Goal: Task Accomplishment & Management: Manage account settings

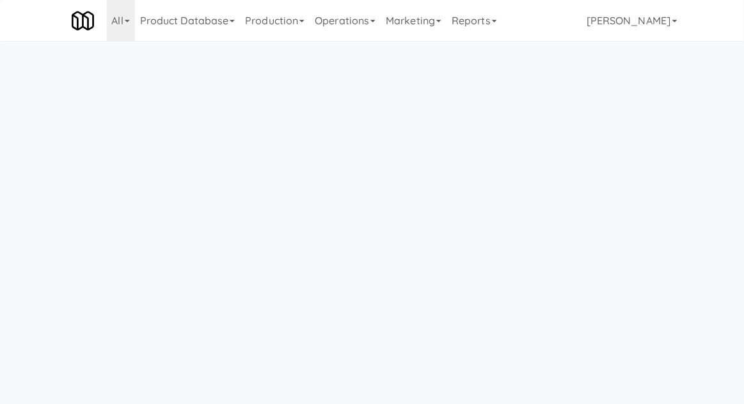
scroll to position [41, 0]
click at [342, 26] on link "Operations" at bounding box center [345, 20] width 71 height 41
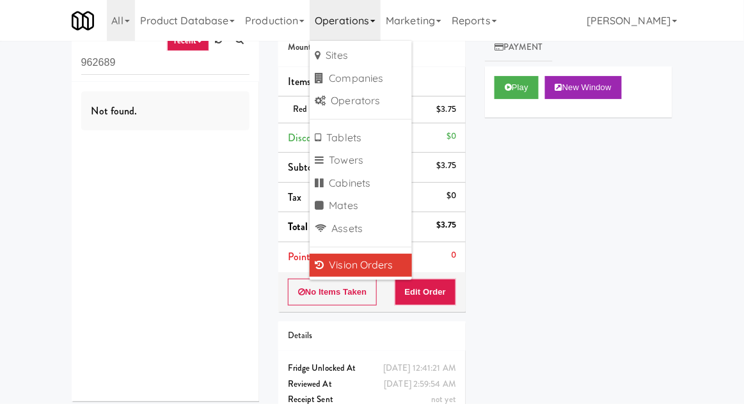
click at [15, 165] on div "inbox reviewed recent all unclear take inventory issue suspicious failed recent…" at bounding box center [372, 224] width 744 height 438
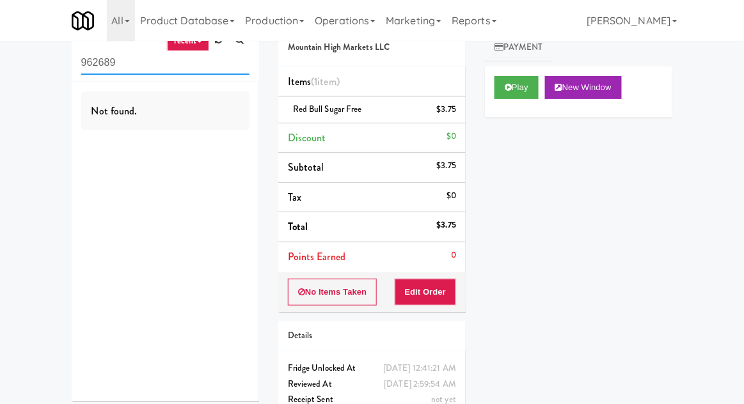
click at [87, 67] on input "962689" at bounding box center [165, 63] width 168 height 24
click at [101, 60] on input "962689" at bounding box center [165, 63] width 168 height 24
click at [95, 67] on input "962689" at bounding box center [165, 63] width 168 height 24
type input "Fridge"
click at [17, 99] on div "inbox reviewed recent all unclear take inventory issue suspicious failed recent…" at bounding box center [372, 224] width 744 height 438
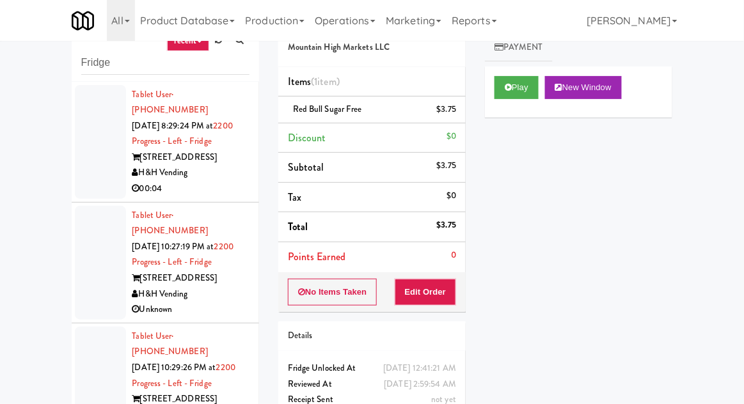
click at [93, 260] on div at bounding box center [100, 263] width 51 height 114
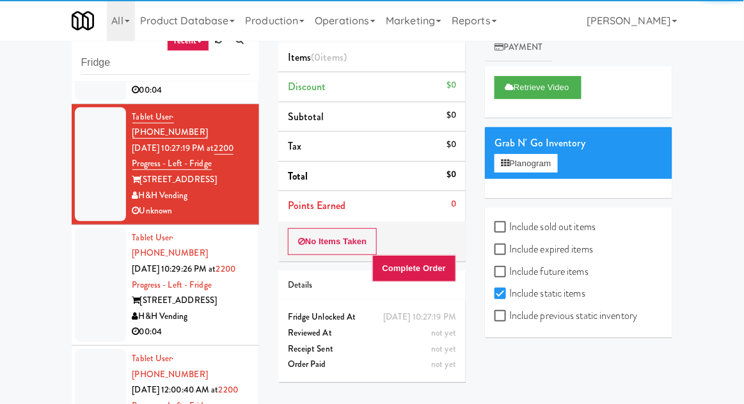
scroll to position [115, 0]
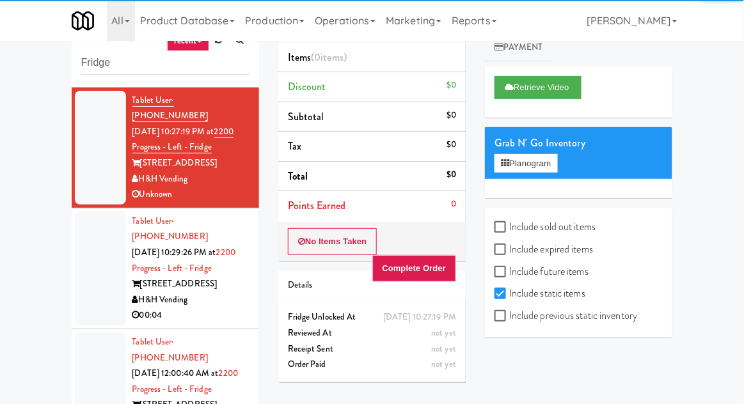
click at [91, 242] on div at bounding box center [100, 269] width 51 height 114
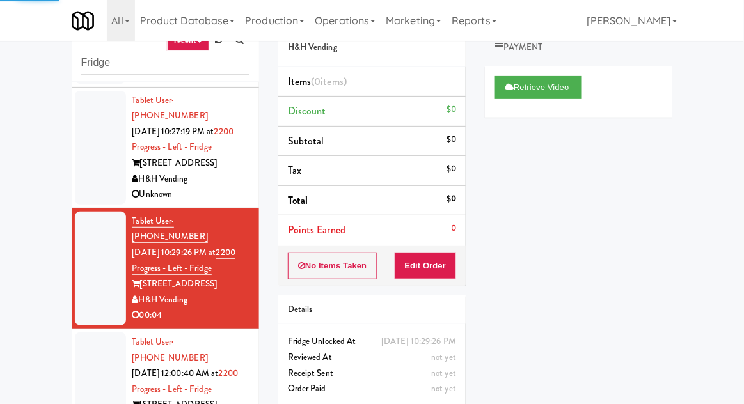
scroll to position [49, 0]
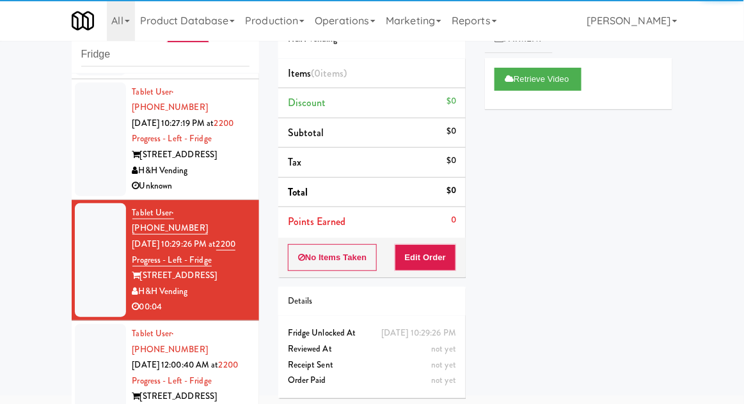
click at [87, 338] on div at bounding box center [100, 381] width 51 height 114
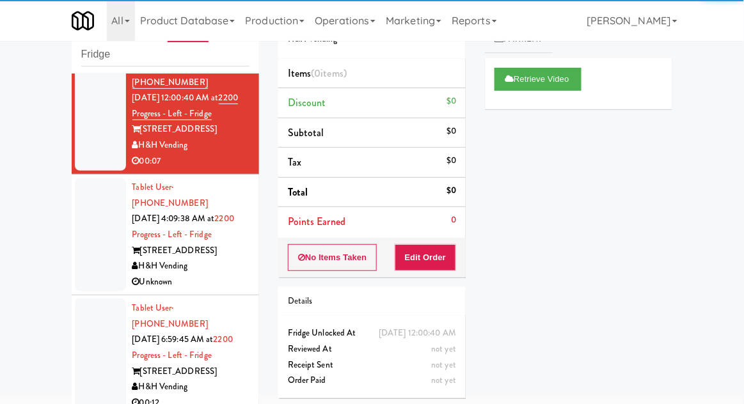
scroll to position [383, 0]
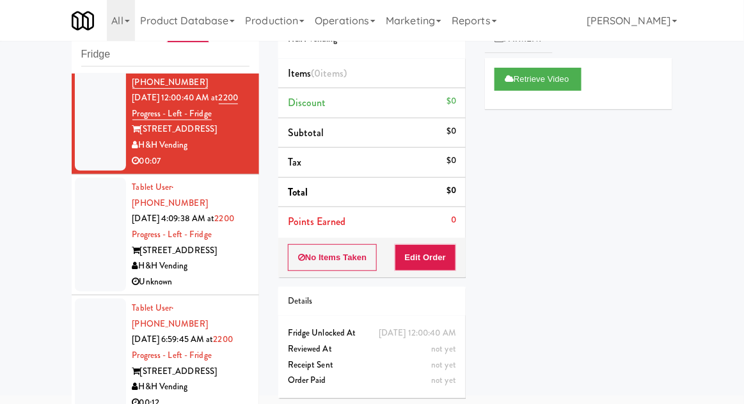
click at [84, 204] on div at bounding box center [100, 235] width 51 height 114
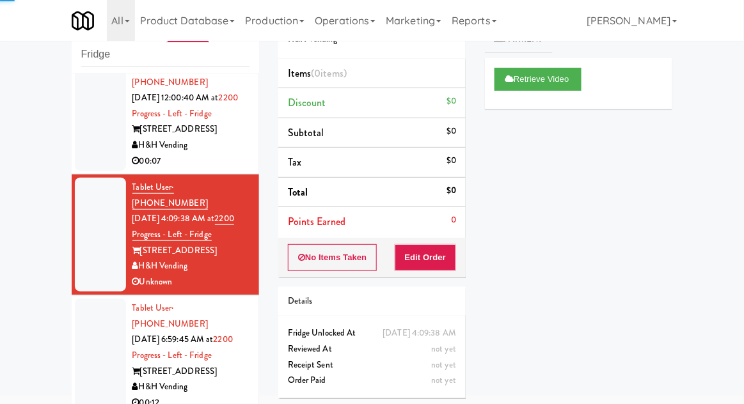
click at [82, 301] on div at bounding box center [100, 356] width 51 height 114
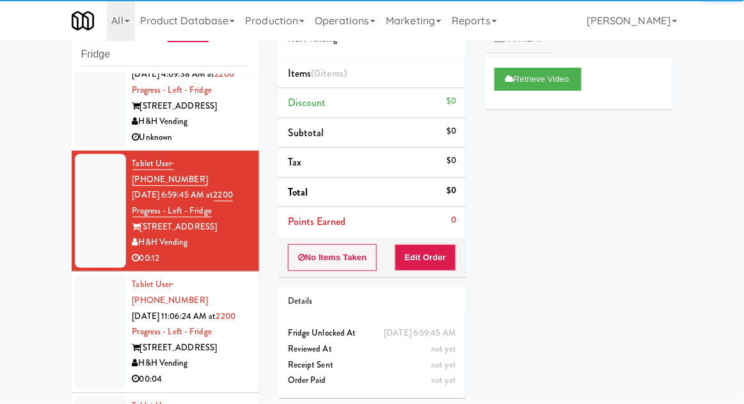
scroll to position [548, 0]
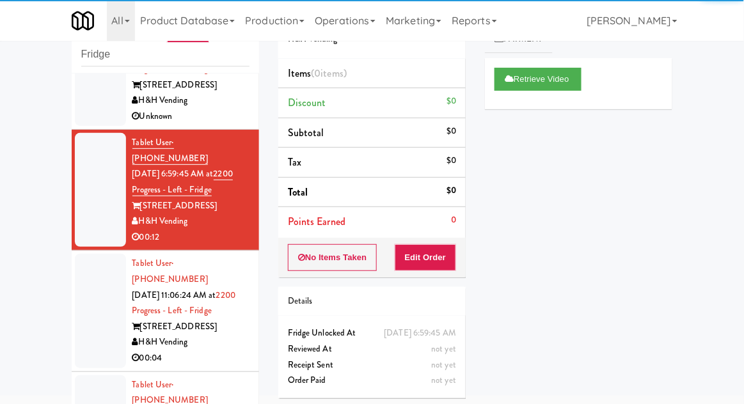
click at [84, 258] on li "Tablet User · (708) 899-9129 [DATE] 11:06:24 AM at 2200 Progress - Left - Fridg…" at bounding box center [165, 311] width 187 height 121
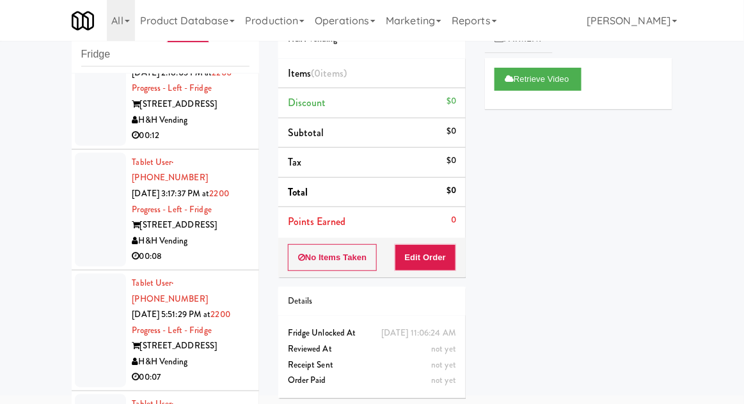
scroll to position [871, 0]
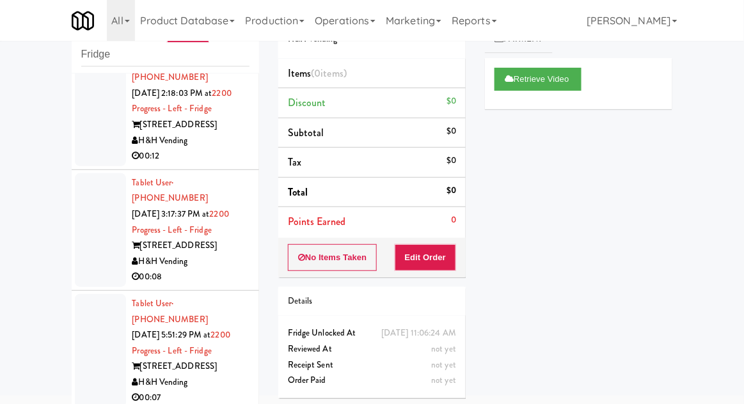
click at [91, 294] on div at bounding box center [100, 351] width 51 height 114
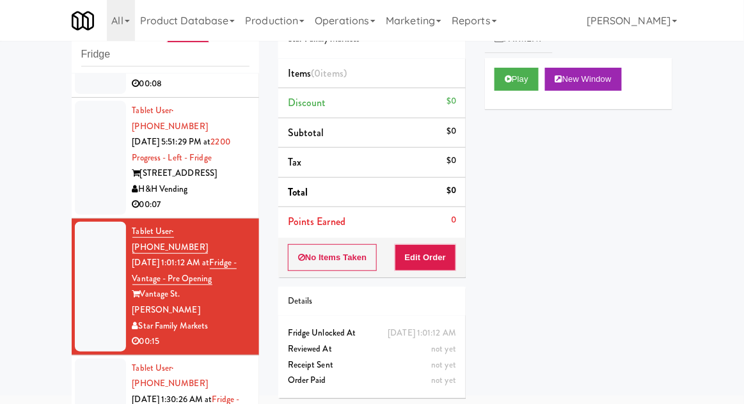
scroll to position [1062, 0]
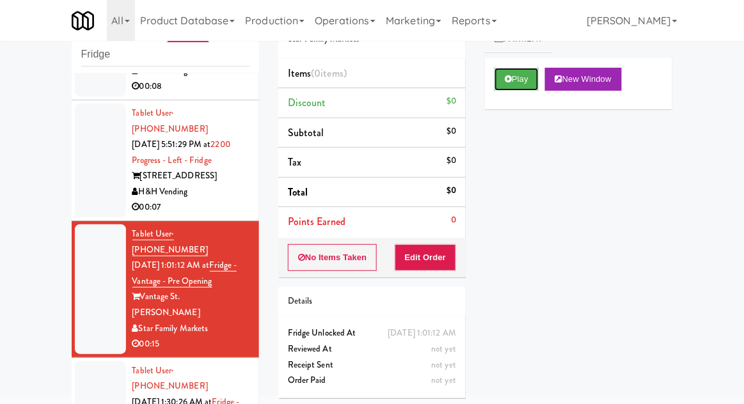
click at [517, 83] on button "Play" at bounding box center [517, 79] width 44 height 23
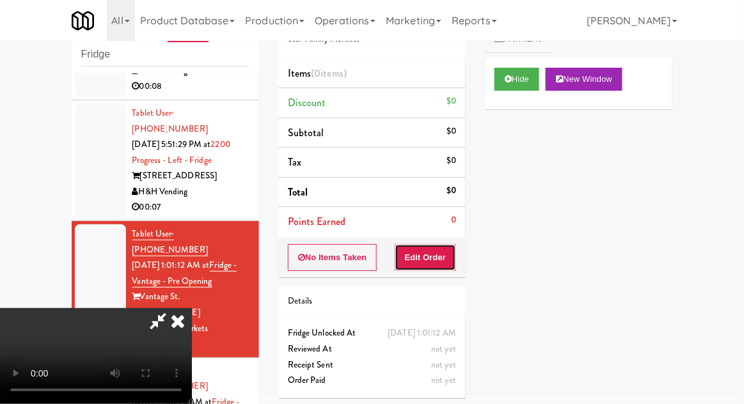
click at [439, 254] on button "Edit Order" at bounding box center [426, 257] width 62 height 27
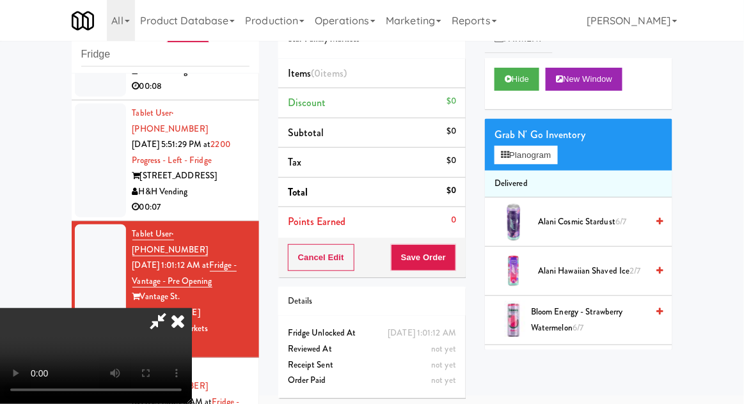
scroll to position [47, 0]
click at [556, 158] on button "Planogram" at bounding box center [526, 155] width 63 height 19
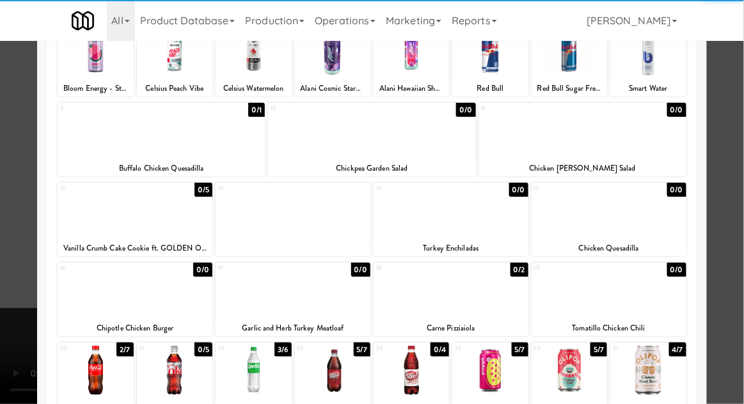
scroll to position [115, 0]
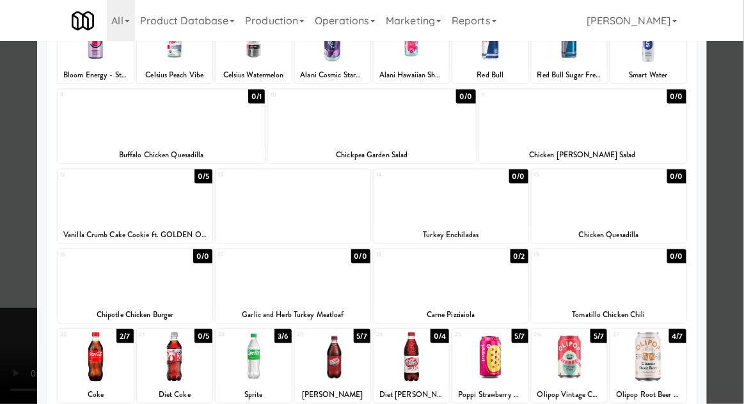
click at [738, 163] on div at bounding box center [372, 202] width 744 height 404
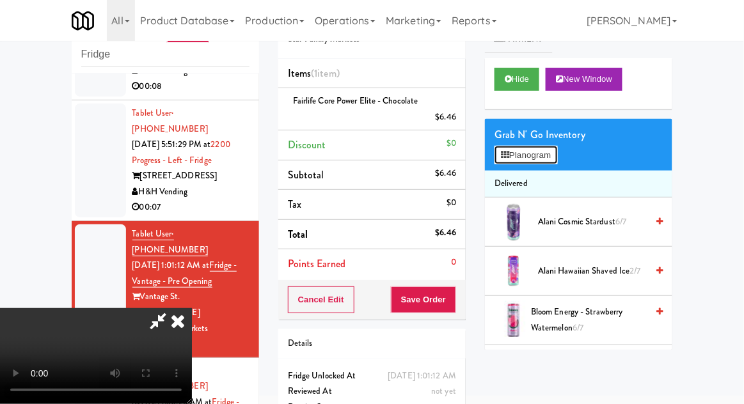
click at [554, 163] on button "Planogram" at bounding box center [526, 155] width 63 height 19
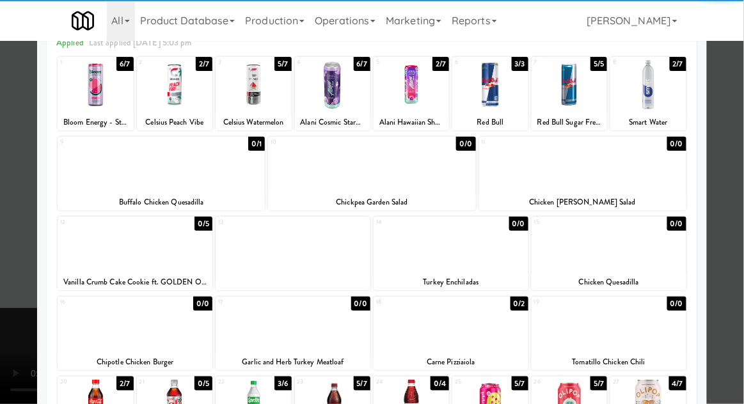
scroll to position [68, 0]
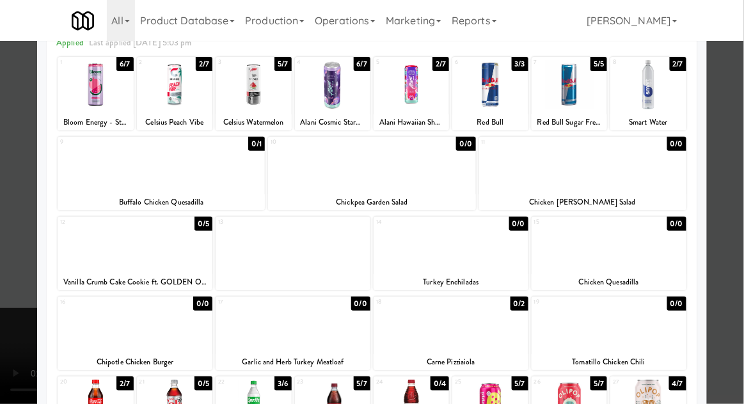
click at [663, 404] on div at bounding box center [647, 404] width 75 height 49
click at [740, 146] on div at bounding box center [372, 202] width 744 height 404
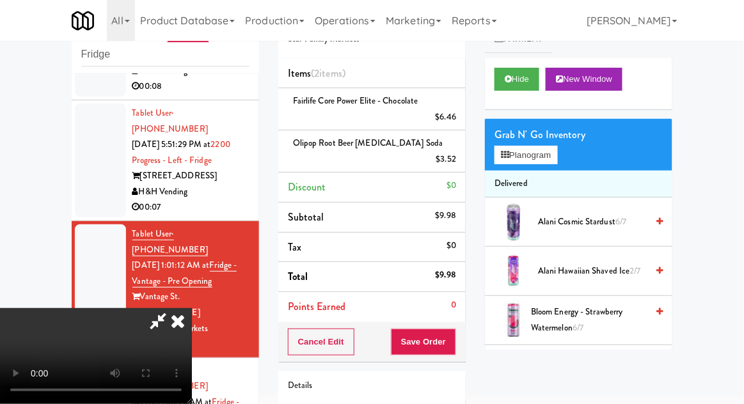
click at [454, 152] on div "$3.52" at bounding box center [446, 160] width 20 height 16
click at [457, 160] on icon at bounding box center [457, 164] width 6 height 8
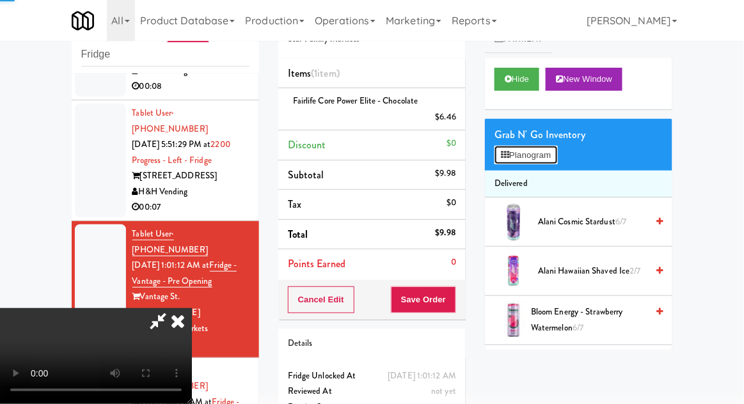
click at [522, 159] on button "Planogram" at bounding box center [526, 155] width 63 height 19
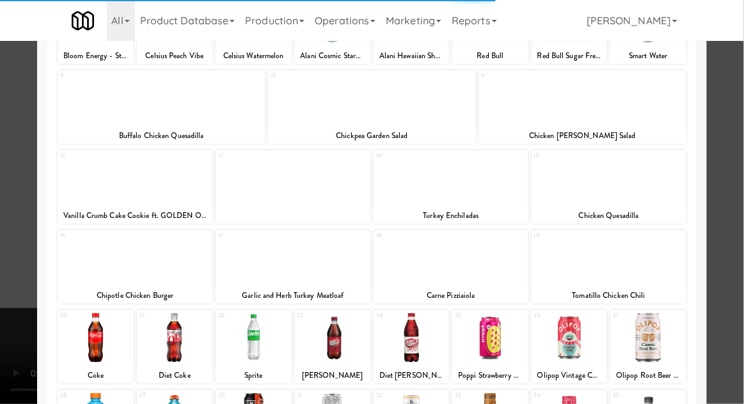
scroll to position [132, 0]
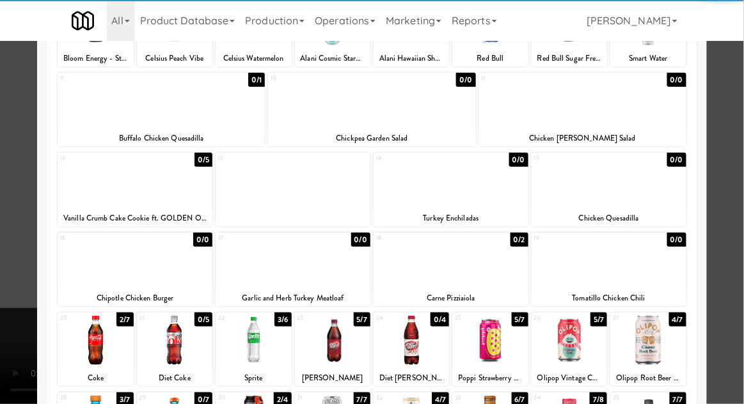
click at [574, 338] on div at bounding box center [569, 340] width 75 height 49
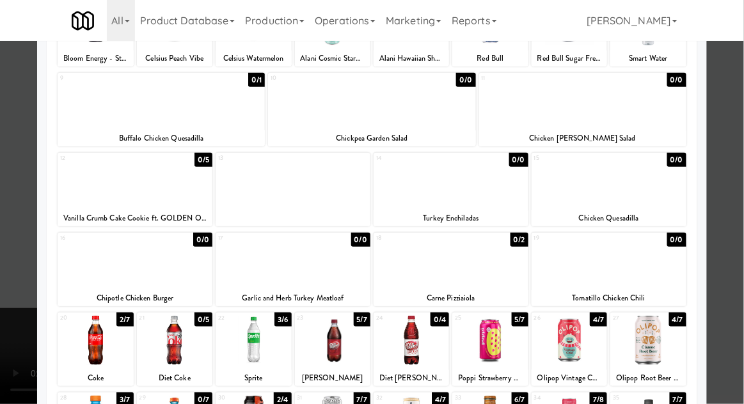
click at [743, 138] on div at bounding box center [372, 202] width 744 height 404
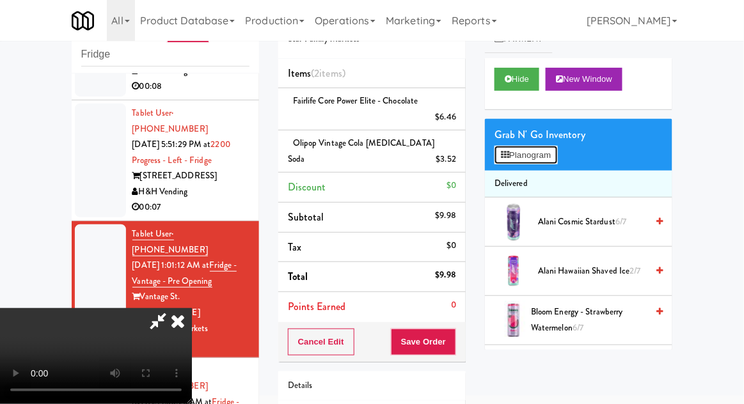
click at [554, 162] on button "Planogram" at bounding box center [526, 155] width 63 height 19
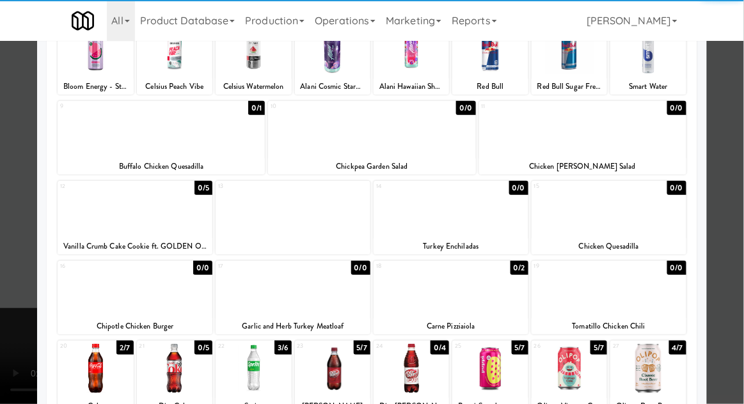
scroll to position [104, 0]
click at [243, 372] on div at bounding box center [253, 368] width 75 height 49
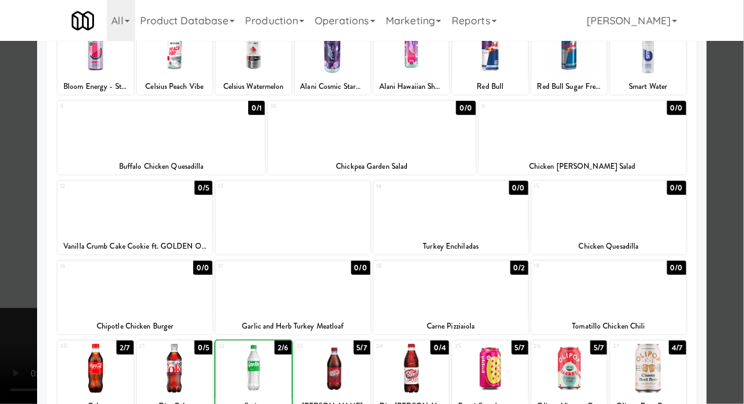
click at [740, 134] on div at bounding box center [372, 202] width 744 height 404
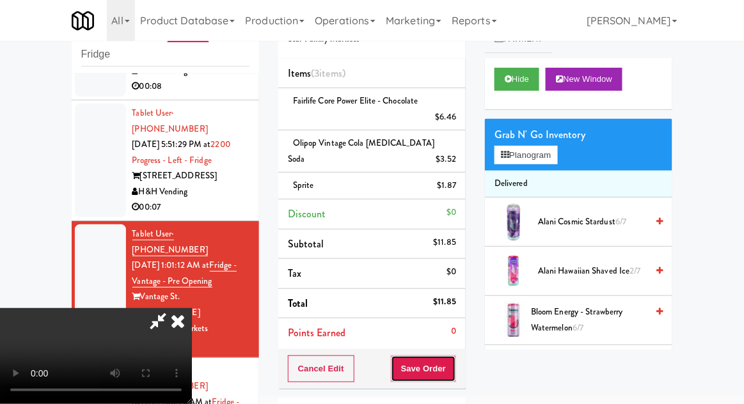
click at [454, 356] on button "Save Order" at bounding box center [423, 369] width 65 height 27
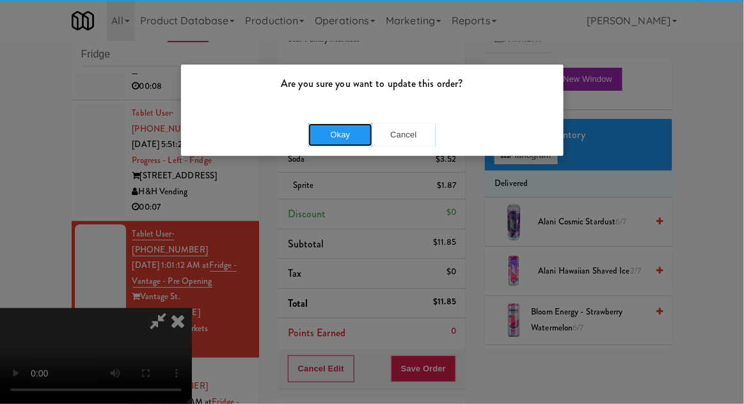
click at [323, 143] on button "Okay" at bounding box center [340, 134] width 64 height 23
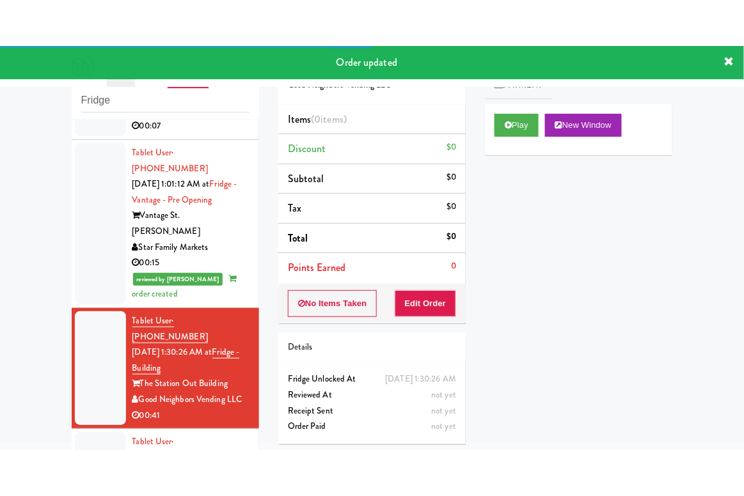
scroll to position [1193, 0]
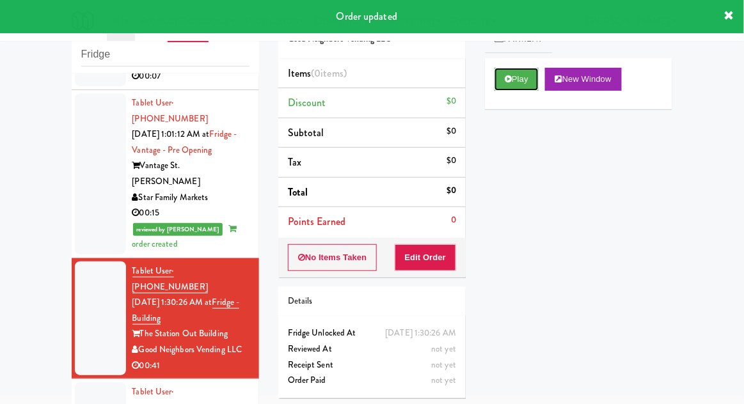
click at [504, 83] on button "Play" at bounding box center [517, 79] width 44 height 23
click at [441, 251] on button "Edit Order" at bounding box center [426, 257] width 62 height 27
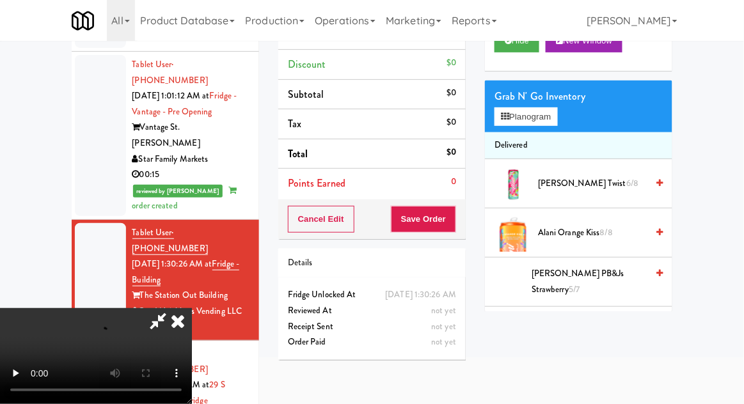
scroll to position [106, 0]
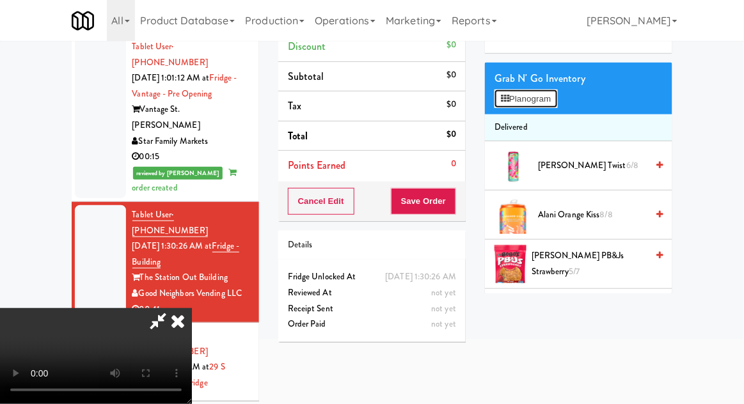
click at [543, 106] on button "Planogram" at bounding box center [526, 99] width 63 height 19
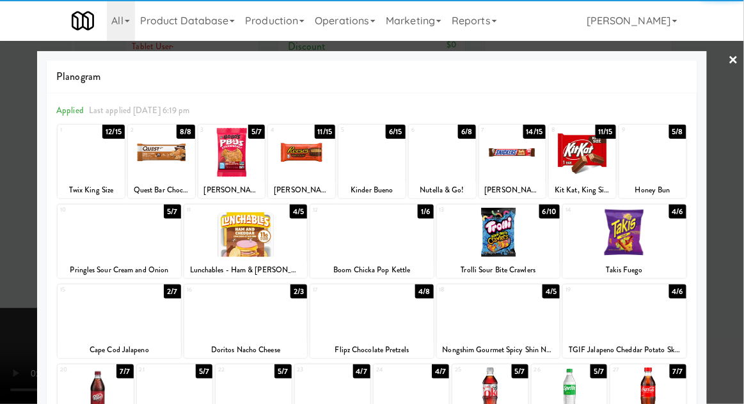
scroll to position [49, 0]
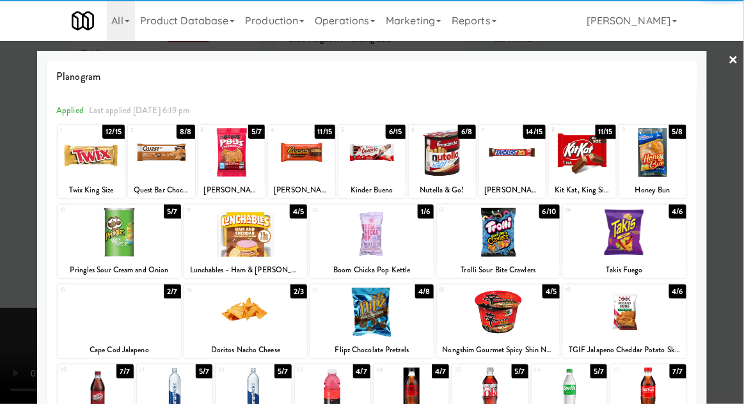
click at [101, 327] on div at bounding box center [119, 312] width 123 height 49
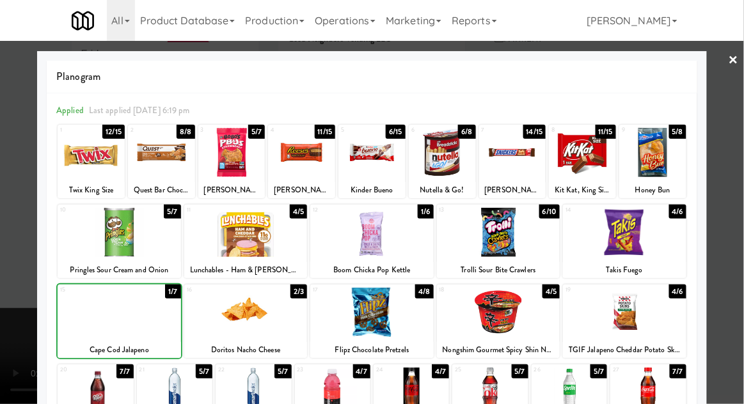
click at [736, 132] on div at bounding box center [372, 202] width 744 height 404
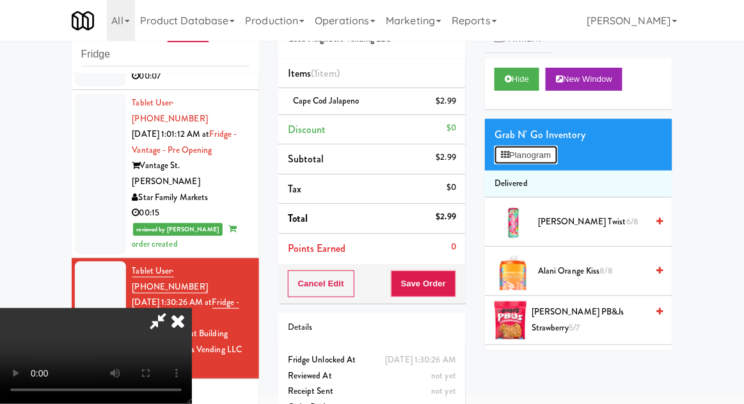
click at [557, 164] on button "Planogram" at bounding box center [526, 155] width 63 height 19
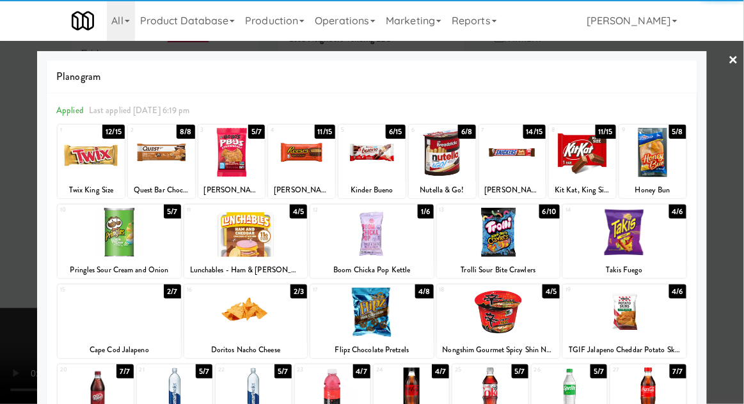
click at [610, 320] on div at bounding box center [624, 312] width 123 height 49
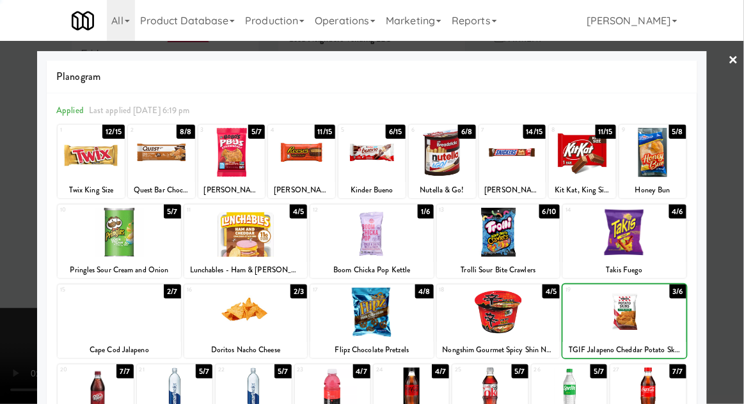
click at [736, 147] on div at bounding box center [372, 202] width 744 height 404
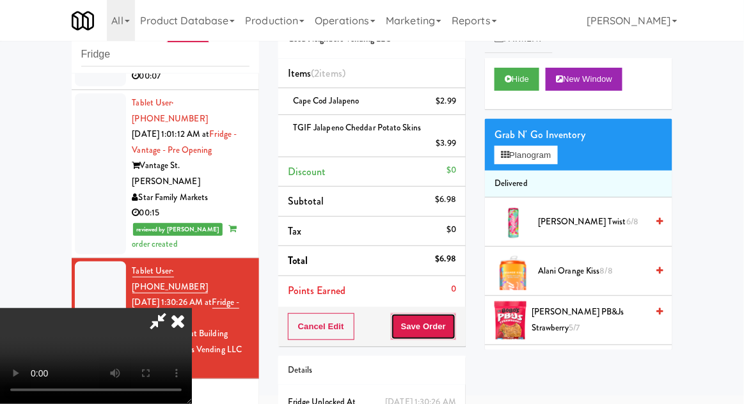
click at [452, 328] on button "Save Order" at bounding box center [423, 327] width 65 height 27
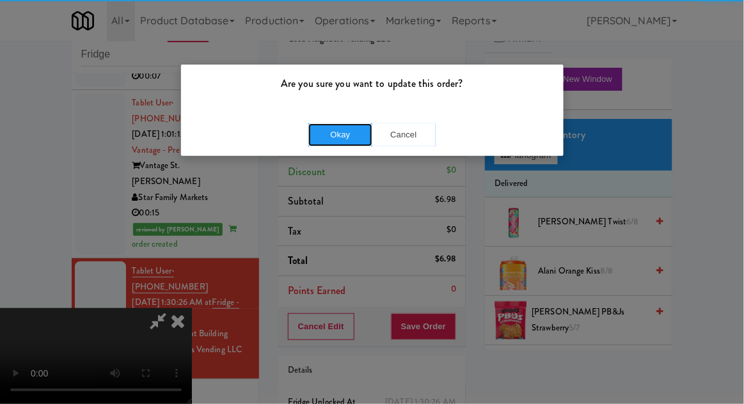
click at [321, 129] on button "Okay" at bounding box center [340, 134] width 64 height 23
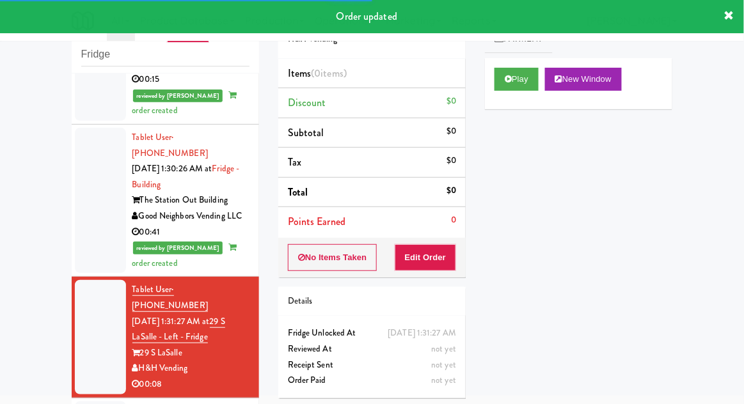
scroll to position [1327, 0]
click at [504, 90] on button "Play" at bounding box center [517, 79] width 44 height 23
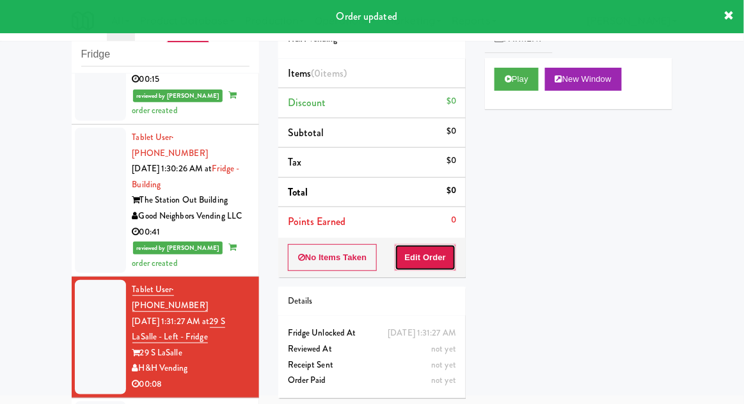
click at [436, 251] on button "Edit Order" at bounding box center [426, 257] width 62 height 27
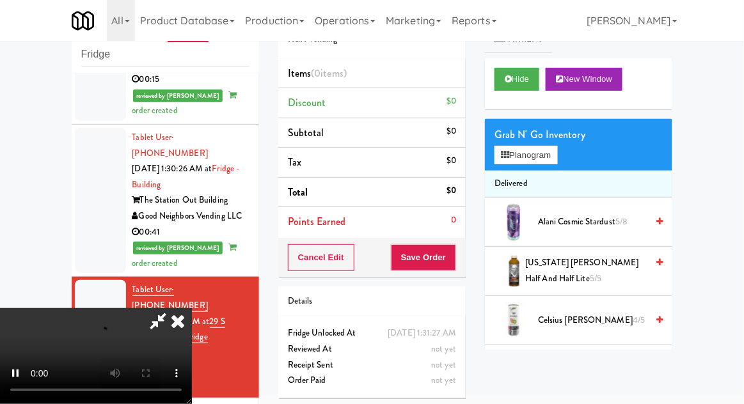
scroll to position [47, 0]
click at [557, 150] on button "Planogram" at bounding box center [526, 155] width 63 height 19
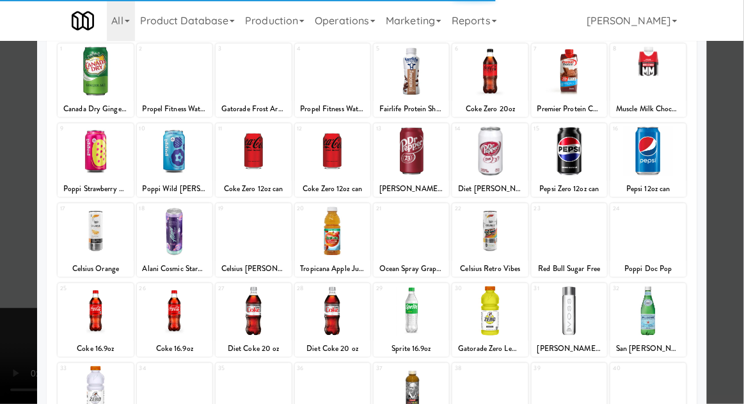
scroll to position [92, 0]
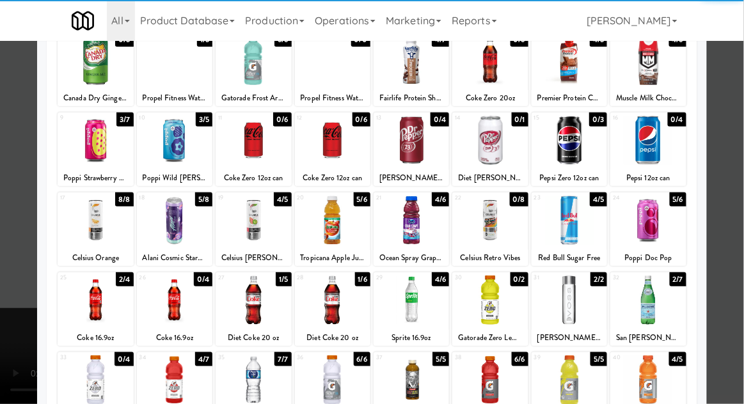
click at [647, 315] on div at bounding box center [647, 300] width 75 height 49
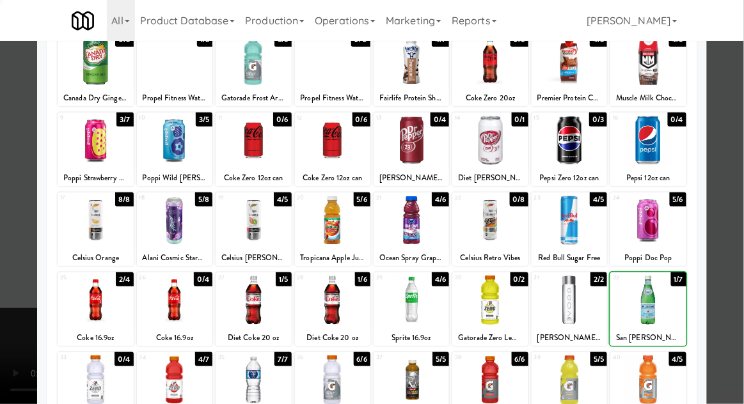
click at [733, 125] on div at bounding box center [372, 202] width 744 height 404
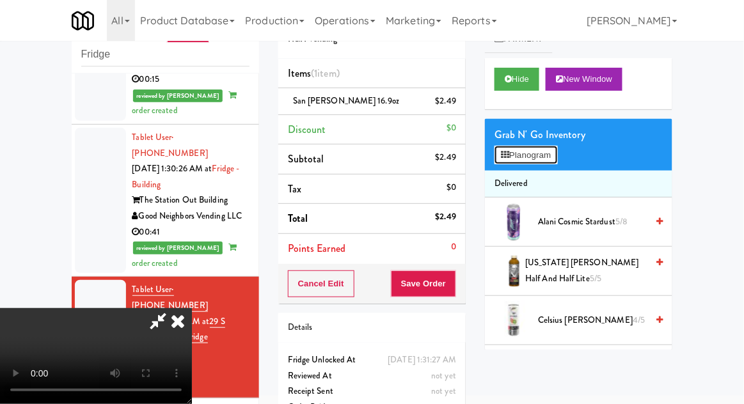
click at [557, 161] on button "Planogram" at bounding box center [526, 155] width 63 height 19
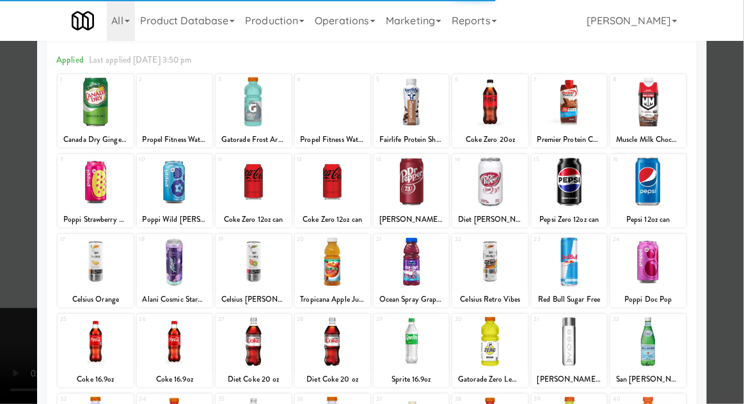
scroll to position [111, 0]
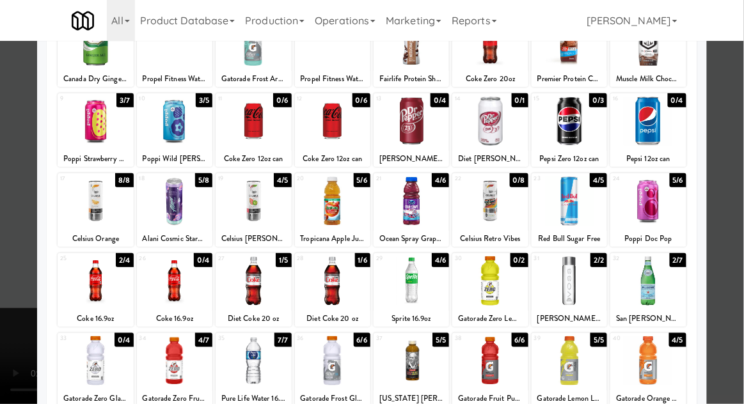
click at [425, 289] on div at bounding box center [411, 281] width 75 height 49
click at [736, 125] on div at bounding box center [372, 202] width 744 height 404
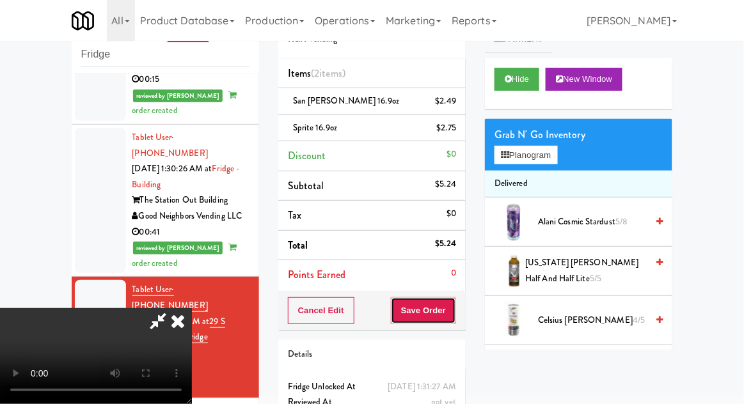
click at [454, 316] on button "Save Order" at bounding box center [423, 311] width 65 height 27
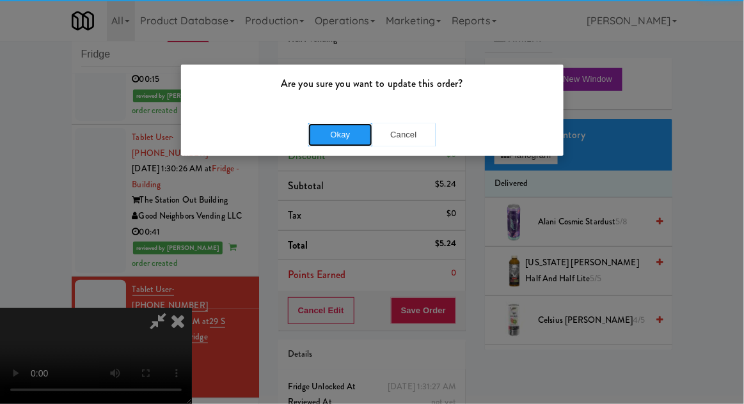
click at [326, 129] on button "Okay" at bounding box center [340, 134] width 64 height 23
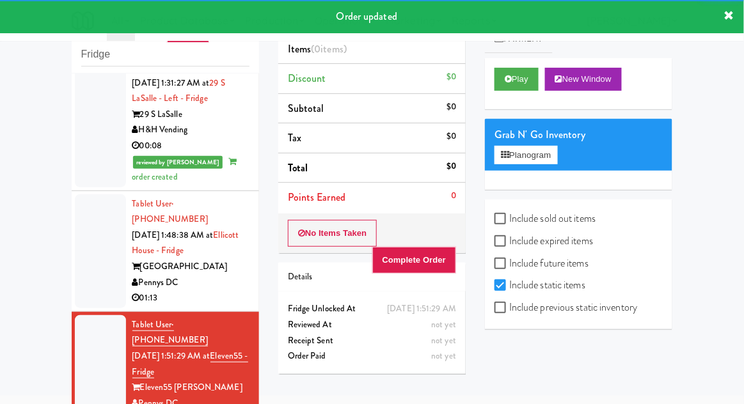
scroll to position [1566, 0]
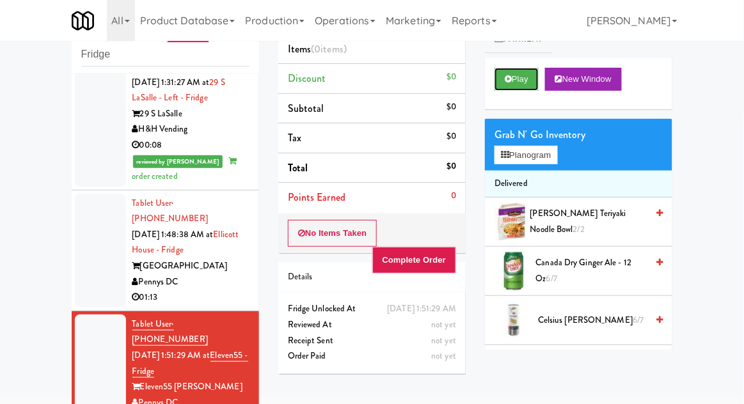
click at [509, 79] on icon at bounding box center [508, 79] width 7 height 8
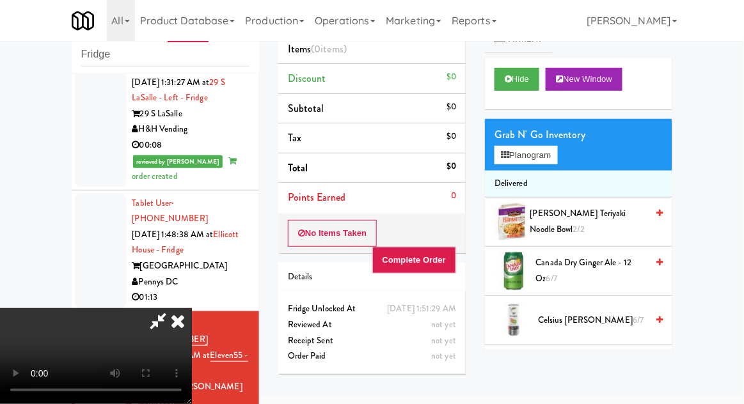
scroll to position [0, 0]
click at [192, 308] on icon at bounding box center [178, 321] width 28 height 26
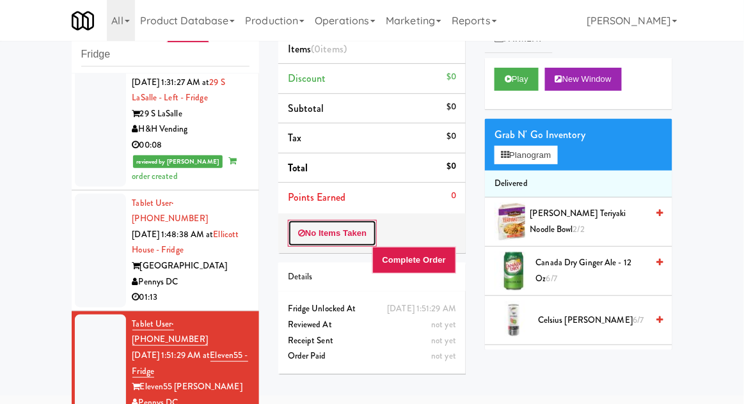
click at [305, 222] on button "No Items Taken" at bounding box center [333, 233] width 90 height 27
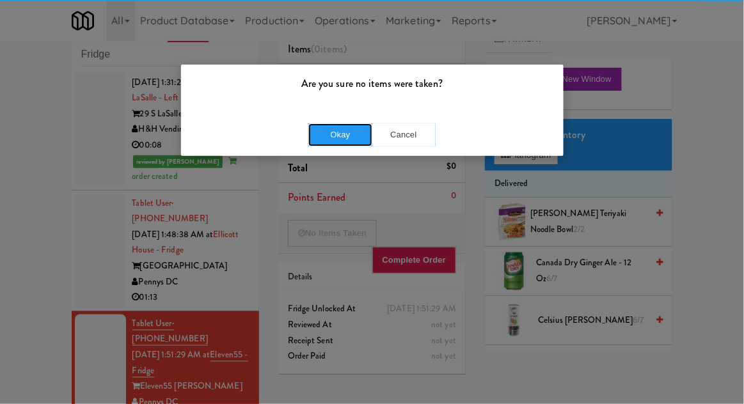
click at [322, 132] on button "Okay" at bounding box center [340, 134] width 64 height 23
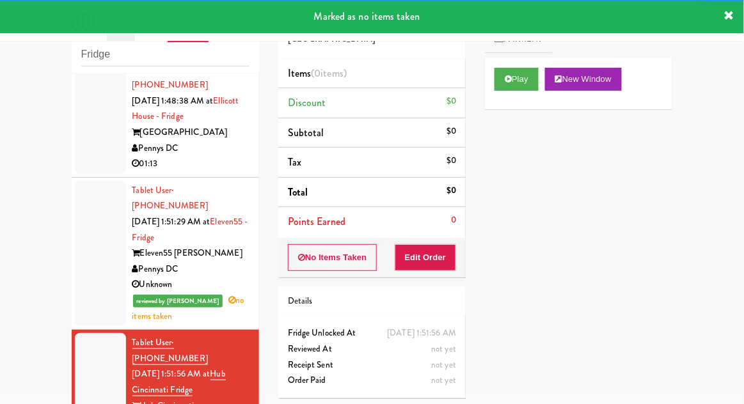
scroll to position [1699, 0]
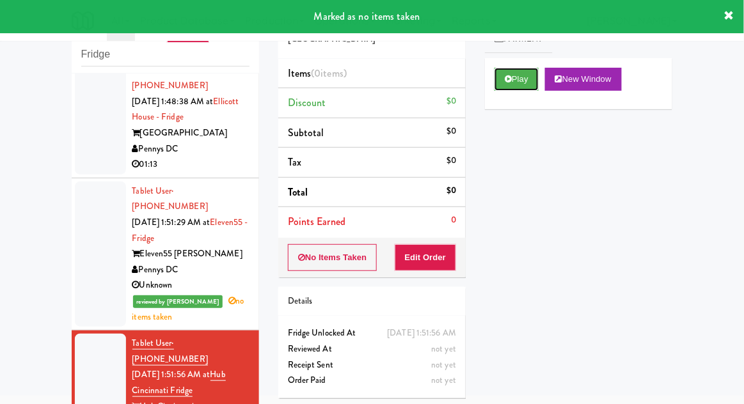
click at [507, 83] on button "Play" at bounding box center [517, 79] width 44 height 23
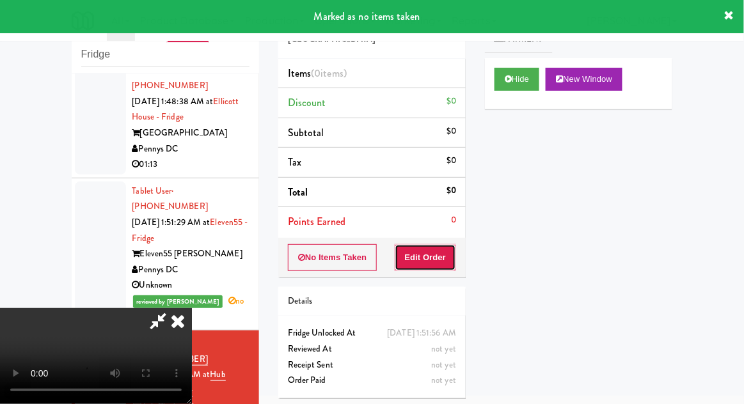
click at [436, 266] on button "Edit Order" at bounding box center [426, 257] width 62 height 27
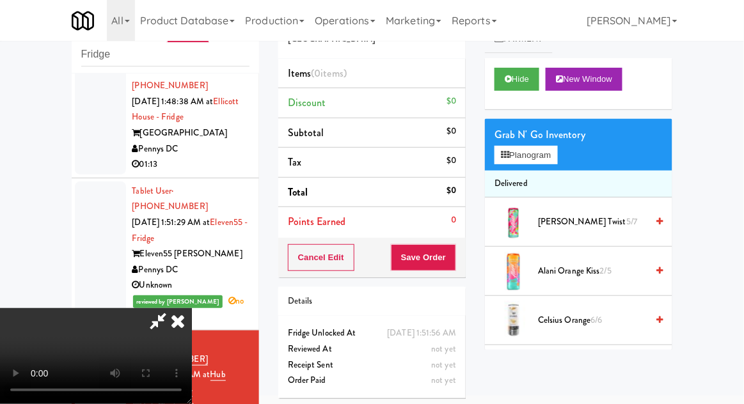
scroll to position [47, 0]
click at [579, 133] on div "Grab N' Go Inventory" at bounding box center [579, 134] width 168 height 19
click at [557, 154] on button "Planogram" at bounding box center [526, 155] width 63 height 19
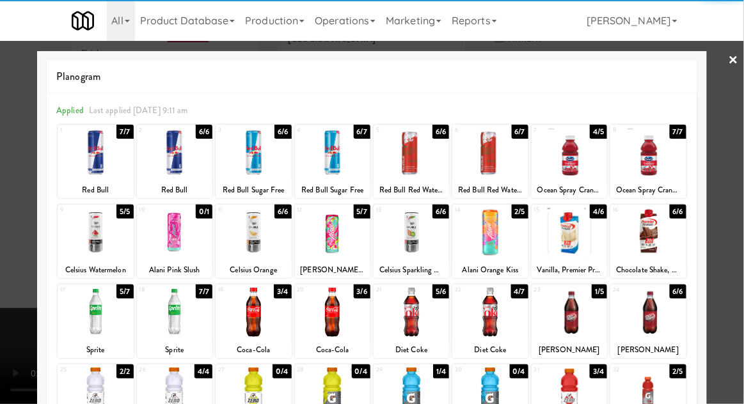
click at [320, 233] on div at bounding box center [332, 232] width 75 height 49
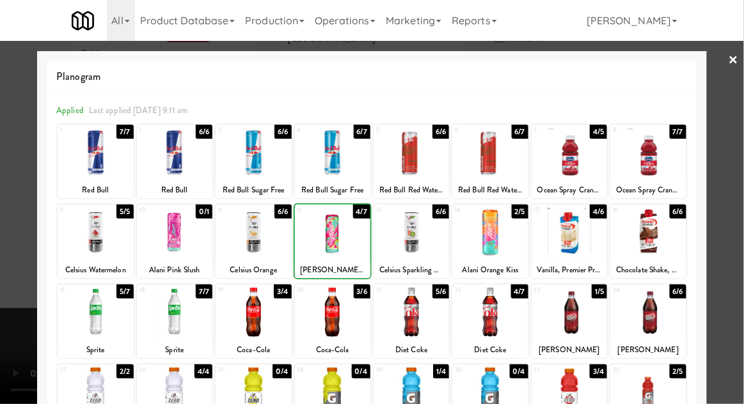
click at [738, 116] on div at bounding box center [372, 202] width 744 height 404
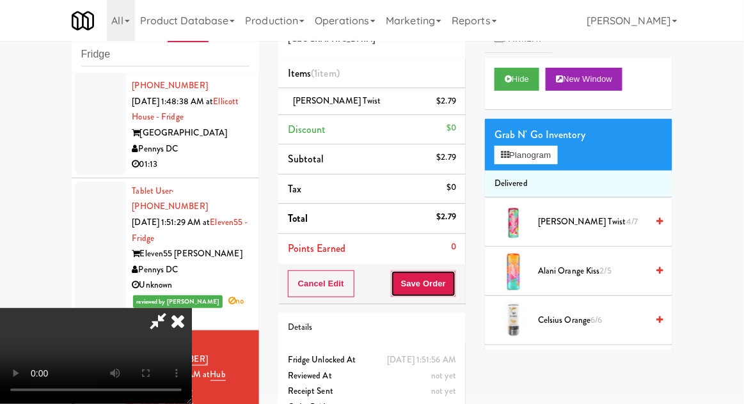
click at [454, 283] on button "Save Order" at bounding box center [423, 284] width 65 height 27
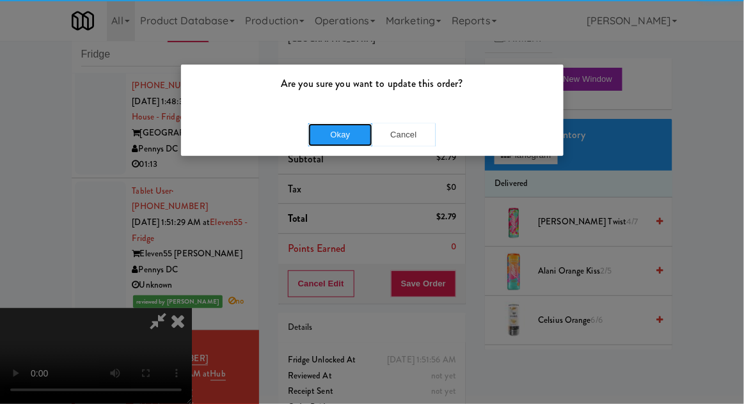
click at [338, 125] on button "Okay" at bounding box center [340, 134] width 64 height 23
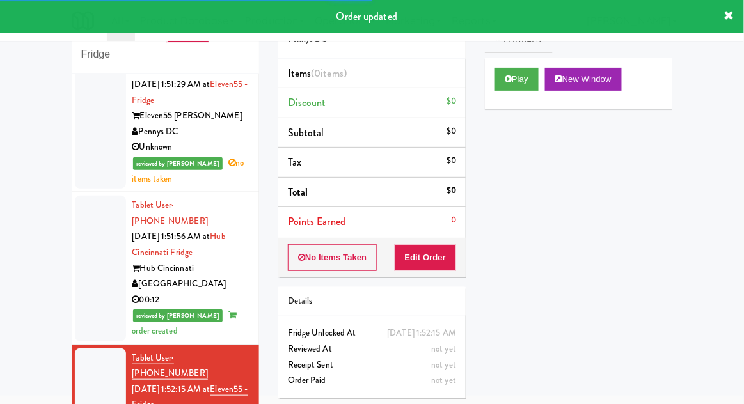
scroll to position [1843, 0]
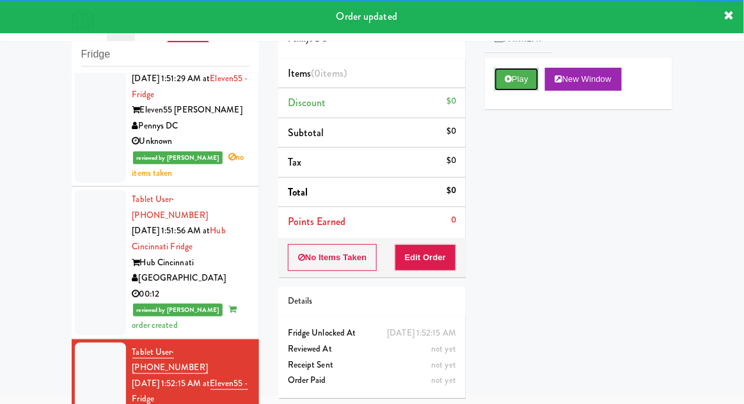
click at [501, 86] on button "Play" at bounding box center [517, 79] width 44 height 23
click at [436, 265] on button "Edit Order" at bounding box center [426, 257] width 62 height 27
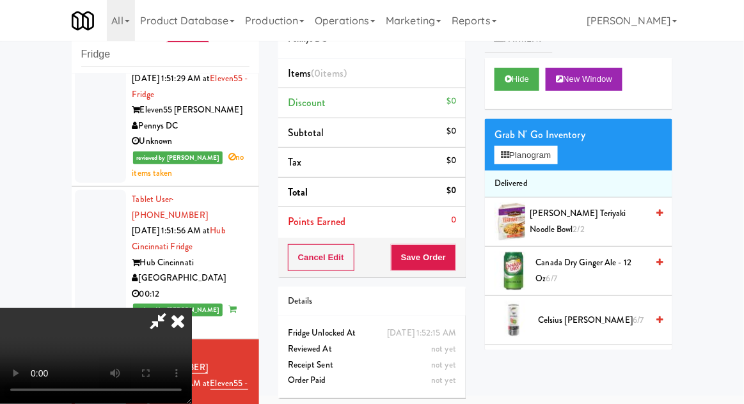
scroll to position [0, 0]
click at [557, 157] on button "Planogram" at bounding box center [526, 155] width 63 height 19
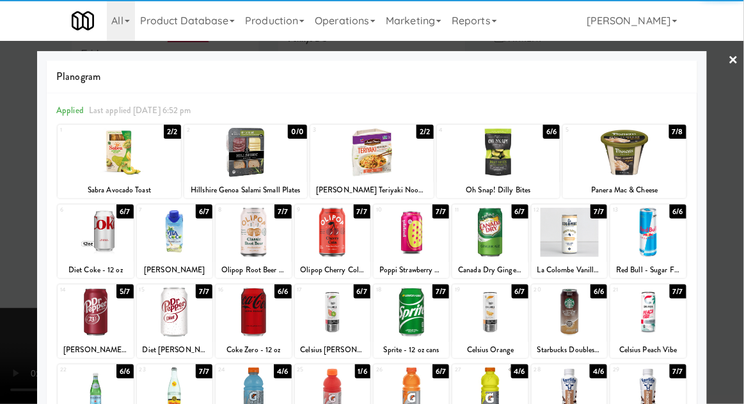
click at [176, 243] on div at bounding box center [174, 232] width 75 height 49
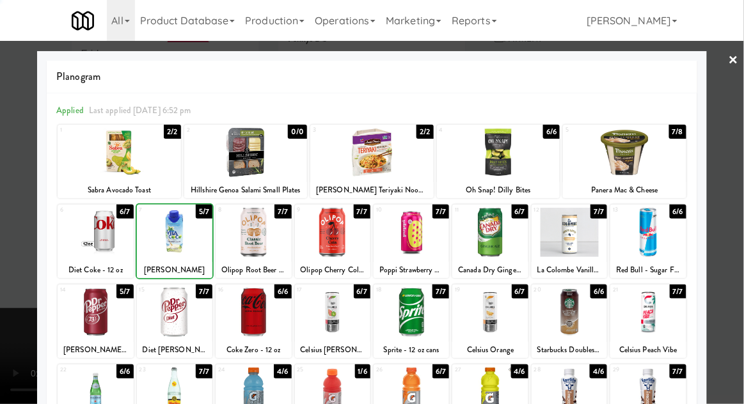
click at [736, 113] on div at bounding box center [372, 202] width 744 height 404
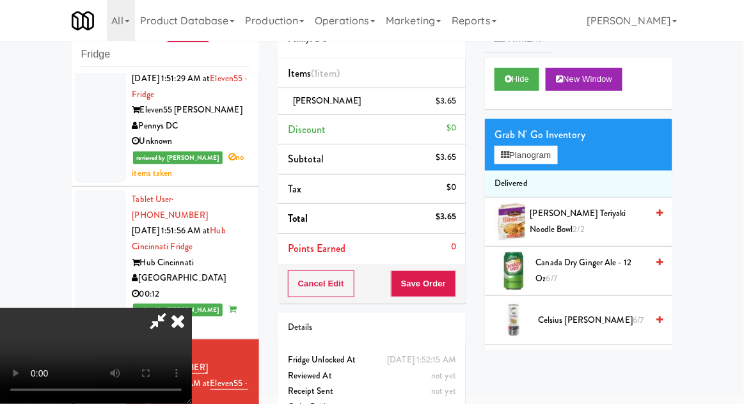
scroll to position [47, 0]
click at [454, 290] on button "Save Order" at bounding box center [423, 284] width 65 height 27
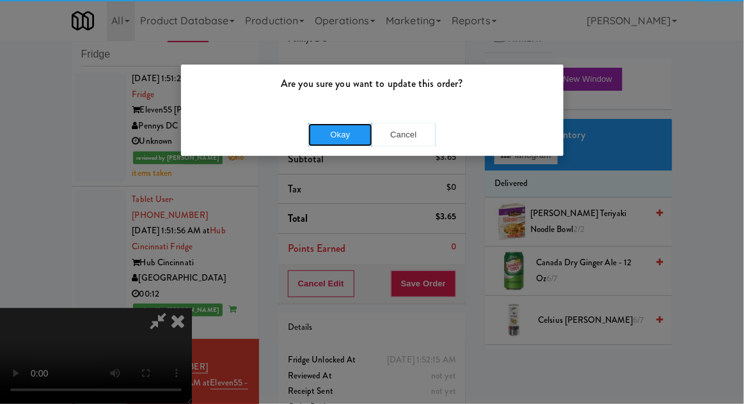
click at [328, 139] on button "Okay" at bounding box center [340, 134] width 64 height 23
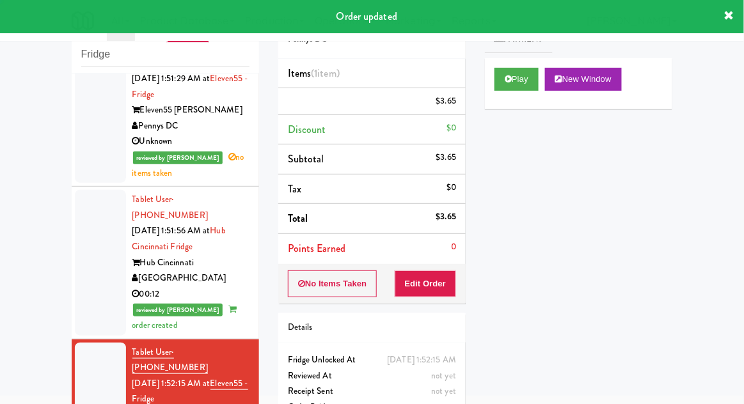
scroll to position [0, 0]
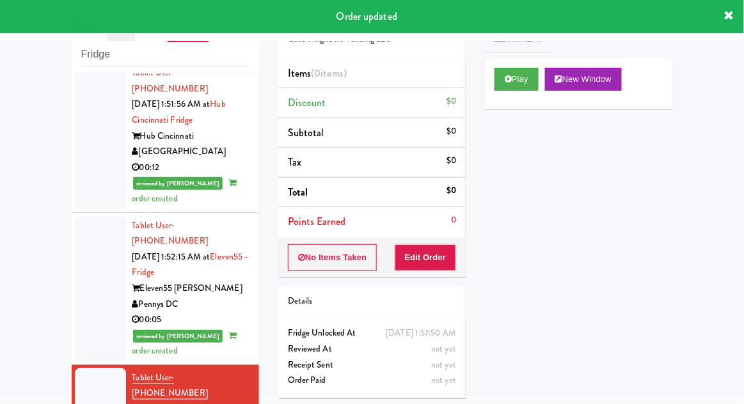
scroll to position [1972, 0]
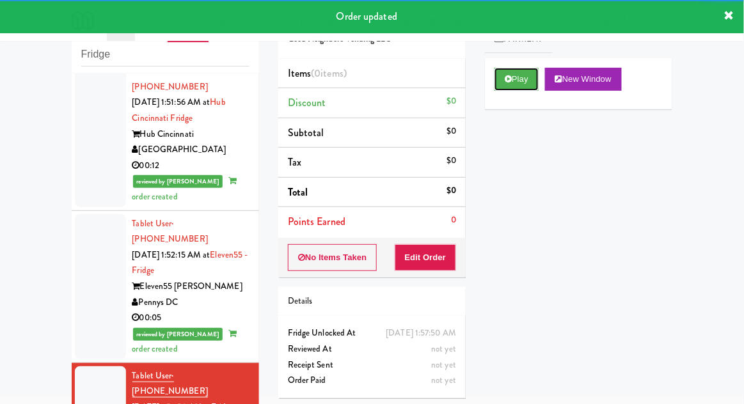
click at [510, 82] on icon at bounding box center [508, 79] width 7 height 8
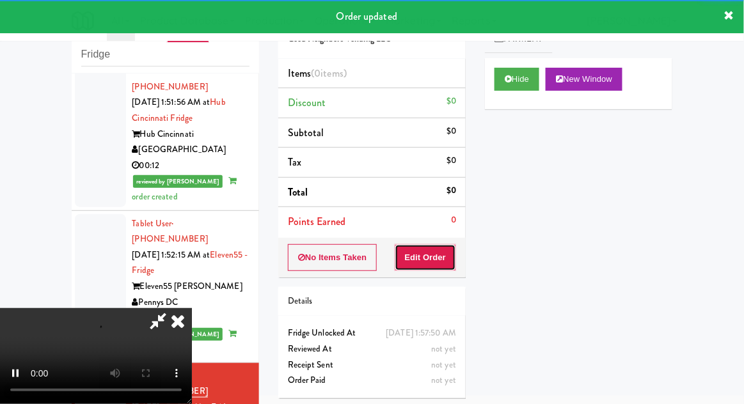
click at [449, 259] on button "Edit Order" at bounding box center [426, 257] width 62 height 27
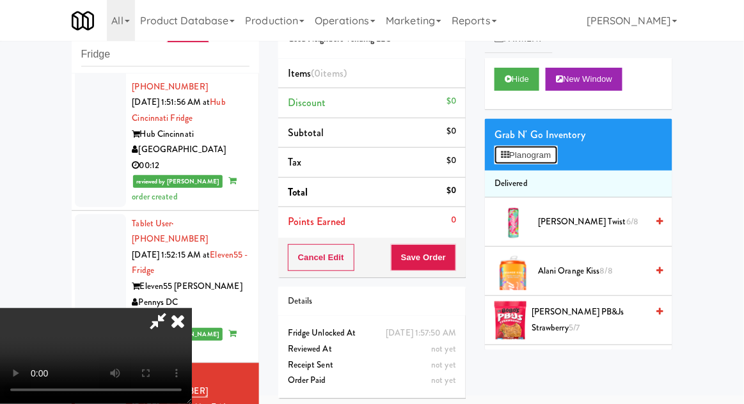
click at [557, 151] on button "Planogram" at bounding box center [526, 155] width 63 height 19
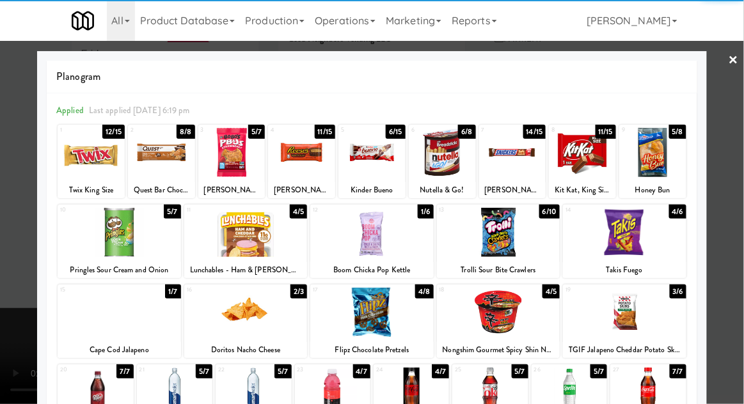
click at [621, 235] on div at bounding box center [624, 232] width 123 height 49
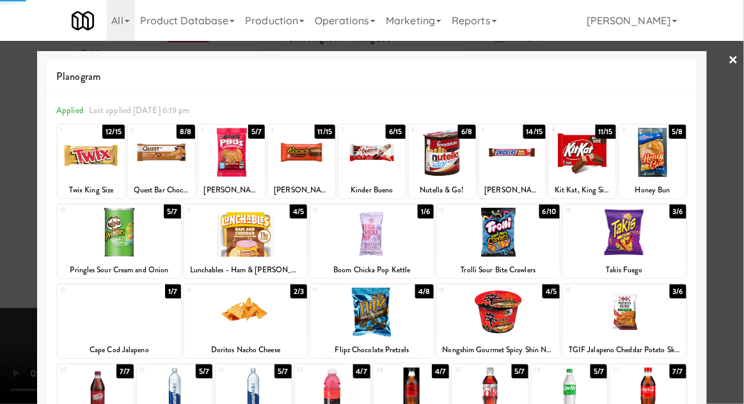
click at [737, 125] on div at bounding box center [372, 202] width 744 height 404
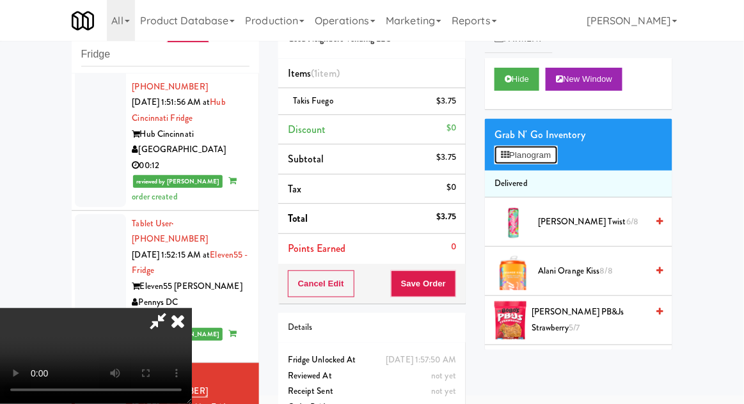
click at [557, 156] on button "Planogram" at bounding box center [526, 155] width 63 height 19
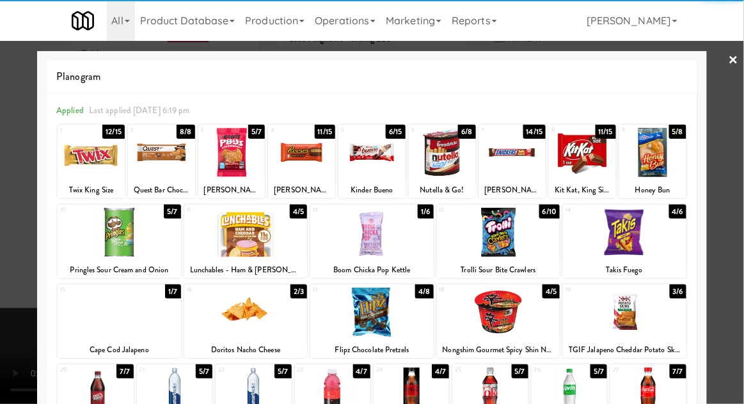
click at [610, 244] on div at bounding box center [624, 232] width 123 height 49
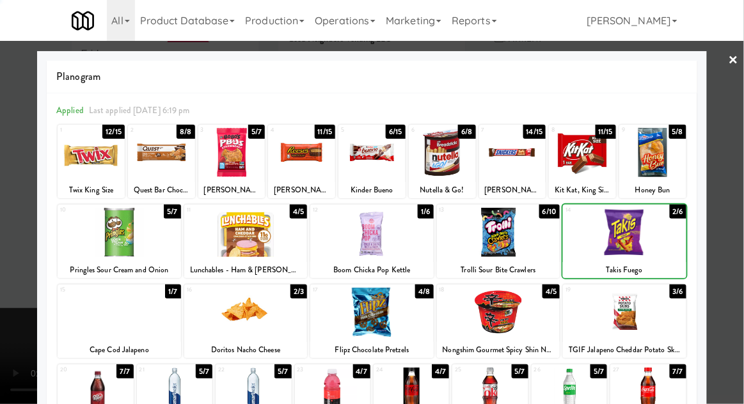
click at [735, 122] on div at bounding box center [372, 202] width 744 height 404
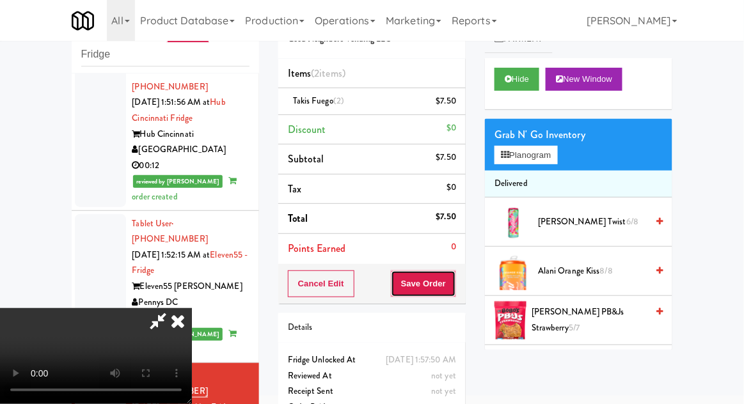
click at [450, 280] on button "Save Order" at bounding box center [423, 284] width 65 height 27
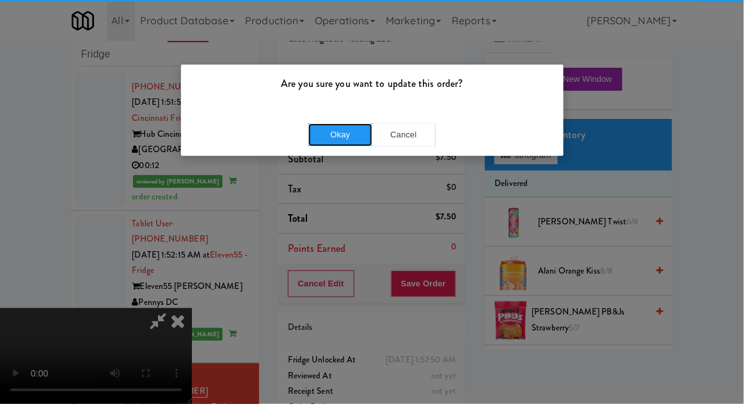
click at [347, 127] on button "Okay" at bounding box center [340, 134] width 64 height 23
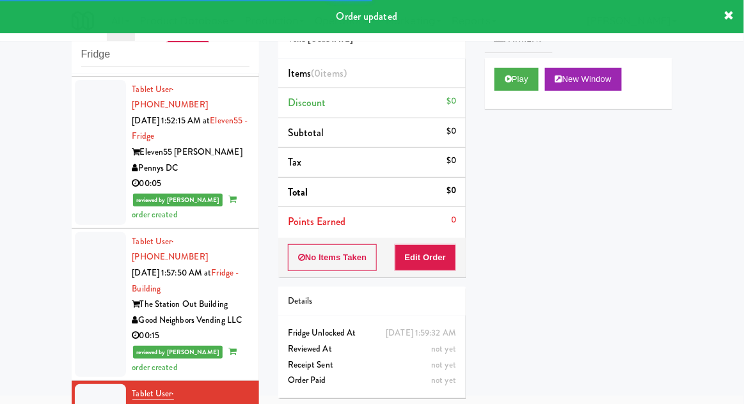
scroll to position [2111, 0]
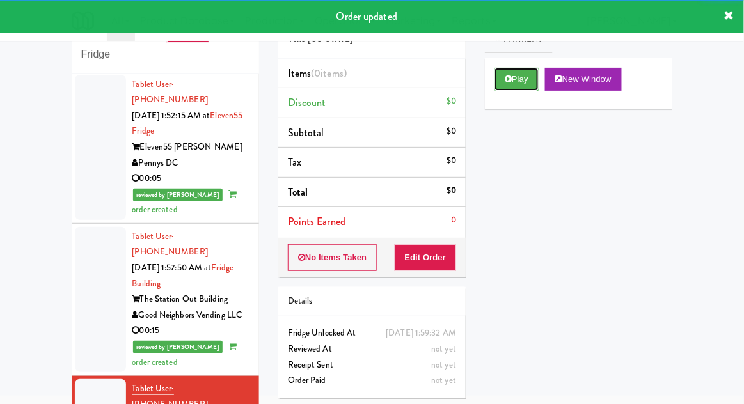
click at [517, 88] on button "Play" at bounding box center [517, 79] width 44 height 23
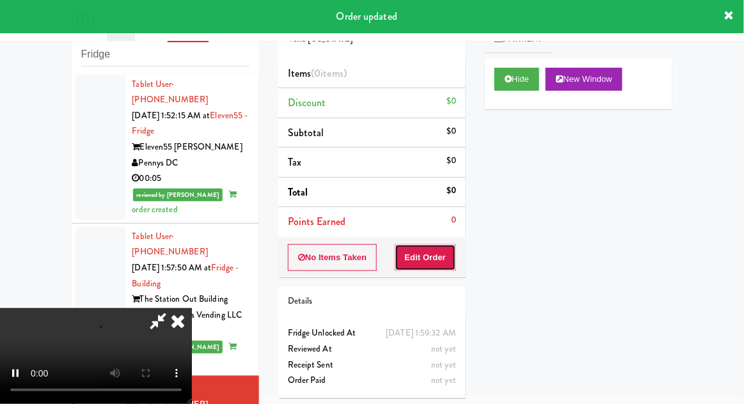
click at [429, 258] on button "Edit Order" at bounding box center [426, 257] width 62 height 27
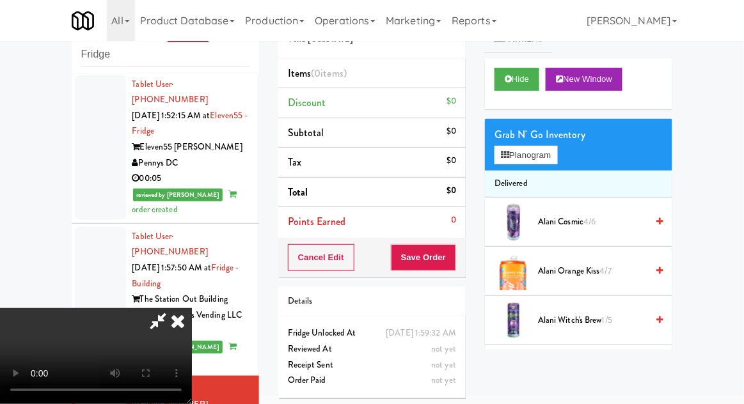
scroll to position [0, 0]
click at [572, 145] on div "Grab N' Go Inventory Planogram" at bounding box center [578, 145] width 187 height 52
click at [576, 154] on div "Grab N' Go Inventory Planogram" at bounding box center [578, 145] width 187 height 52
click at [557, 154] on button "Planogram" at bounding box center [526, 155] width 63 height 19
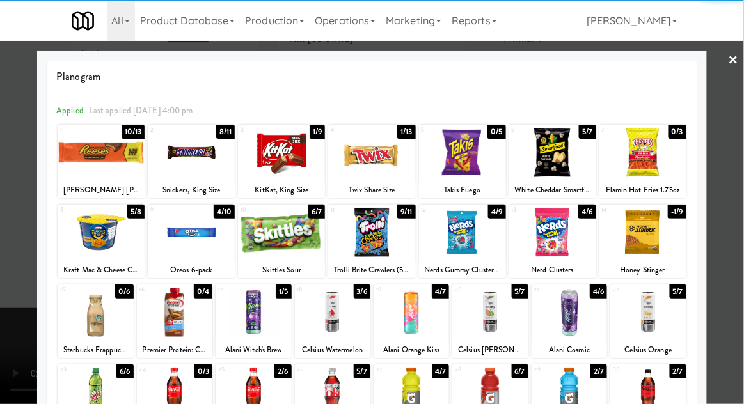
click at [377, 170] on div at bounding box center [371, 152] width 87 height 49
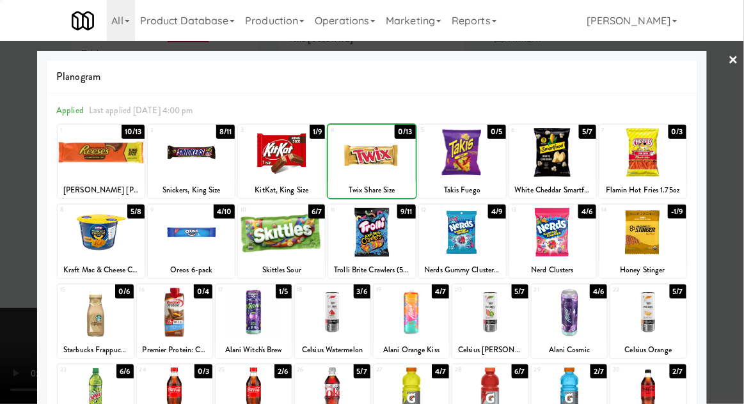
click at [734, 114] on div at bounding box center [372, 202] width 744 height 404
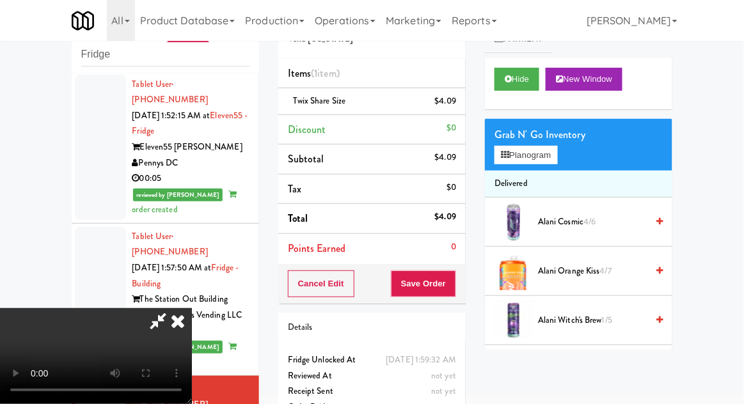
scroll to position [47, 0]
click at [456, 288] on button "Save Order" at bounding box center [423, 284] width 65 height 27
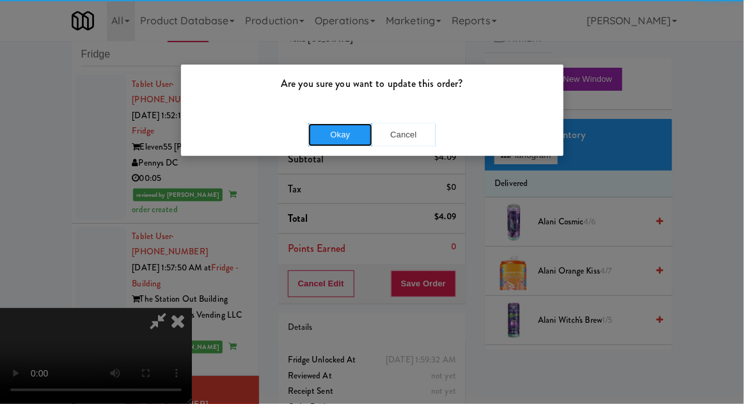
click at [337, 124] on button "Okay" at bounding box center [340, 134] width 64 height 23
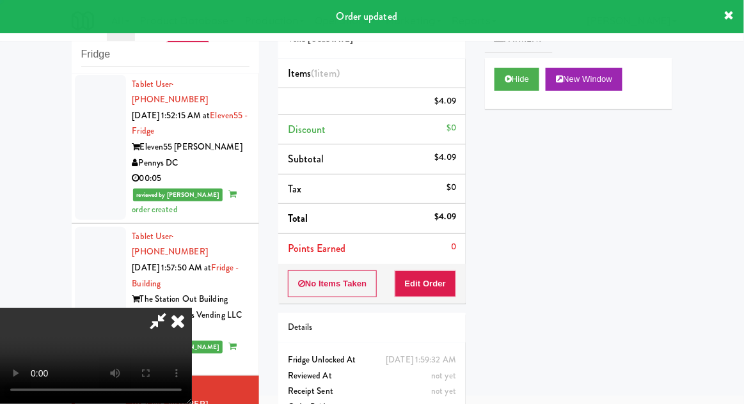
scroll to position [0, 0]
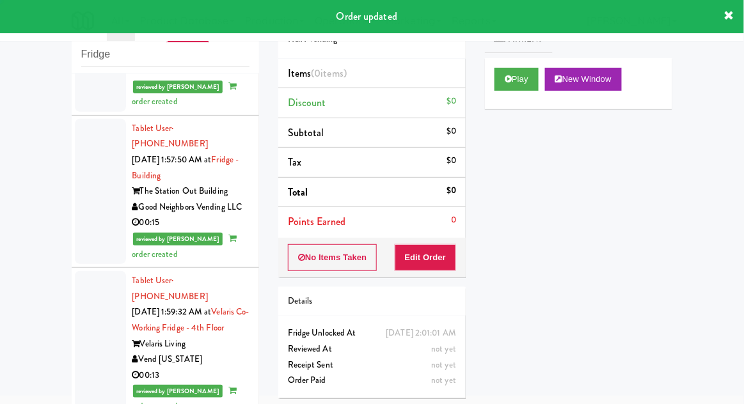
scroll to position [2240, 0]
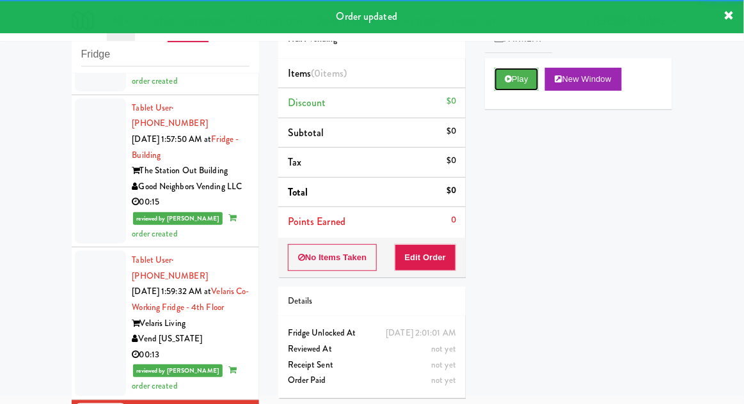
click at [505, 77] on icon at bounding box center [508, 79] width 7 height 8
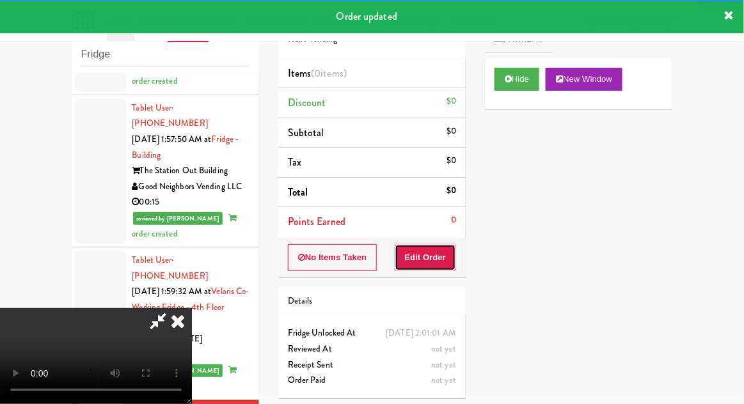
click at [447, 253] on button "Edit Order" at bounding box center [426, 257] width 62 height 27
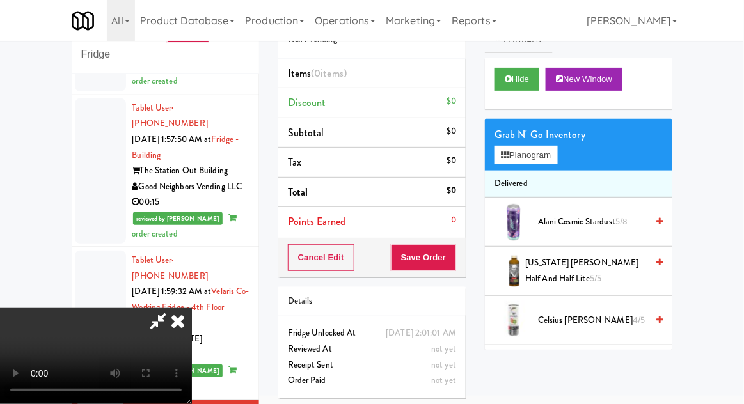
scroll to position [47, 0]
click at [570, 149] on div "Grab N' Go Inventory Planogram" at bounding box center [578, 145] width 187 height 52
click at [557, 147] on button "Planogram" at bounding box center [526, 155] width 63 height 19
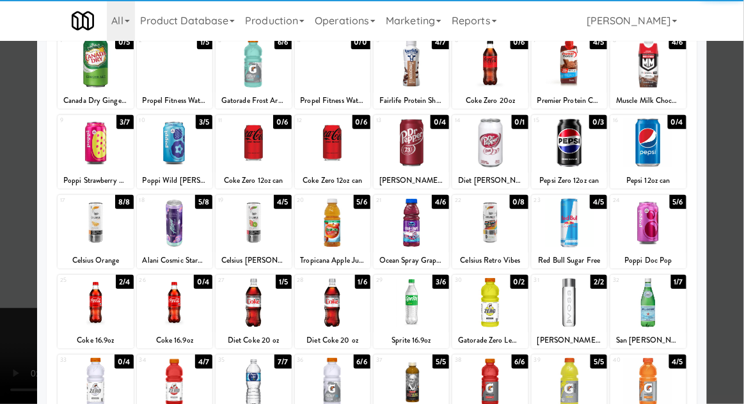
scroll to position [88, 0]
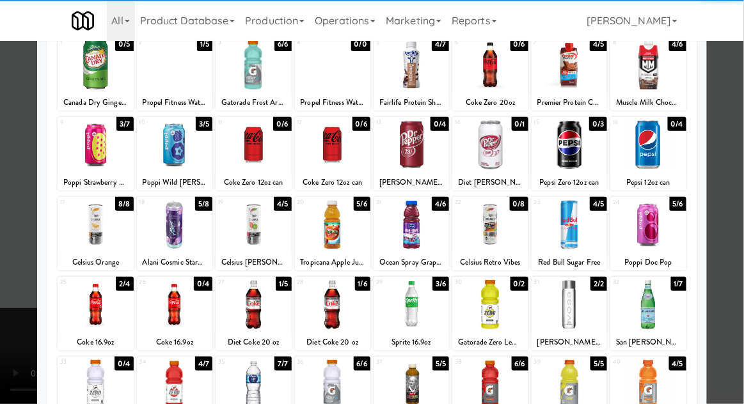
click at [351, 389] on div at bounding box center [332, 384] width 75 height 49
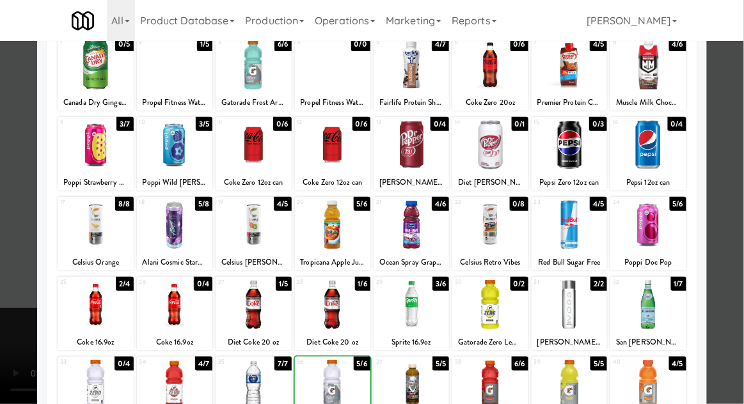
click at [733, 112] on div at bounding box center [372, 202] width 744 height 404
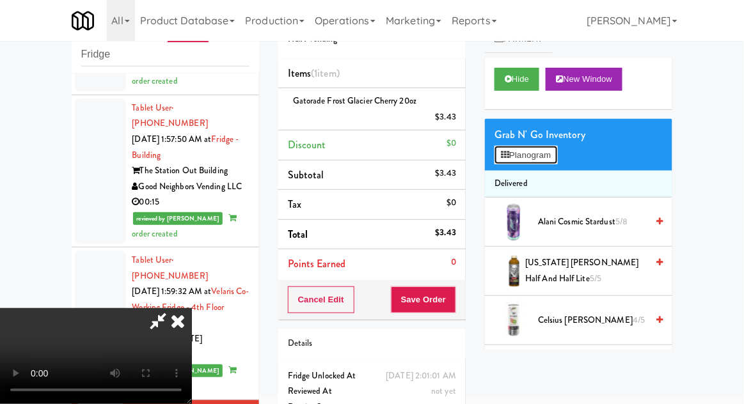
click at [553, 160] on button "Planogram" at bounding box center [526, 155] width 63 height 19
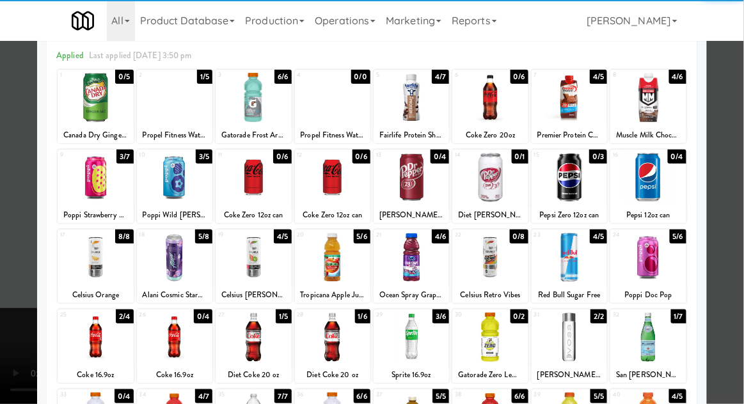
scroll to position [54, 0]
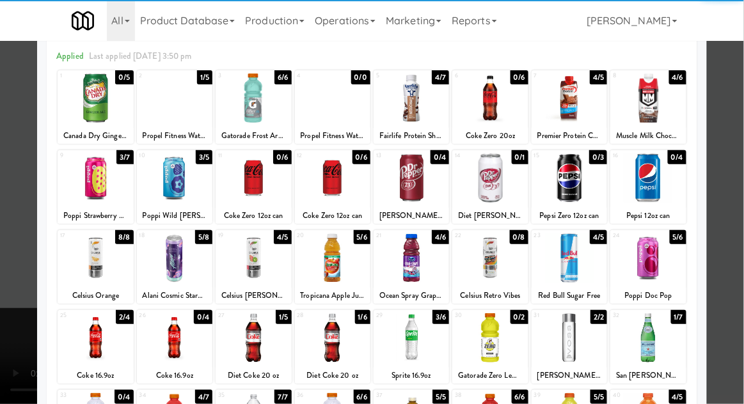
click at [88, 342] on div at bounding box center [95, 338] width 75 height 49
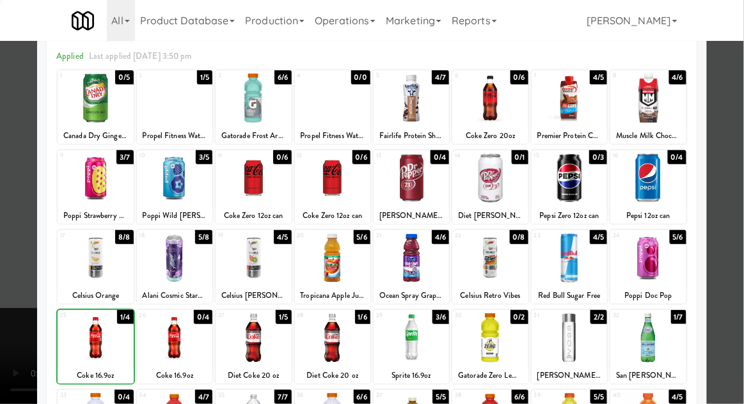
click at [734, 109] on div at bounding box center [372, 202] width 744 height 404
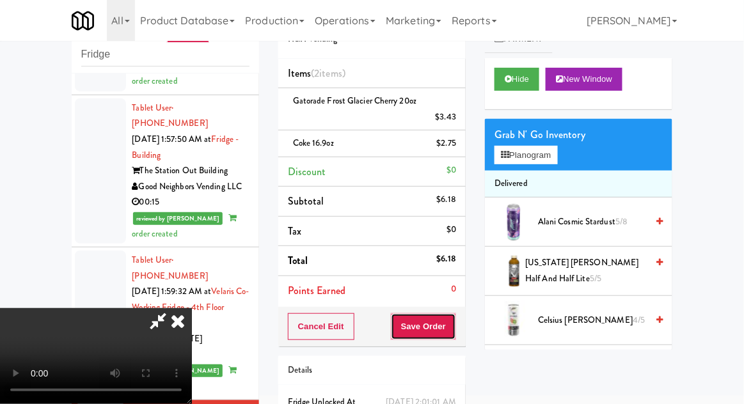
click at [456, 328] on button "Save Order" at bounding box center [423, 327] width 65 height 27
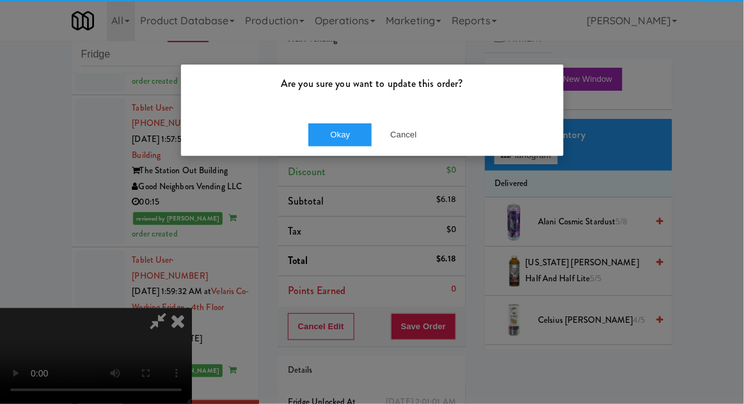
click at [329, 148] on div "Okay Cancel" at bounding box center [372, 134] width 383 height 43
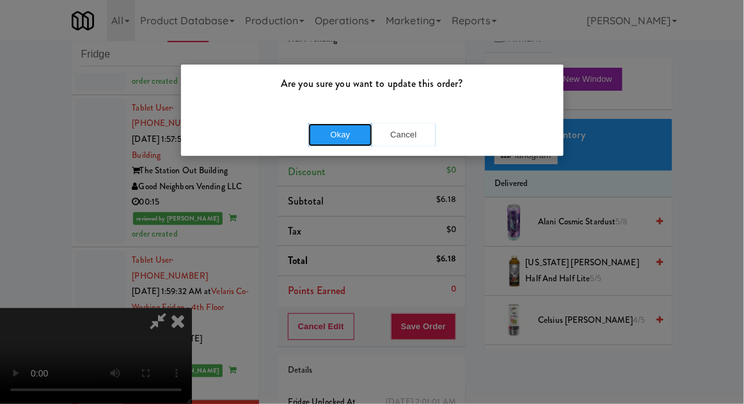
click at [324, 134] on button "Okay" at bounding box center [340, 134] width 64 height 23
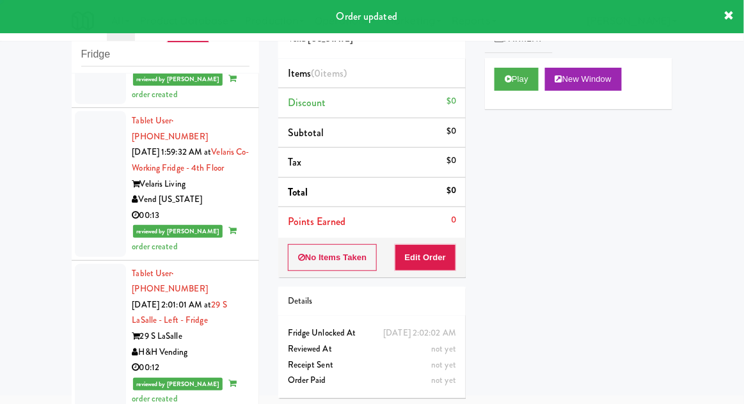
scroll to position [2380, 0]
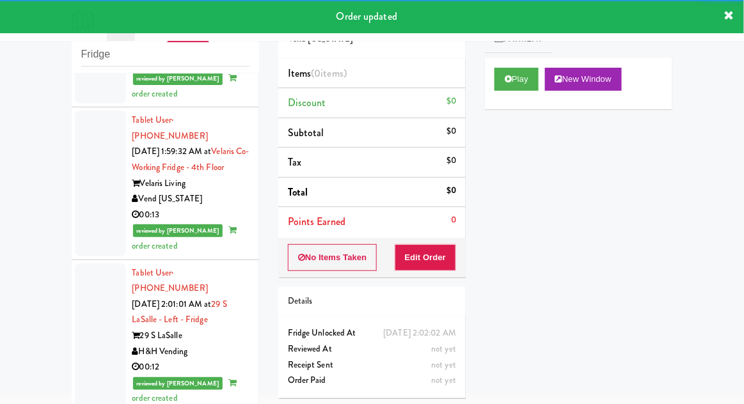
click at [500, 86] on button "Play" at bounding box center [517, 79] width 44 height 23
click at [436, 256] on button "Edit Order" at bounding box center [426, 257] width 62 height 27
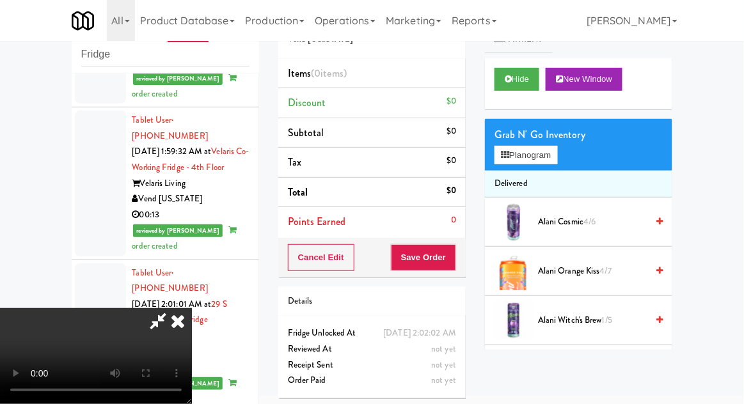
scroll to position [47, 0]
click at [537, 137] on div "Grab N' Go Inventory" at bounding box center [579, 134] width 168 height 19
click at [549, 157] on button "Planogram" at bounding box center [526, 155] width 63 height 19
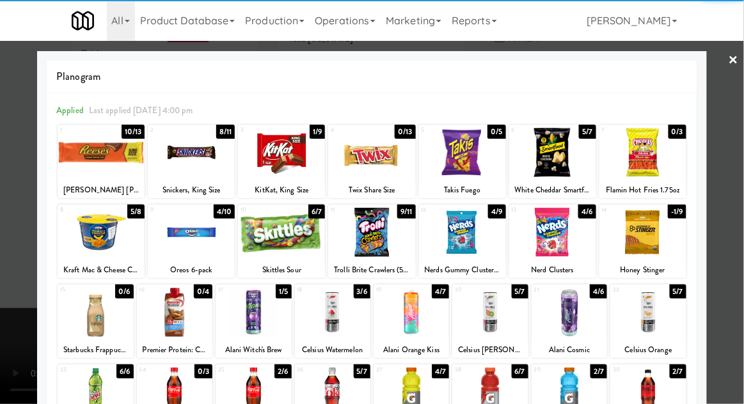
click at [250, 335] on div at bounding box center [253, 312] width 75 height 49
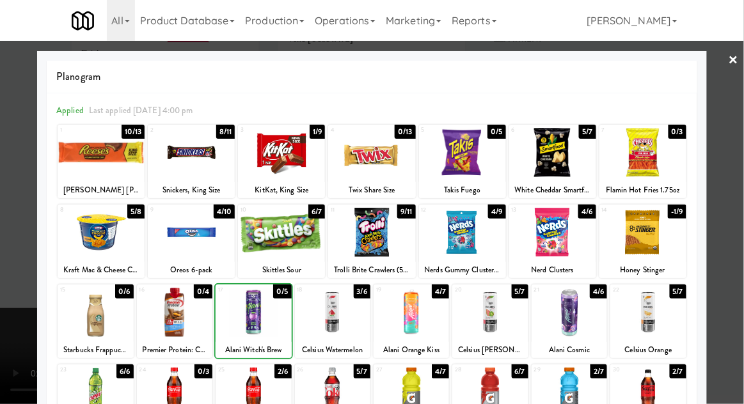
click at [738, 113] on div at bounding box center [372, 202] width 744 height 404
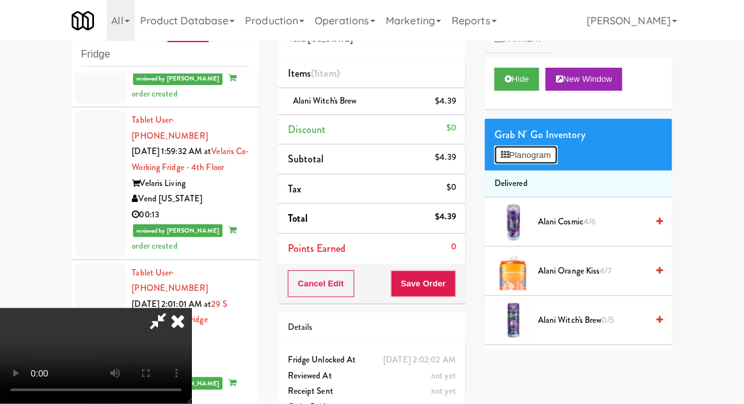
click at [553, 155] on button "Planogram" at bounding box center [526, 155] width 63 height 19
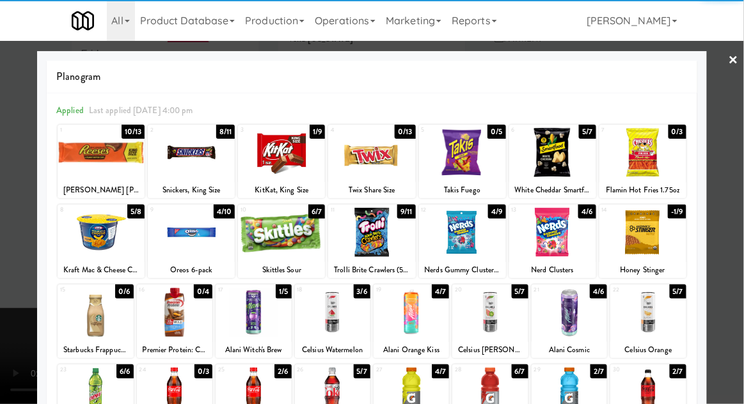
click at [279, 182] on div "KitKat, King Size" at bounding box center [281, 190] width 83 height 16
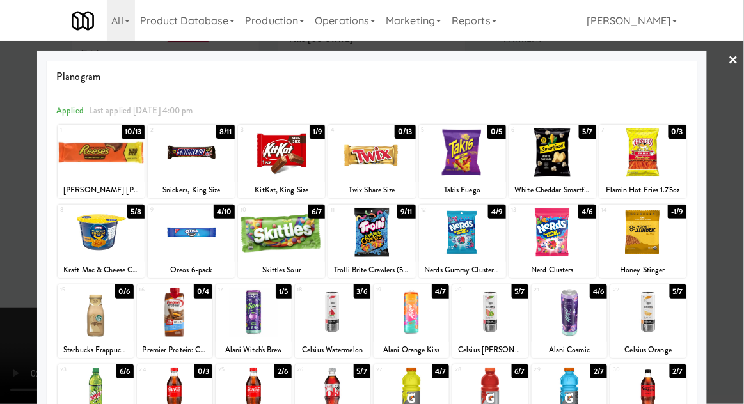
click at [736, 111] on div at bounding box center [372, 202] width 744 height 404
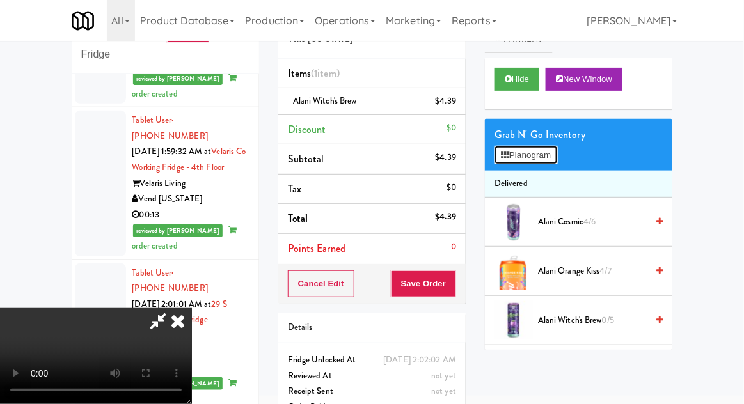
click at [557, 157] on button "Planogram" at bounding box center [526, 155] width 63 height 19
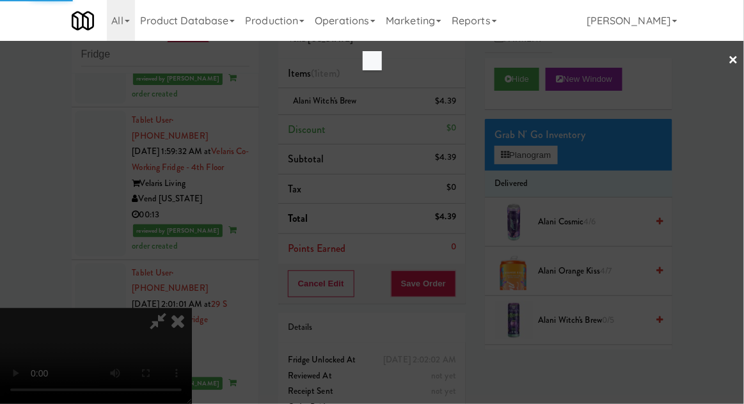
click at [382, 70] on div at bounding box center [372, 60] width 19 height 19
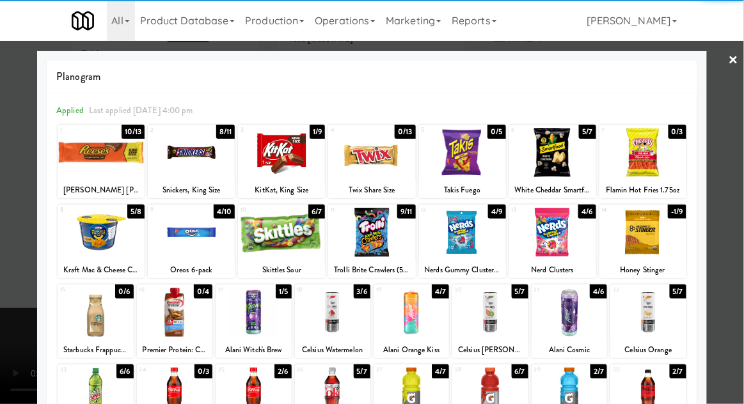
click at [263, 157] on div at bounding box center [281, 152] width 87 height 49
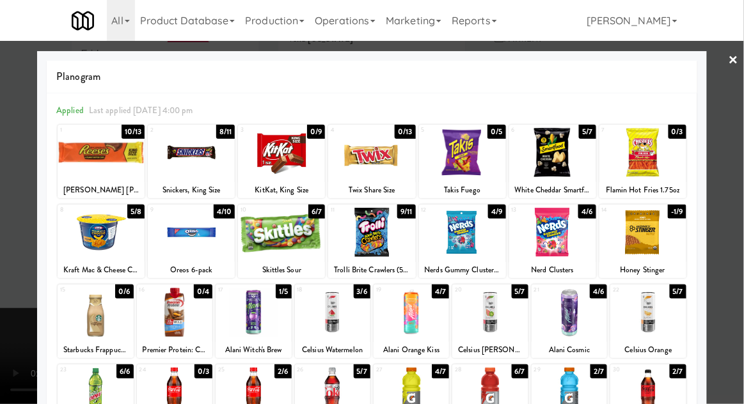
click at [735, 65] on link "×" at bounding box center [734, 61] width 10 height 40
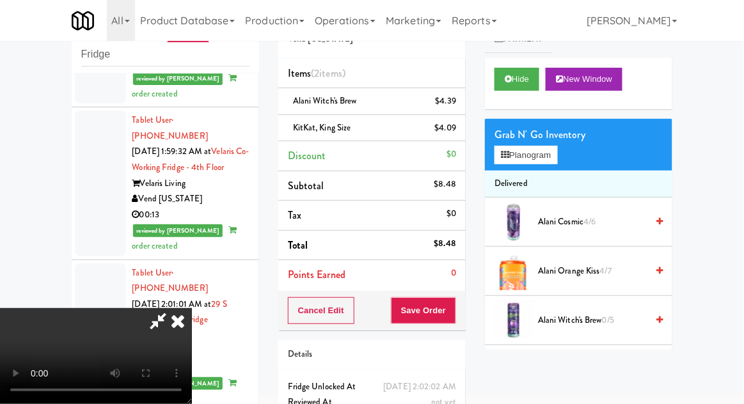
click at [173, 308] on icon at bounding box center [157, 321] width 29 height 26
click at [456, 321] on button "Save Order" at bounding box center [423, 311] width 65 height 27
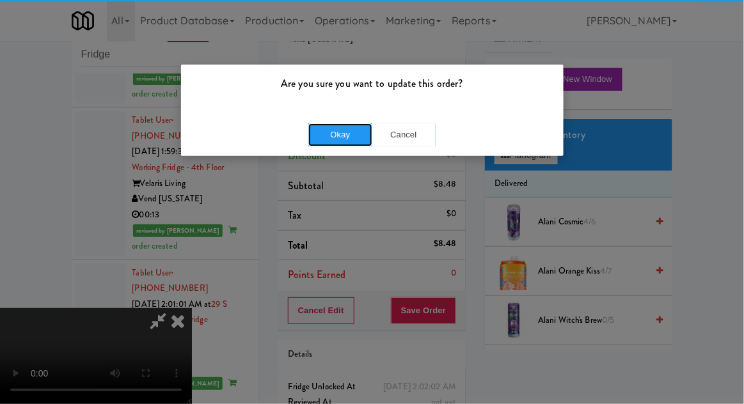
click at [346, 131] on button "Okay" at bounding box center [340, 134] width 64 height 23
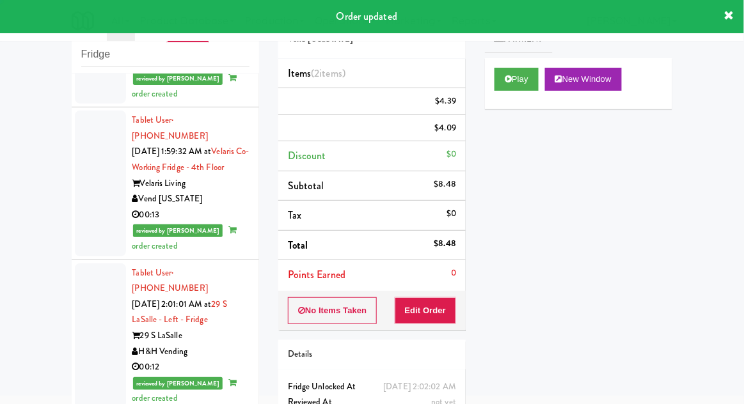
scroll to position [0, 0]
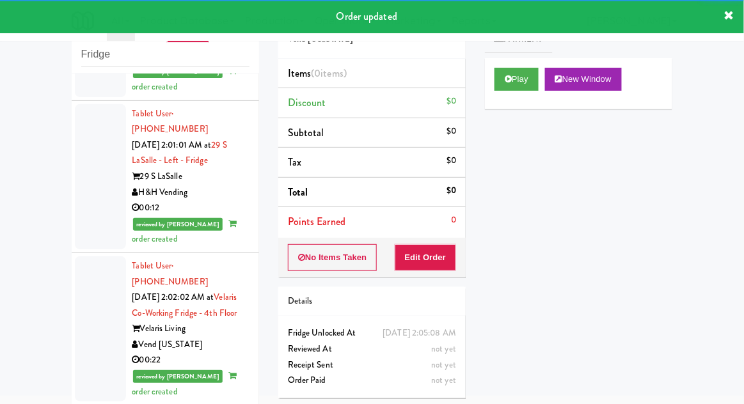
scroll to position [2539, 0]
click at [502, 78] on button "Play" at bounding box center [517, 79] width 44 height 23
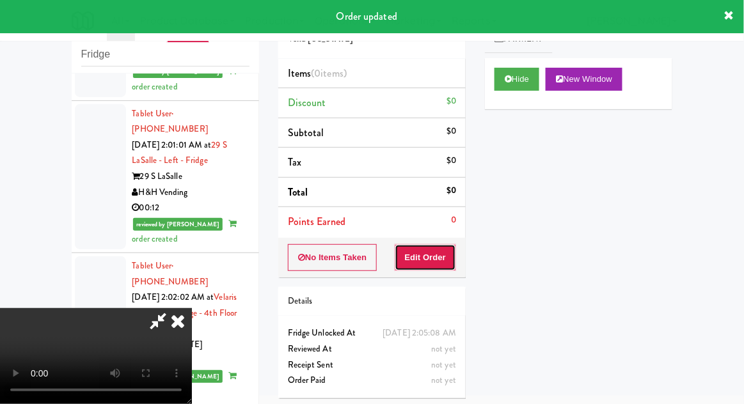
click at [431, 258] on button "Edit Order" at bounding box center [426, 257] width 62 height 27
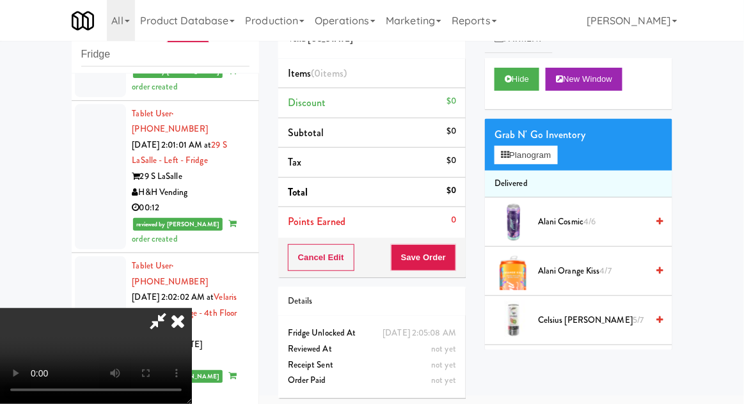
scroll to position [47, 0]
click at [557, 157] on button "Planogram" at bounding box center [526, 155] width 63 height 19
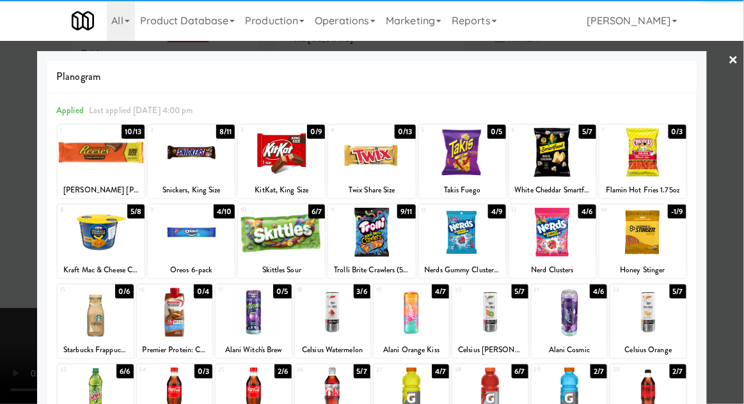
click at [554, 235] on div at bounding box center [552, 232] width 87 height 49
click at [735, 123] on div at bounding box center [372, 202] width 744 height 404
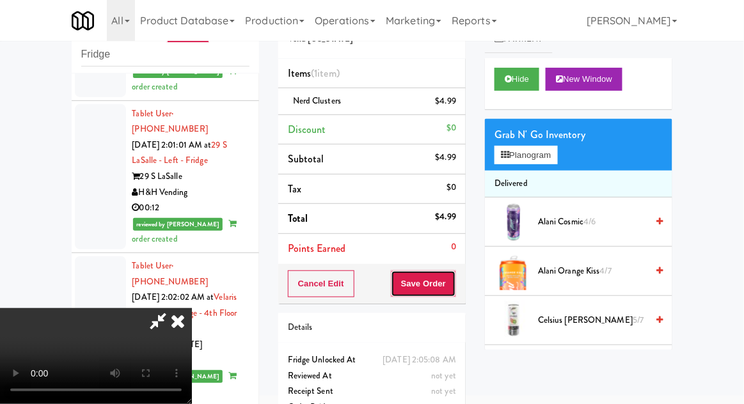
click at [456, 275] on button "Save Order" at bounding box center [423, 284] width 65 height 27
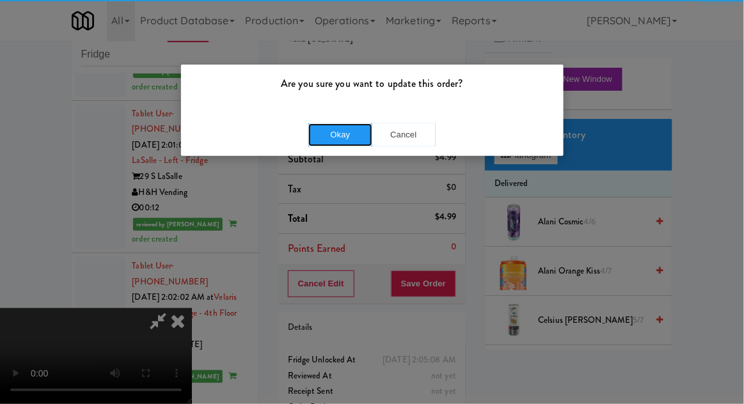
click at [344, 126] on button "Okay" at bounding box center [340, 134] width 64 height 23
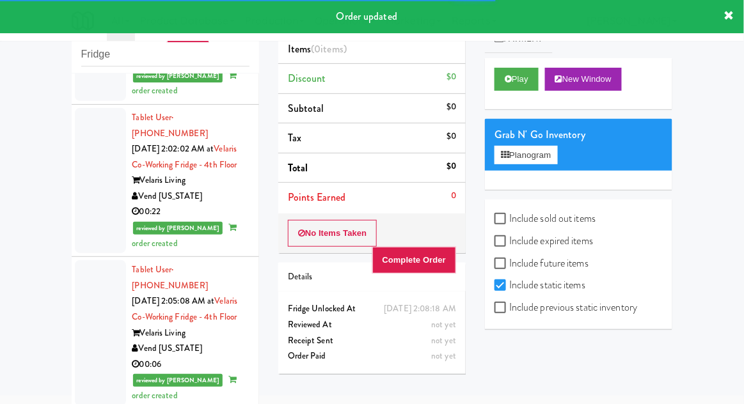
scroll to position [2688, 0]
click at [509, 85] on button "Play" at bounding box center [517, 79] width 44 height 23
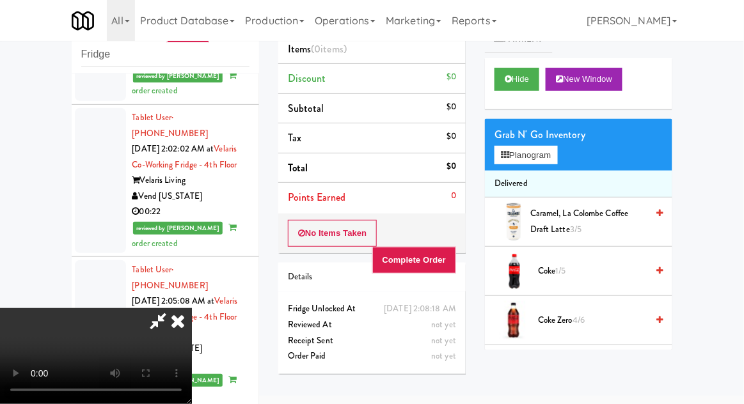
click at [192, 308] on icon at bounding box center [178, 321] width 28 height 26
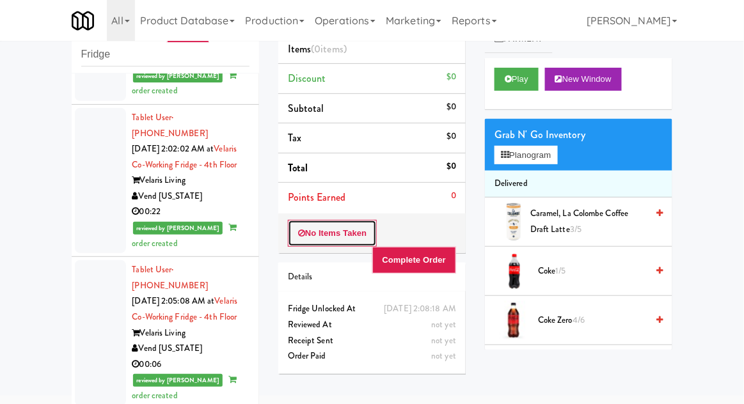
click at [300, 242] on button "No Items Taken" at bounding box center [333, 233] width 90 height 27
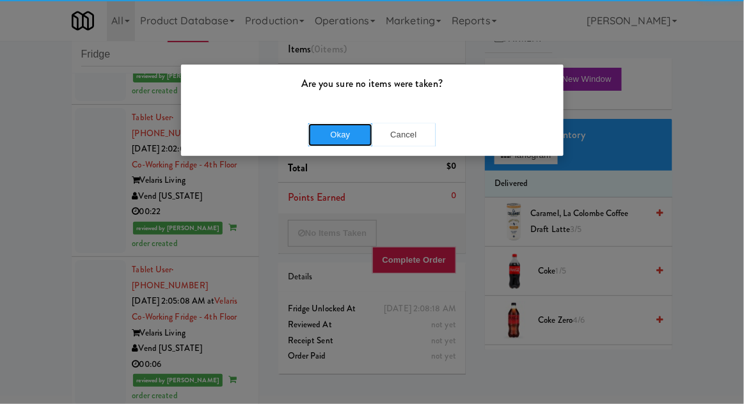
click at [315, 135] on button "Okay" at bounding box center [340, 134] width 64 height 23
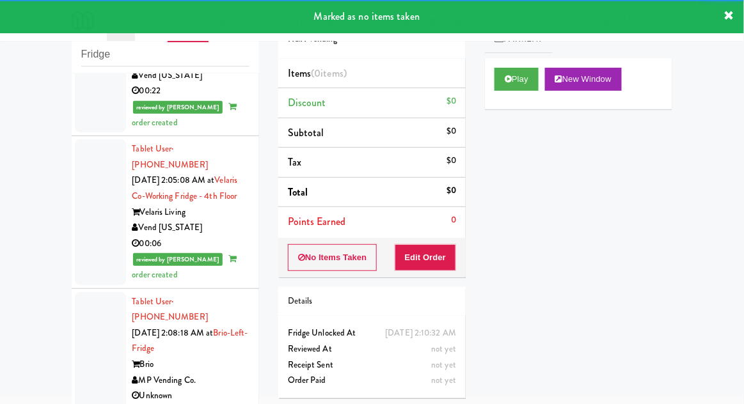
scroll to position [2840, 0]
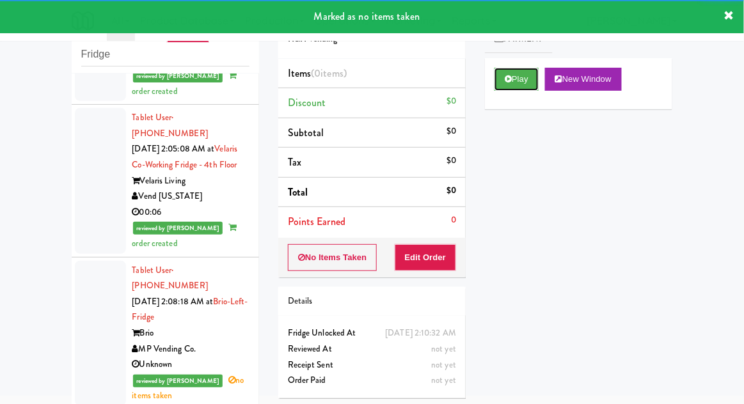
click at [512, 90] on button "Play" at bounding box center [517, 79] width 44 height 23
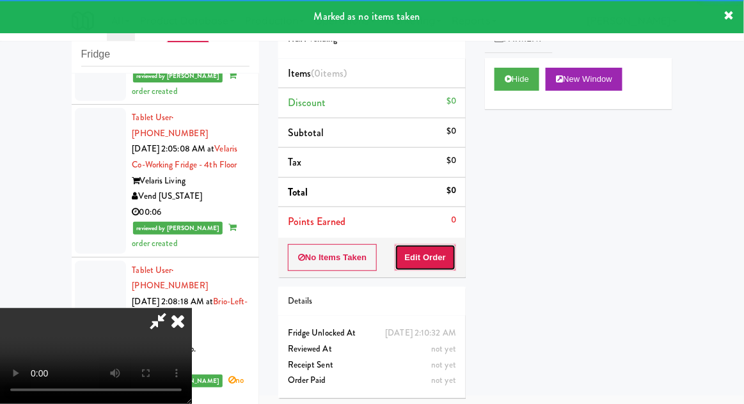
click at [434, 252] on button "Edit Order" at bounding box center [426, 257] width 62 height 27
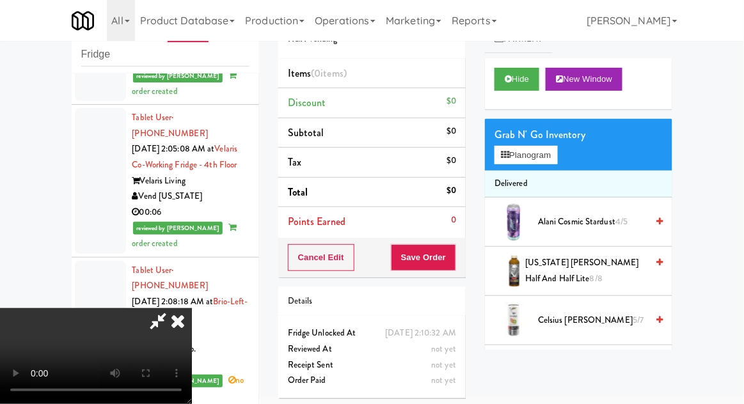
click at [570, 148] on div "Grab N' Go Inventory Planogram" at bounding box center [578, 145] width 187 height 52
click at [553, 161] on button "Planogram" at bounding box center [526, 155] width 63 height 19
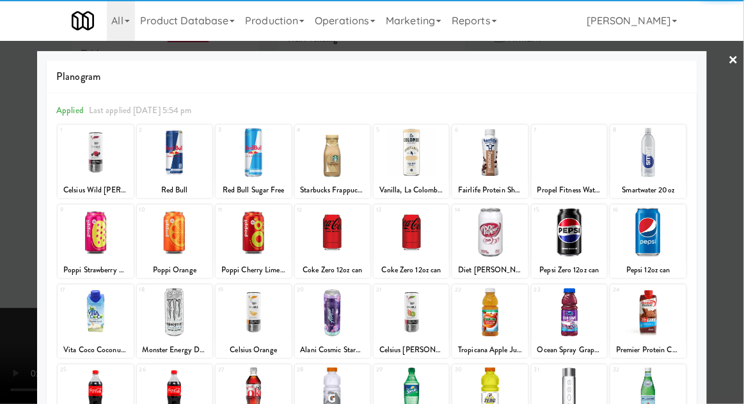
click at [97, 319] on div at bounding box center [95, 312] width 75 height 49
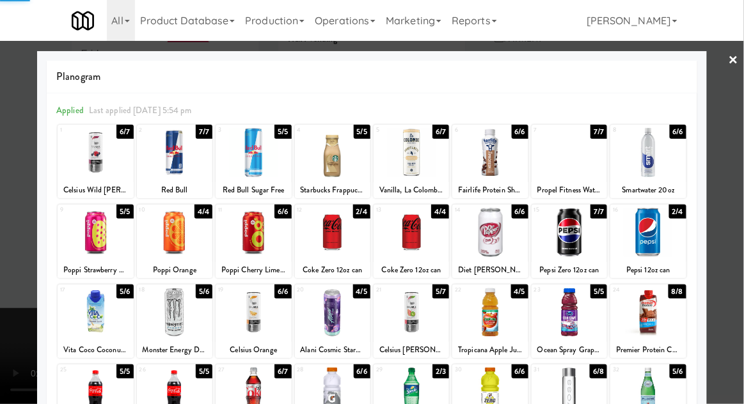
click at [726, 143] on div at bounding box center [372, 202] width 744 height 404
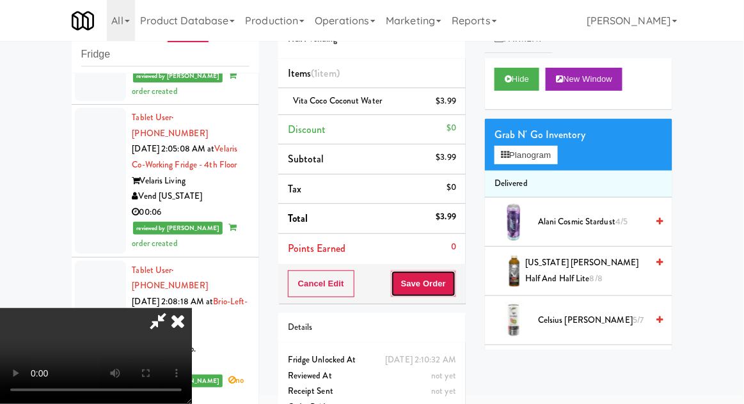
click at [454, 285] on button "Save Order" at bounding box center [423, 284] width 65 height 27
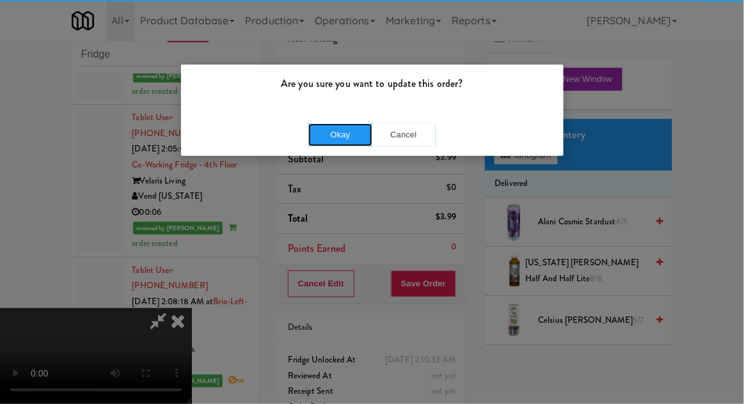
click at [335, 130] on button "Okay" at bounding box center [340, 134] width 64 height 23
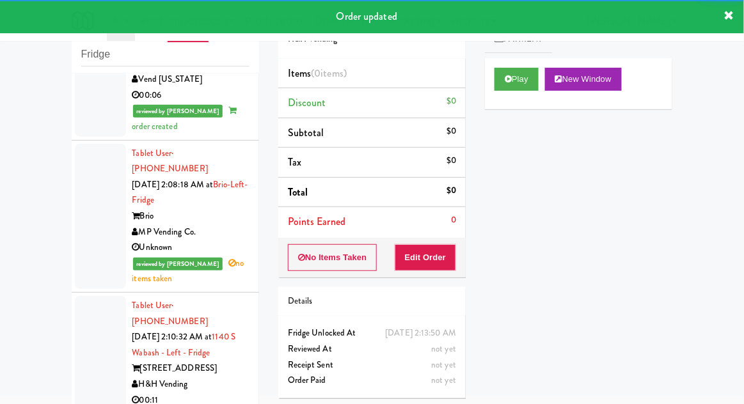
scroll to position [2962, 0]
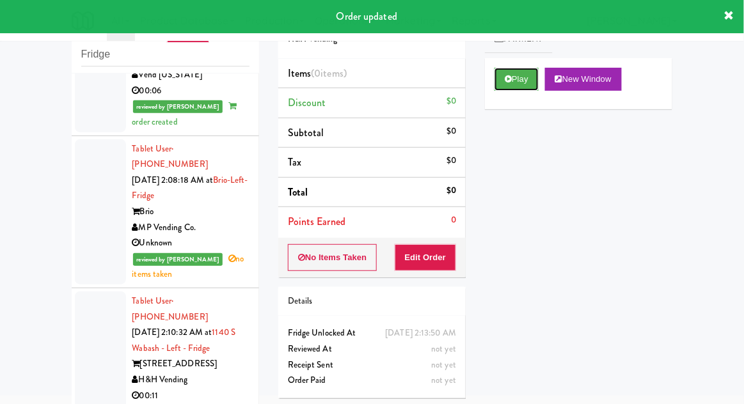
click at [509, 77] on icon at bounding box center [508, 79] width 7 height 8
click at [436, 262] on button "Edit Order" at bounding box center [426, 257] width 62 height 27
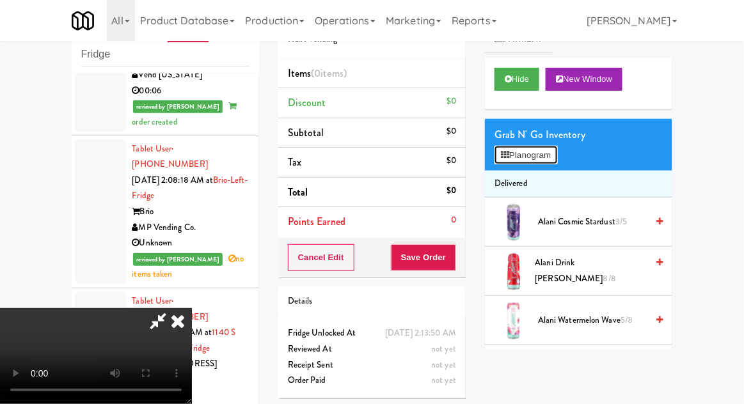
click at [554, 161] on button "Planogram" at bounding box center [526, 155] width 63 height 19
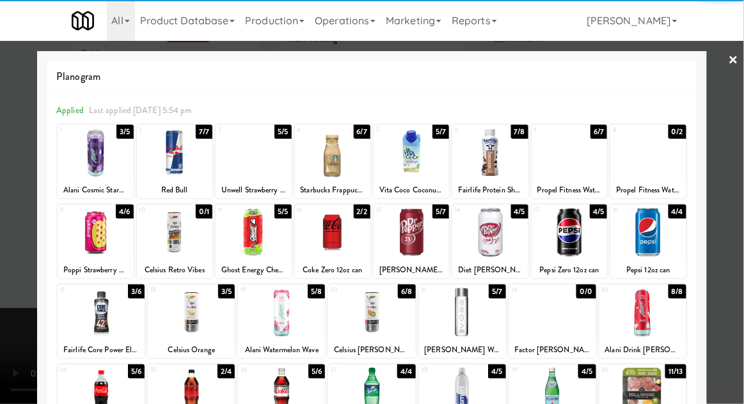
click at [408, 160] on div at bounding box center [411, 152] width 75 height 49
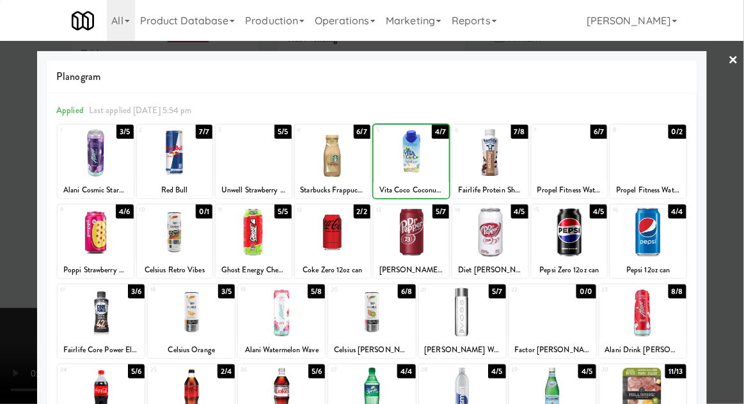
click at [738, 131] on div at bounding box center [372, 202] width 744 height 404
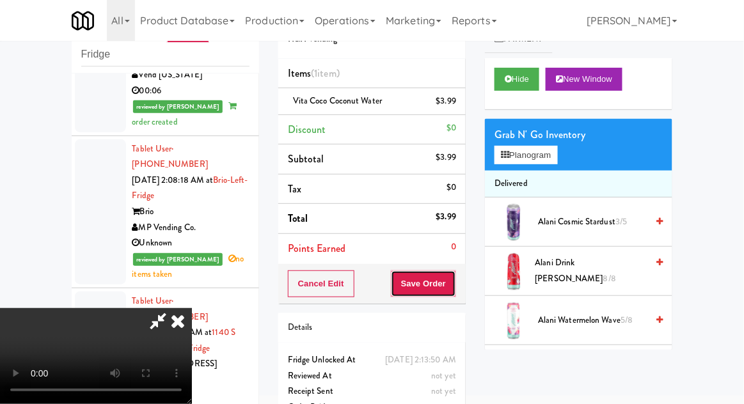
click at [452, 276] on button "Save Order" at bounding box center [423, 284] width 65 height 27
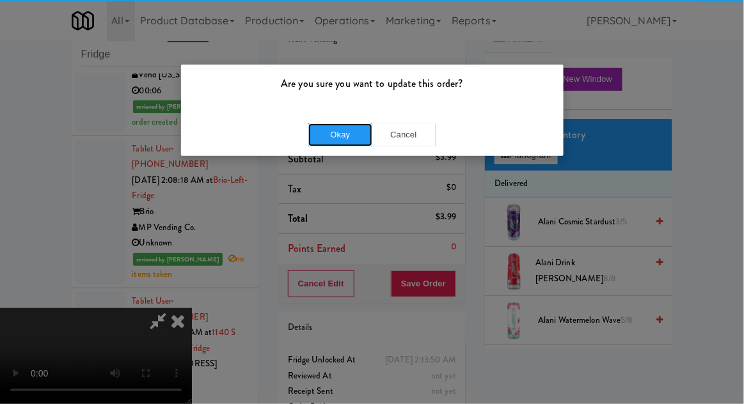
click at [338, 142] on button "Okay" at bounding box center [340, 134] width 64 height 23
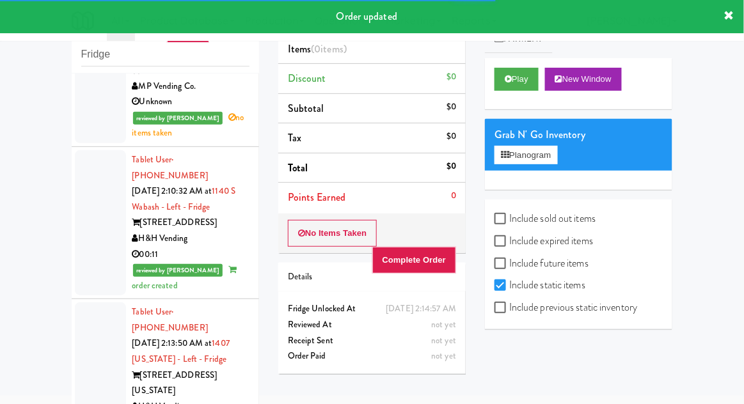
scroll to position [3103, 0]
click at [516, 82] on button "Play" at bounding box center [517, 79] width 44 height 23
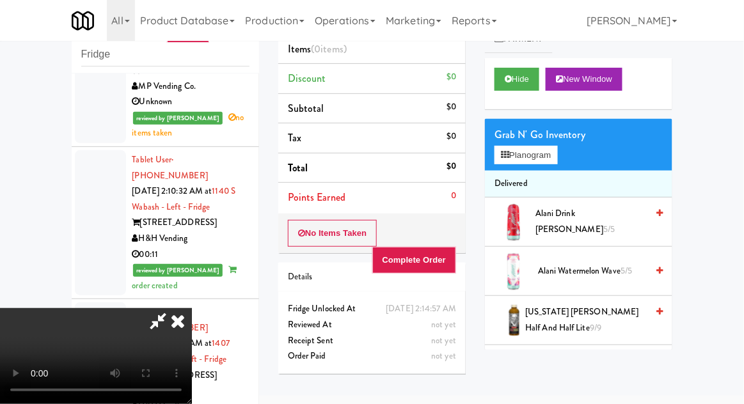
scroll to position [0, 0]
click at [192, 308] on icon at bounding box center [178, 321] width 28 height 26
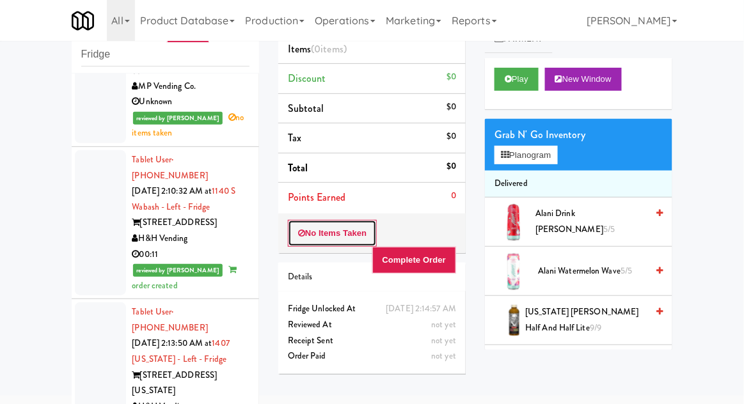
click at [297, 230] on button "No Items Taken" at bounding box center [333, 233] width 90 height 27
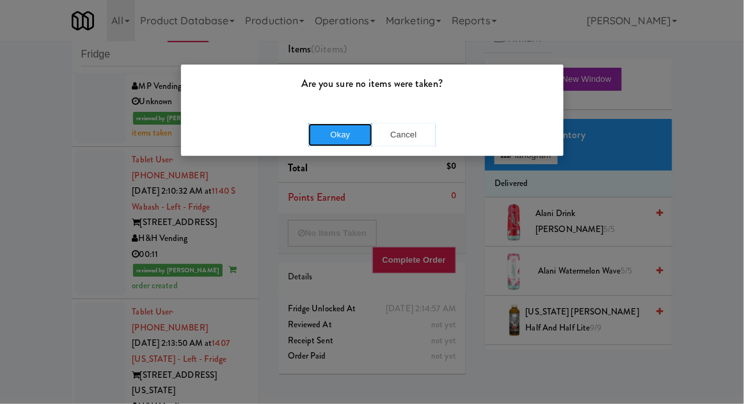
click at [353, 129] on button "Okay" at bounding box center [340, 134] width 64 height 23
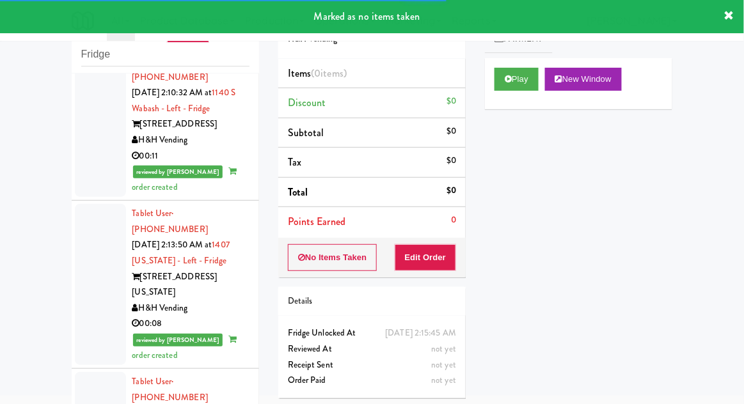
scroll to position [3246, 0]
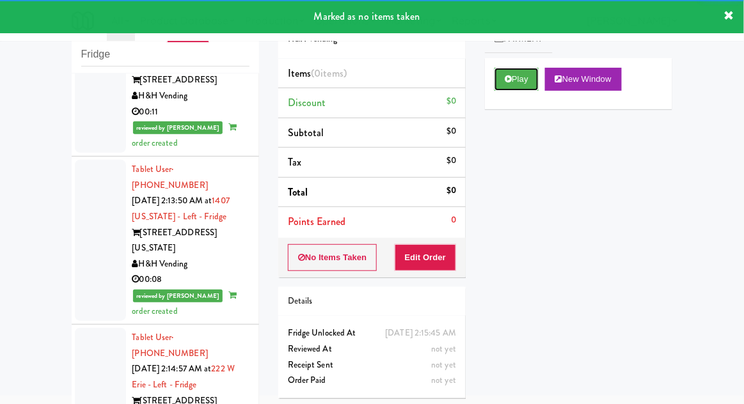
click at [502, 78] on button "Play" at bounding box center [517, 79] width 44 height 23
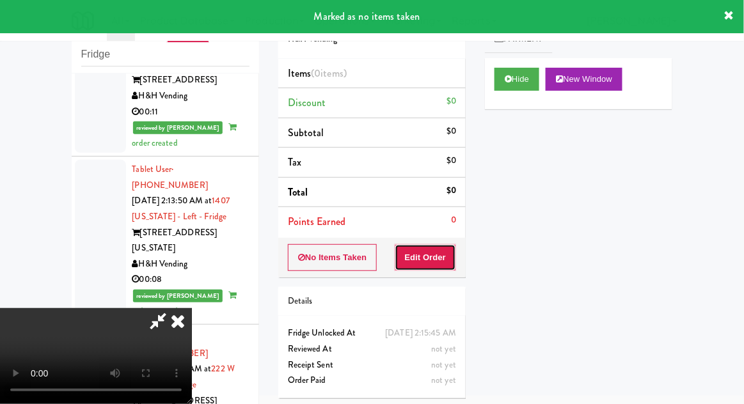
click at [436, 253] on button "Edit Order" at bounding box center [426, 257] width 62 height 27
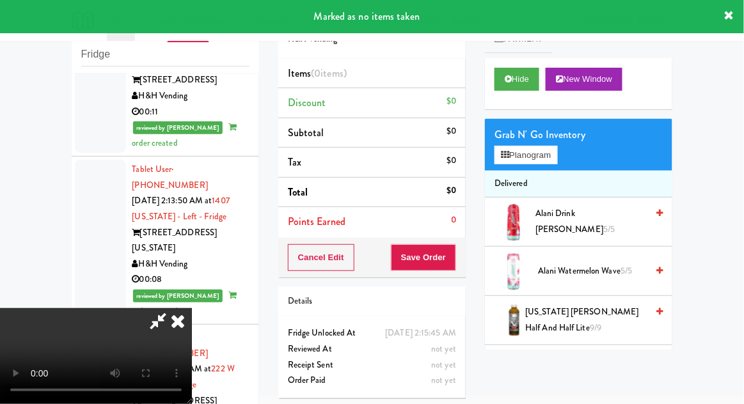
scroll to position [47, 0]
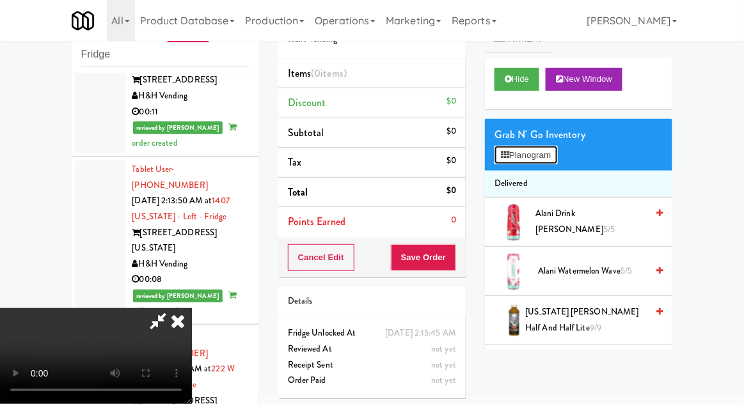
click at [551, 162] on button "Planogram" at bounding box center [526, 155] width 63 height 19
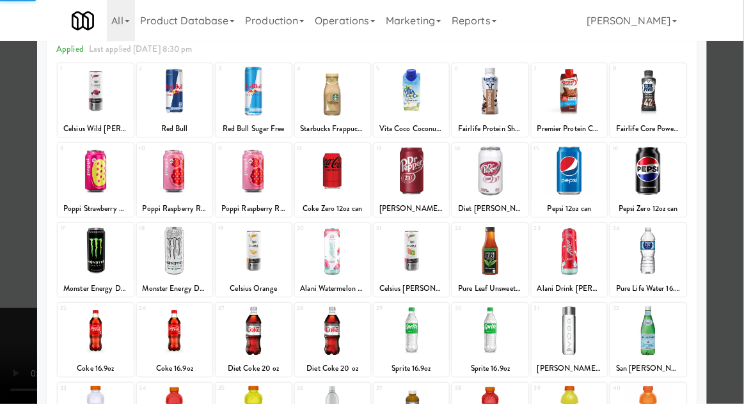
scroll to position [77, 0]
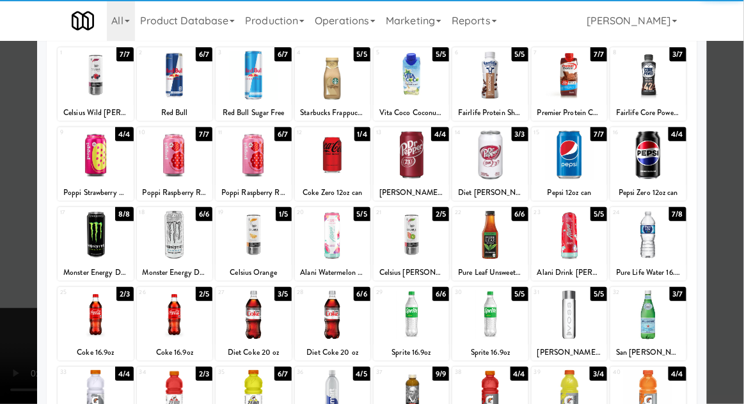
click at [245, 404] on div at bounding box center [253, 394] width 75 height 49
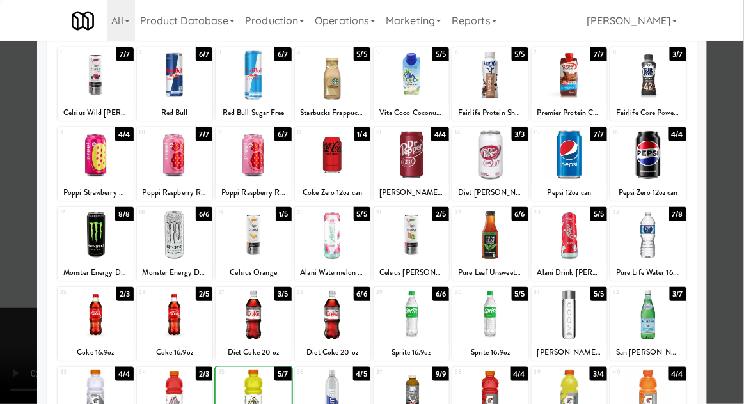
click at [735, 128] on div at bounding box center [372, 202] width 744 height 404
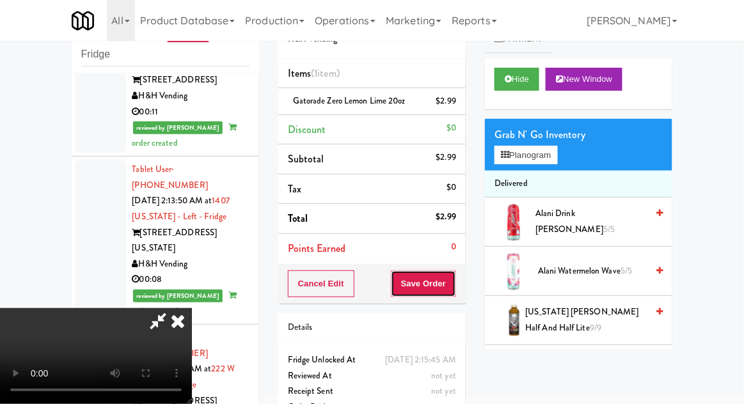
click at [454, 284] on button "Save Order" at bounding box center [423, 284] width 65 height 27
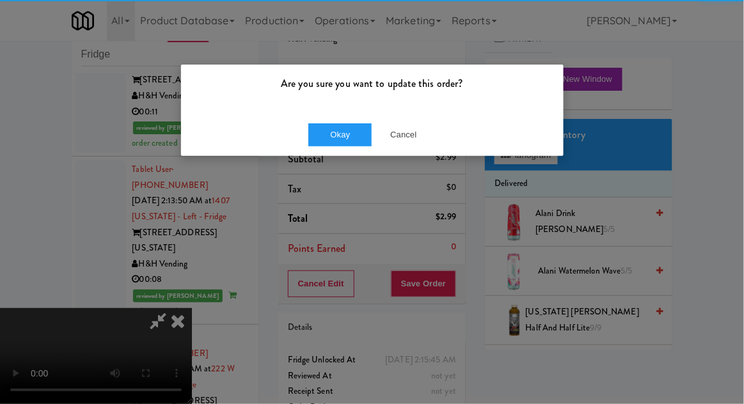
click at [342, 145] on div "Okay Cancel" at bounding box center [372, 134] width 383 height 43
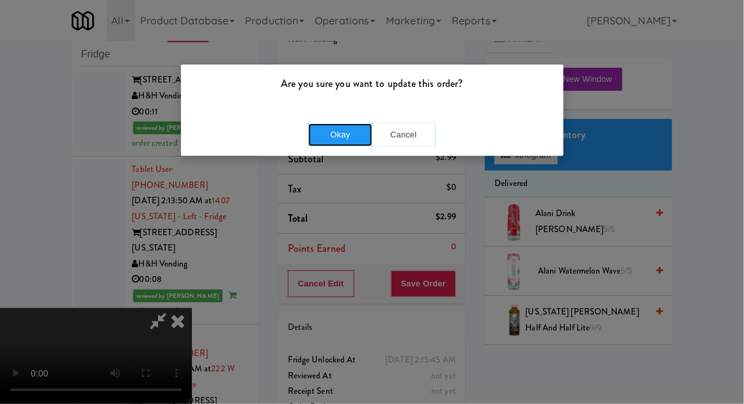
click at [330, 144] on button "Okay" at bounding box center [340, 134] width 64 height 23
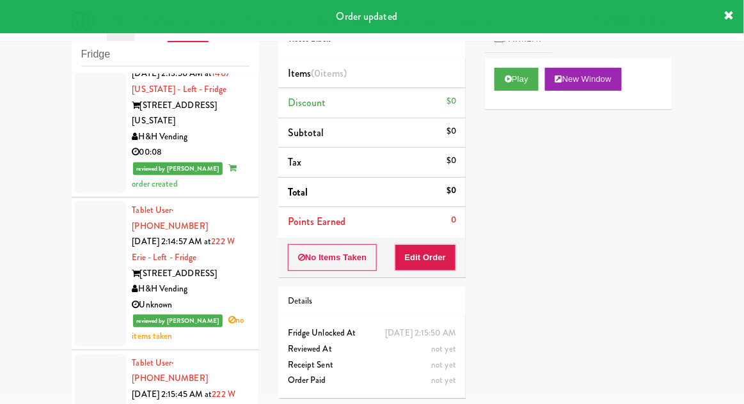
scroll to position [3379, 0]
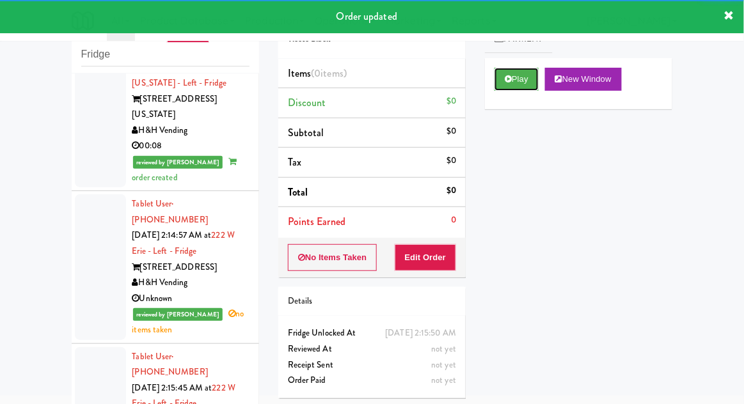
click at [500, 87] on button "Play" at bounding box center [517, 79] width 44 height 23
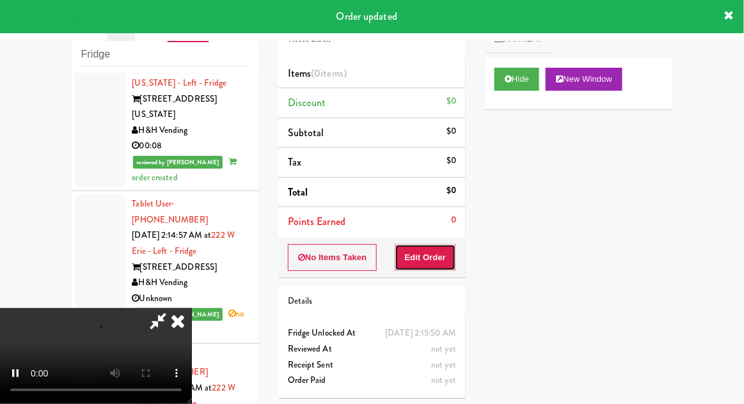
click at [443, 255] on button "Edit Order" at bounding box center [426, 257] width 62 height 27
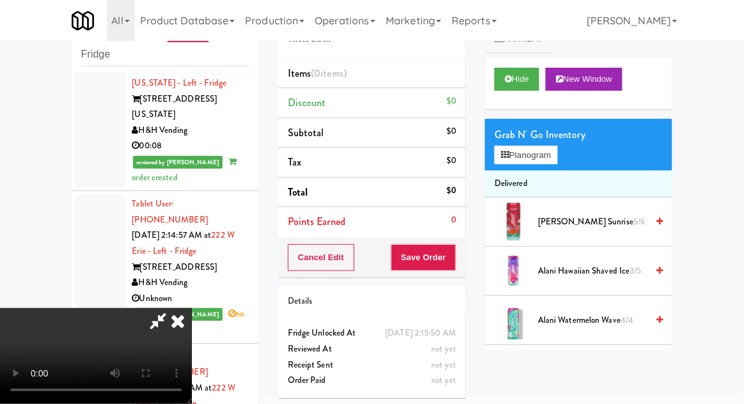
scroll to position [0, 0]
click at [555, 154] on button "Planogram" at bounding box center [526, 155] width 63 height 19
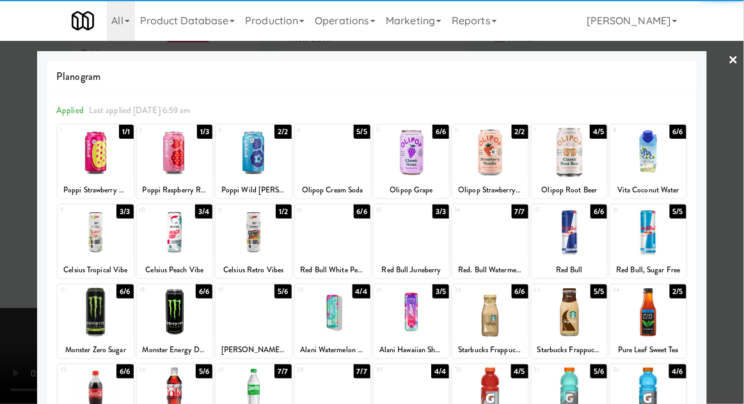
click at [331, 183] on div "Olipop Cream Soda" at bounding box center [333, 190] width 72 height 16
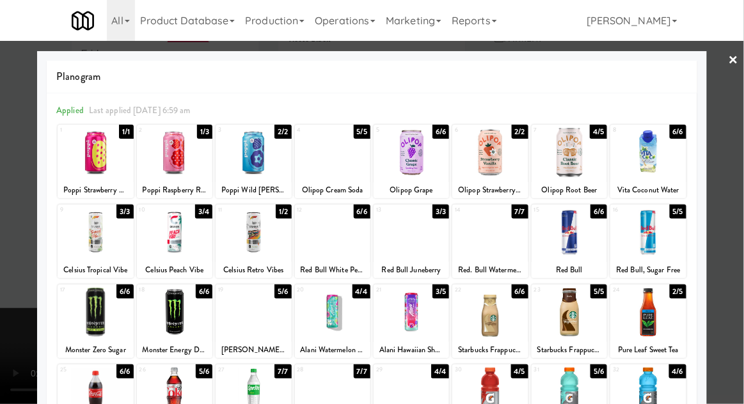
click at [339, 159] on div at bounding box center [332, 152] width 75 height 49
click at [734, 134] on div at bounding box center [372, 202] width 744 height 404
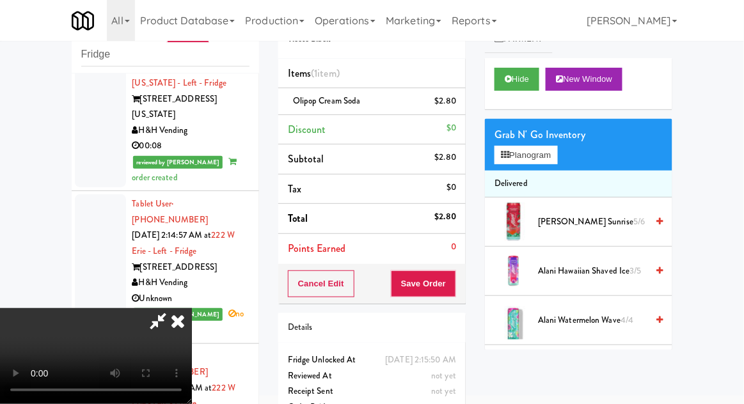
scroll to position [47, 0]
click at [557, 163] on button "Planogram" at bounding box center [526, 155] width 63 height 19
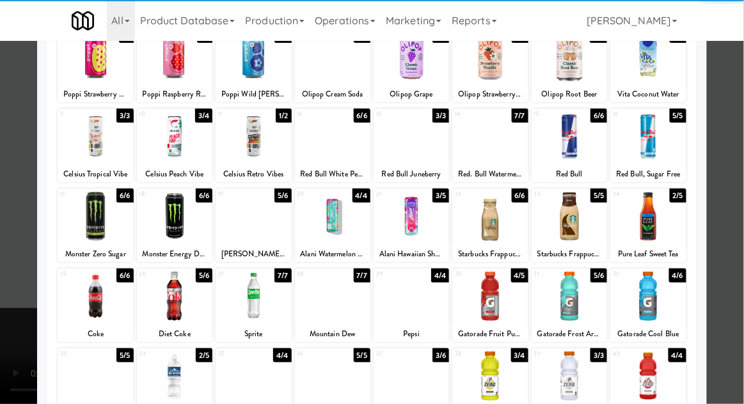
scroll to position [95, 0]
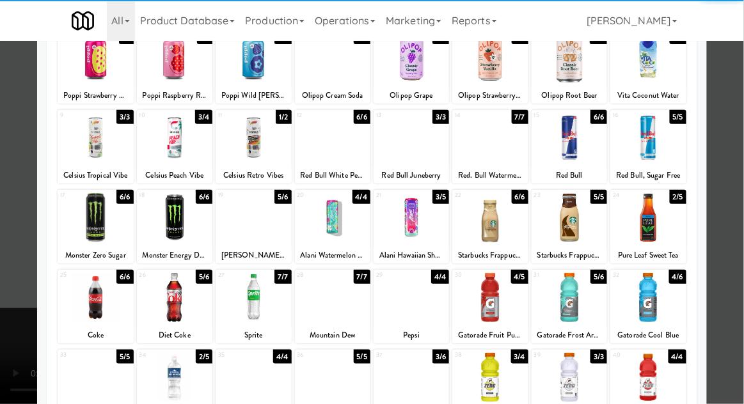
click at [246, 306] on div at bounding box center [253, 297] width 75 height 49
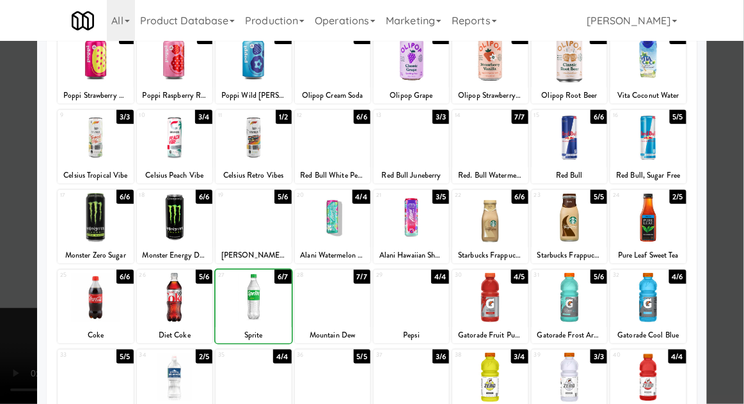
click at [736, 124] on div at bounding box center [372, 202] width 744 height 404
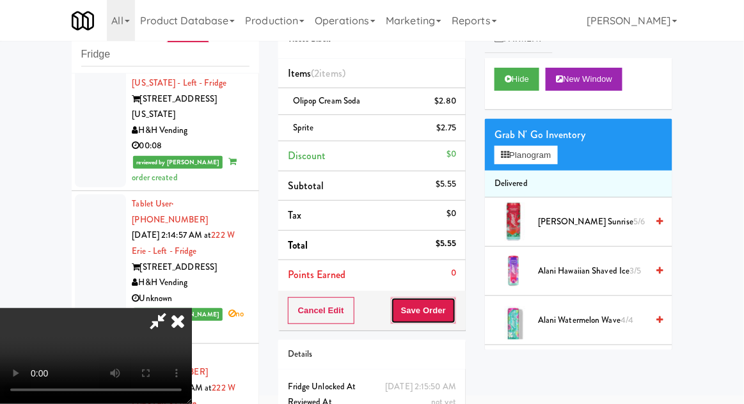
click at [454, 313] on button "Save Order" at bounding box center [423, 311] width 65 height 27
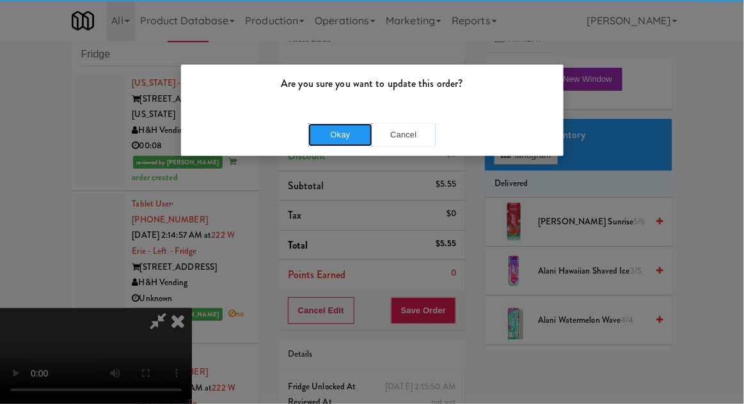
click at [334, 133] on button "Okay" at bounding box center [340, 134] width 64 height 23
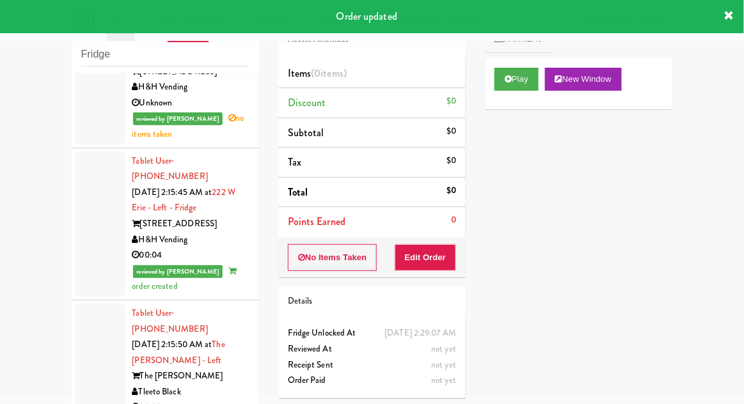
scroll to position [3632, 0]
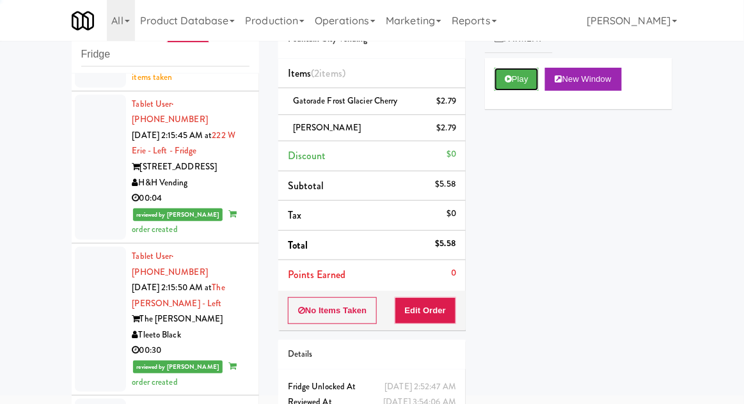
click at [516, 88] on button "Play" at bounding box center [517, 79] width 44 height 23
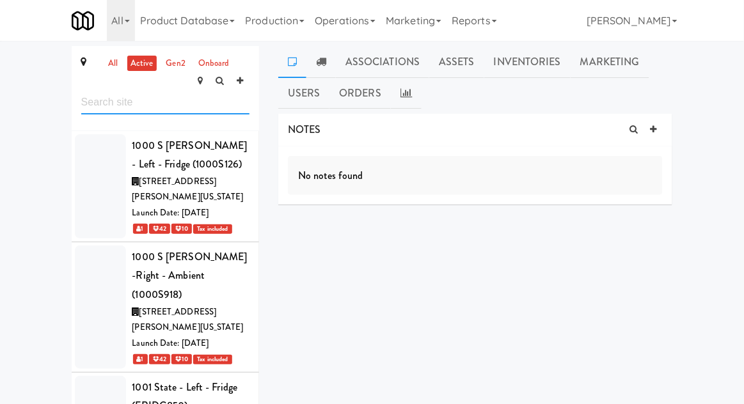
scroll to position [53762, 0]
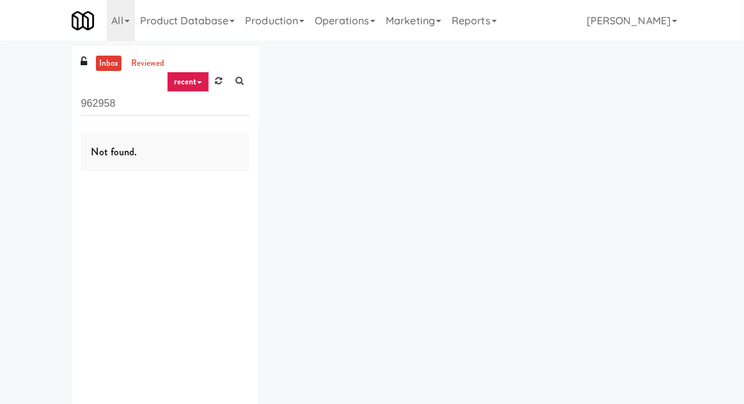
scroll to position [47, 0]
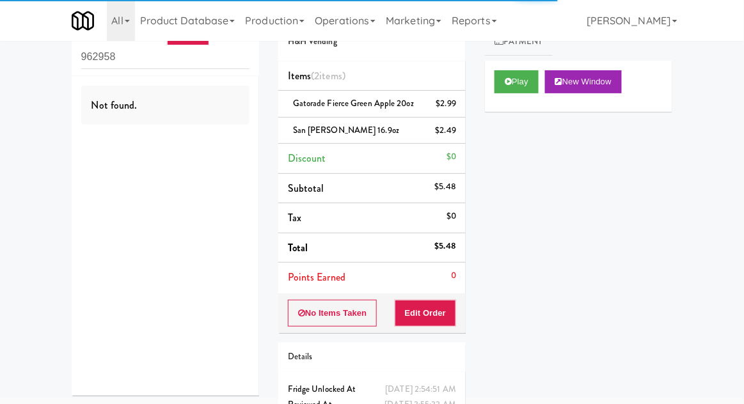
click at [100, 59] on input "962958" at bounding box center [165, 57] width 168 height 24
click at [88, 52] on input "962958" at bounding box center [165, 57] width 168 height 24
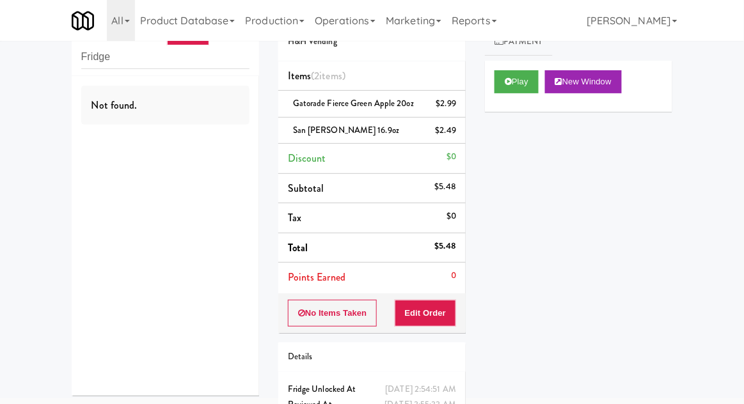
type input "Fridge"
click at [19, 83] on div "inbox reviewed recent all unclear take inventory issue suspicious failed recent…" at bounding box center [372, 231] width 744 height 464
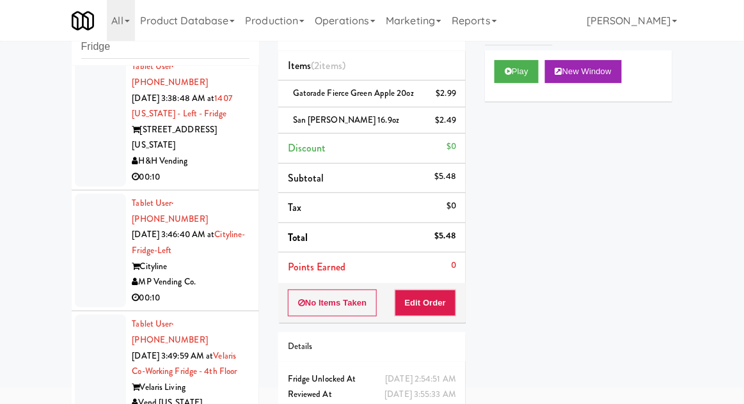
scroll to position [0, 0]
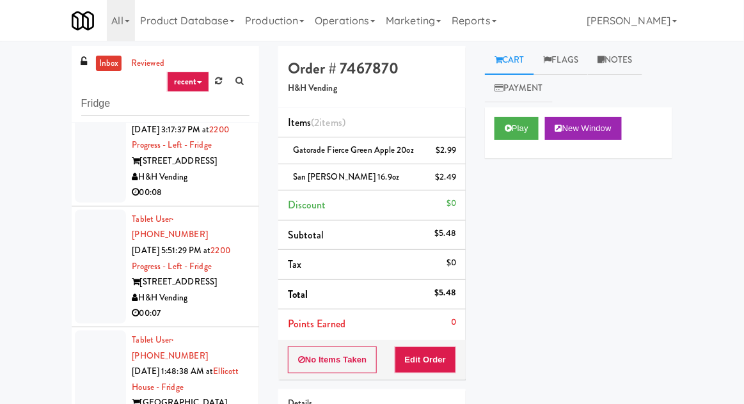
click at [96, 331] on div at bounding box center [100, 388] width 51 height 114
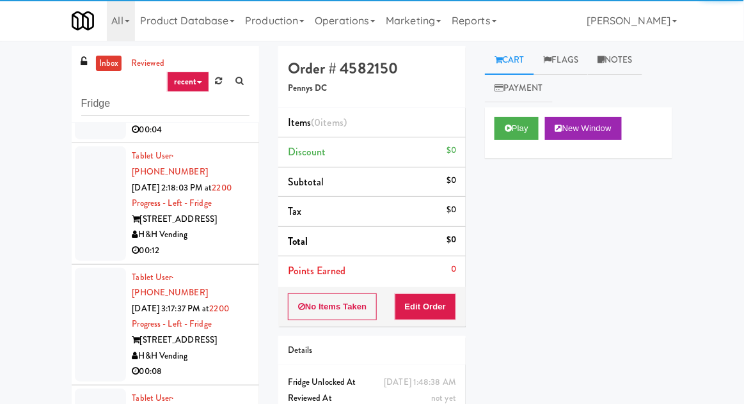
scroll to position [702, 0]
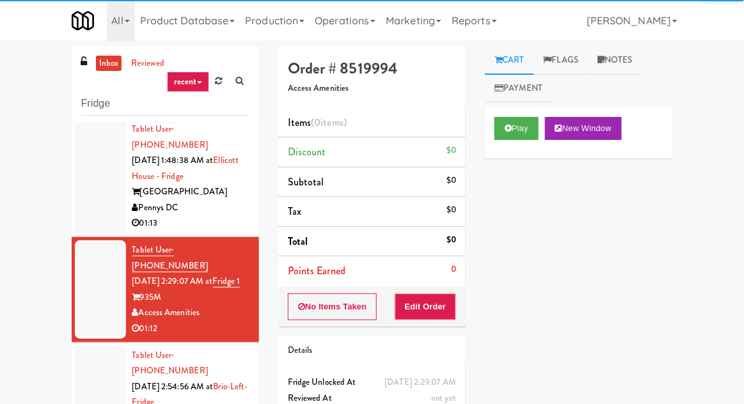
click at [93, 346] on div at bounding box center [100, 403] width 51 height 114
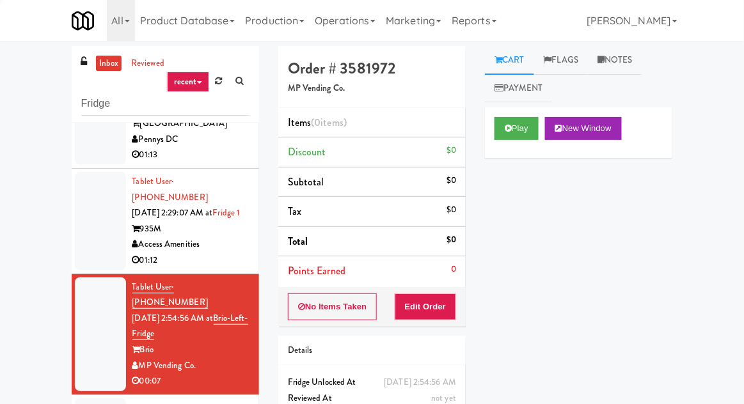
scroll to position [1167, 0]
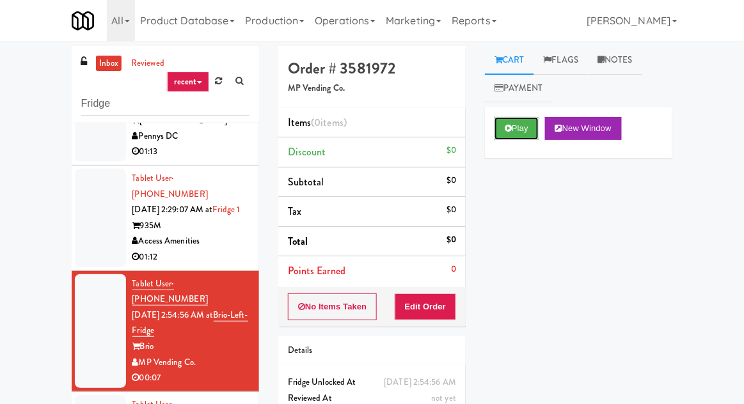
click at [512, 125] on icon at bounding box center [508, 128] width 7 height 8
click at [436, 302] on button "Edit Order" at bounding box center [426, 307] width 62 height 27
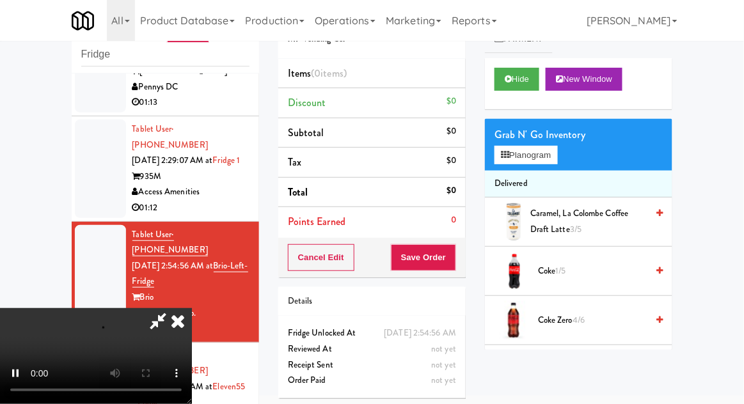
scroll to position [47, 0]
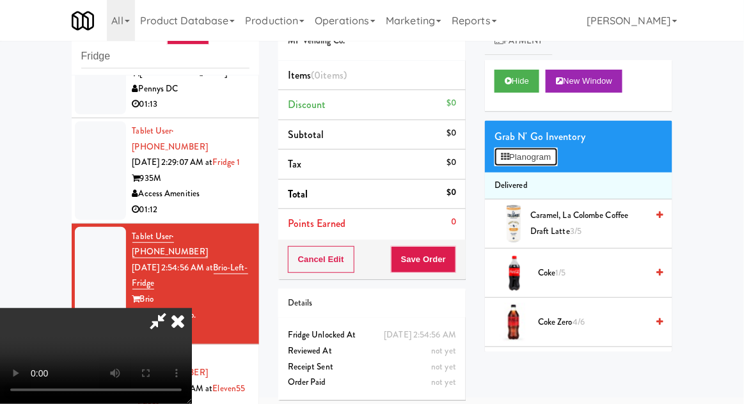
click at [547, 166] on button "Planogram" at bounding box center [526, 157] width 63 height 19
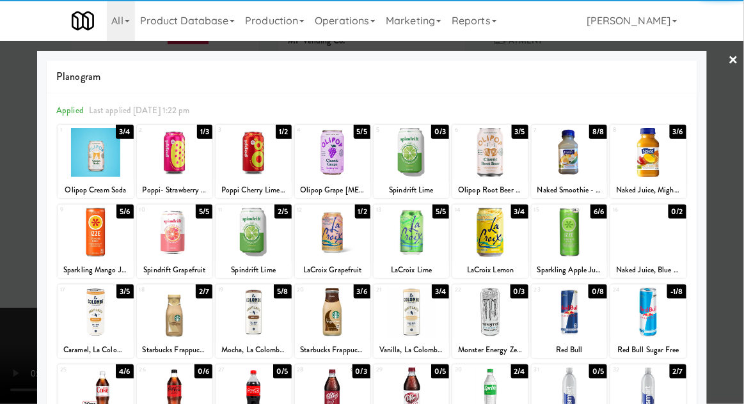
click at [655, 398] on div at bounding box center [647, 392] width 75 height 49
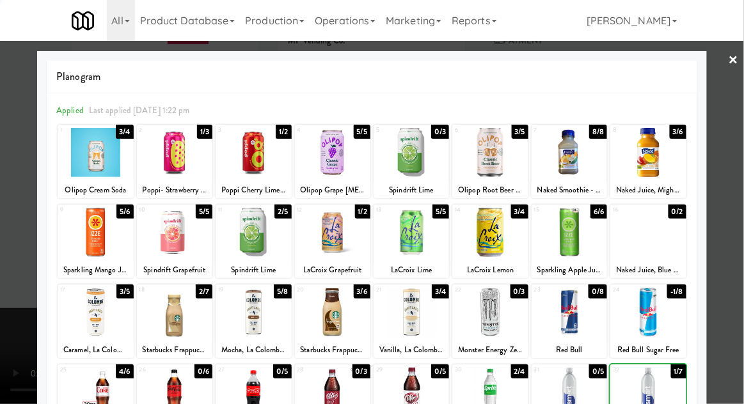
click at [736, 181] on div at bounding box center [372, 202] width 744 height 404
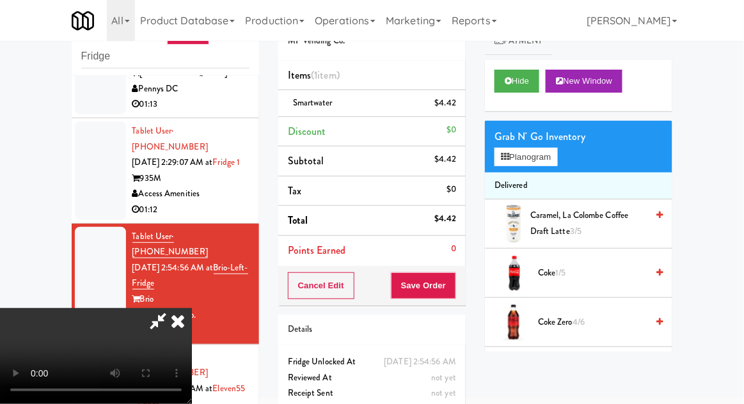
click at [558, 173] on li "Delivered" at bounding box center [578, 186] width 187 height 27
click at [552, 164] on button "Planogram" at bounding box center [526, 157] width 63 height 19
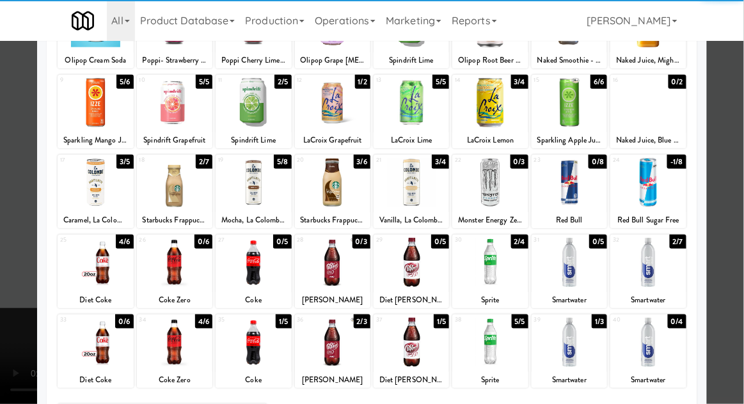
scroll to position [162, 0]
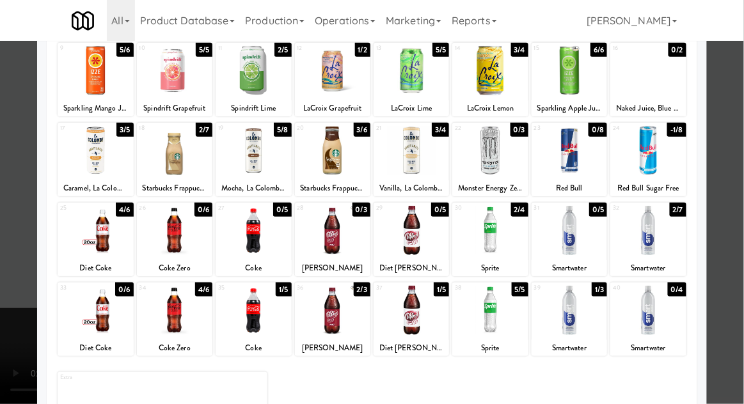
click at [654, 305] on div at bounding box center [647, 310] width 75 height 49
click at [643, 246] on div at bounding box center [647, 230] width 75 height 49
click at [730, 161] on div at bounding box center [372, 202] width 744 height 404
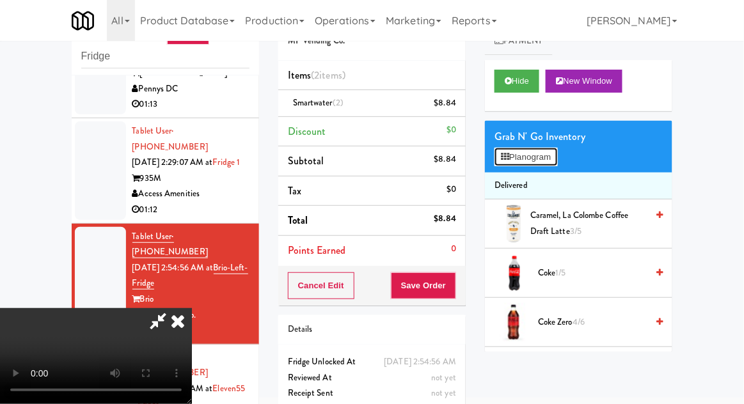
click at [552, 151] on button "Planogram" at bounding box center [526, 157] width 63 height 19
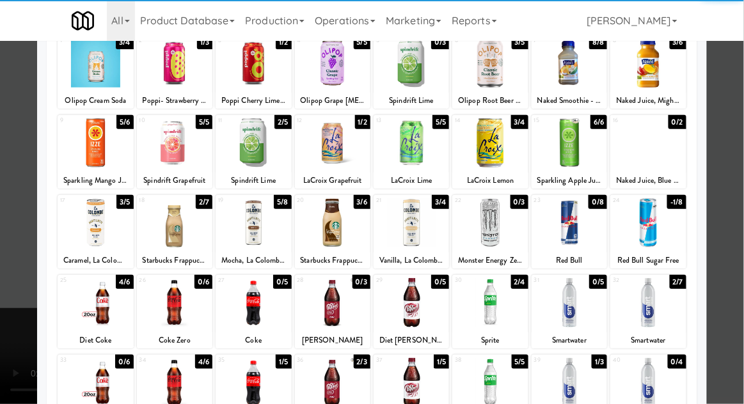
scroll to position [91, 0]
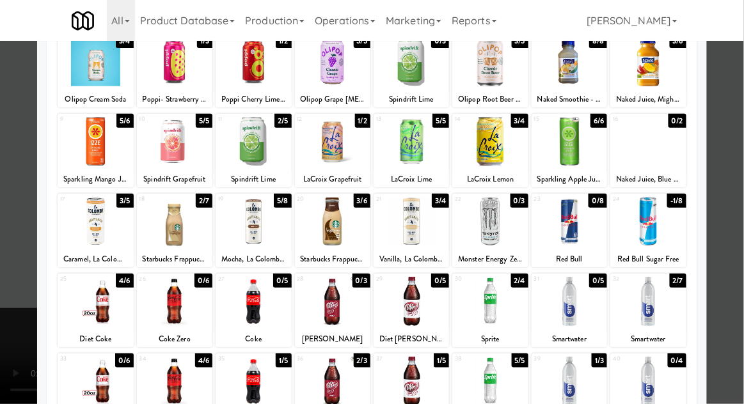
click at [642, 305] on div at bounding box center [647, 301] width 75 height 49
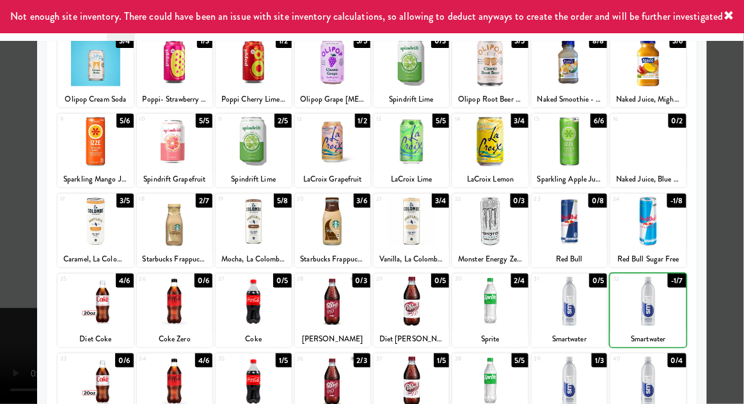
click at [730, 237] on div at bounding box center [372, 202] width 744 height 404
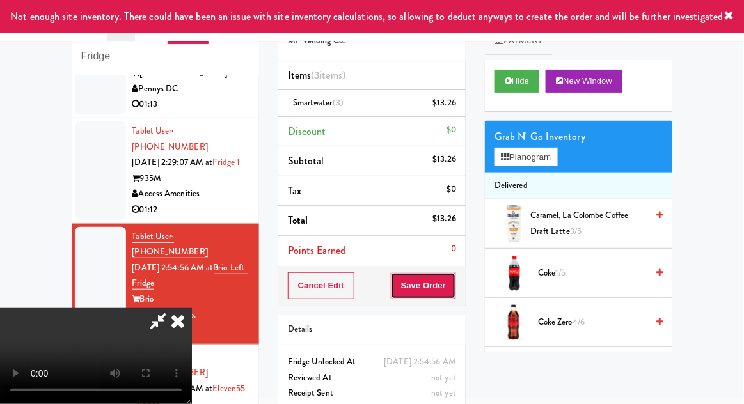
click at [456, 280] on button "Save Order" at bounding box center [423, 286] width 65 height 27
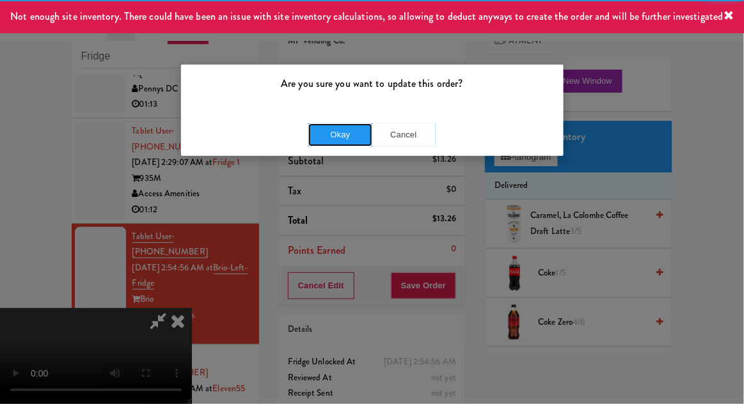
click at [342, 141] on button "Okay" at bounding box center [340, 134] width 64 height 23
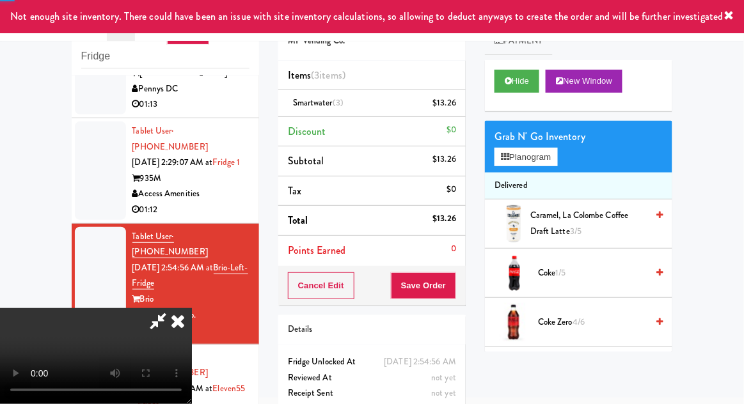
click at [92, 348] on div at bounding box center [100, 405] width 51 height 114
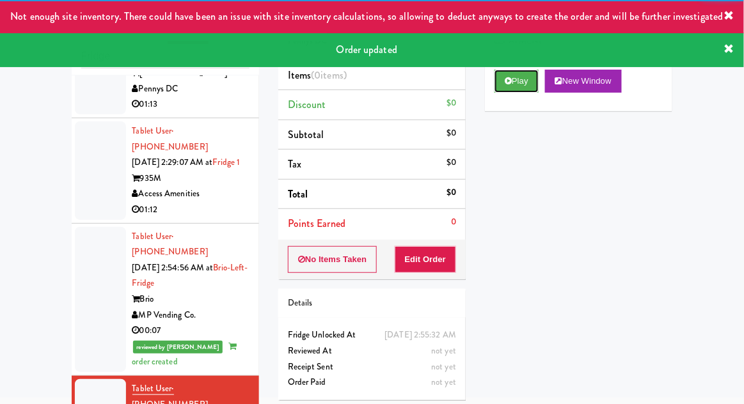
click at [502, 83] on button "Play" at bounding box center [517, 81] width 44 height 23
click at [433, 258] on button "Edit Order" at bounding box center [426, 259] width 62 height 27
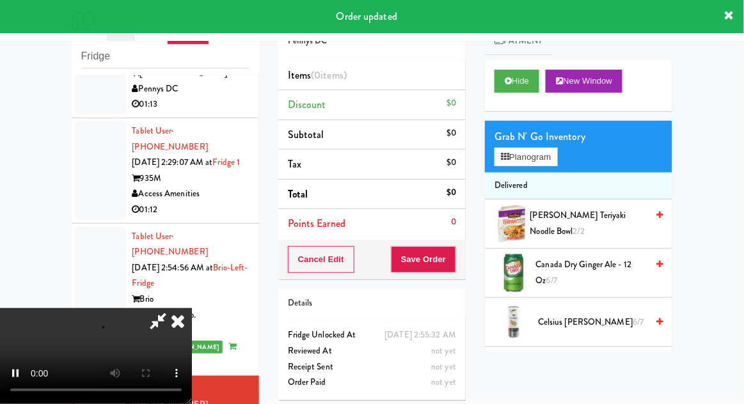
scroll to position [47, 0]
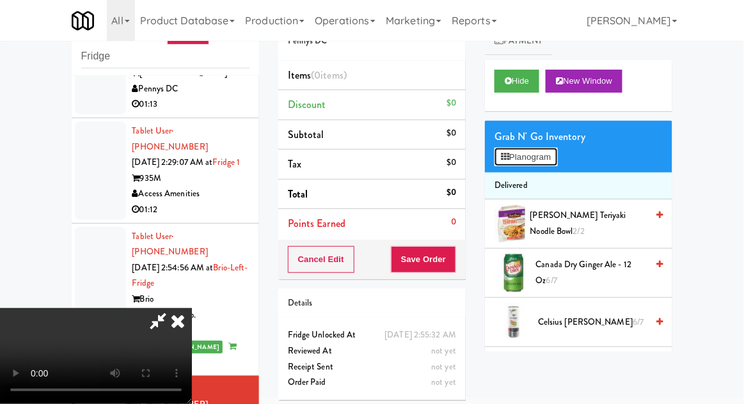
click at [550, 154] on button "Planogram" at bounding box center [526, 157] width 63 height 19
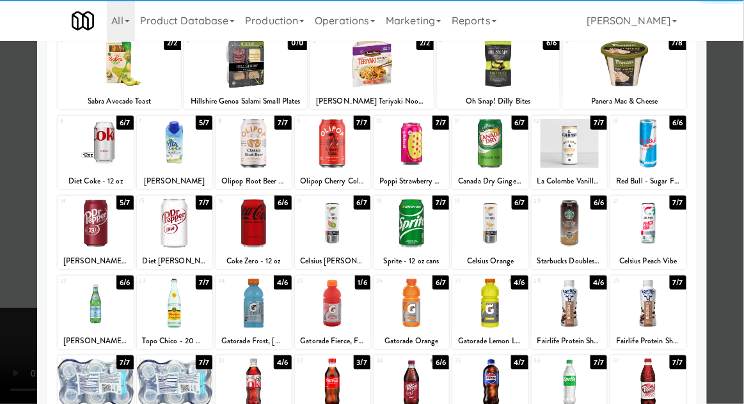
scroll to position [90, 0]
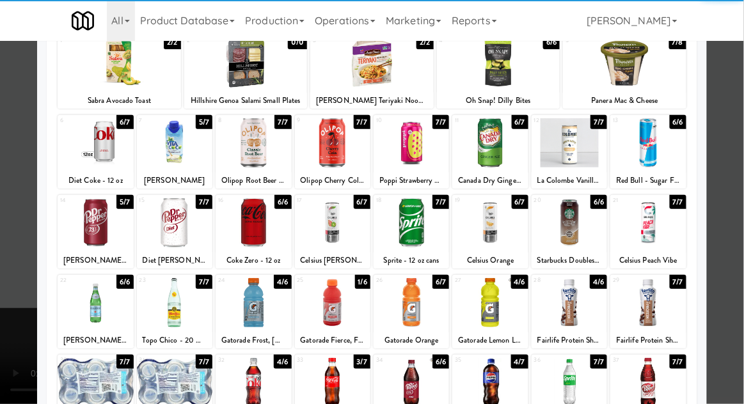
click at [254, 314] on div at bounding box center [253, 302] width 75 height 49
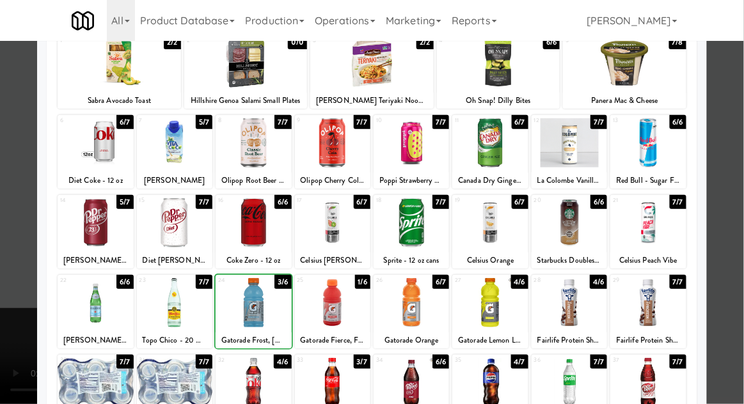
click at [738, 174] on div at bounding box center [372, 202] width 744 height 404
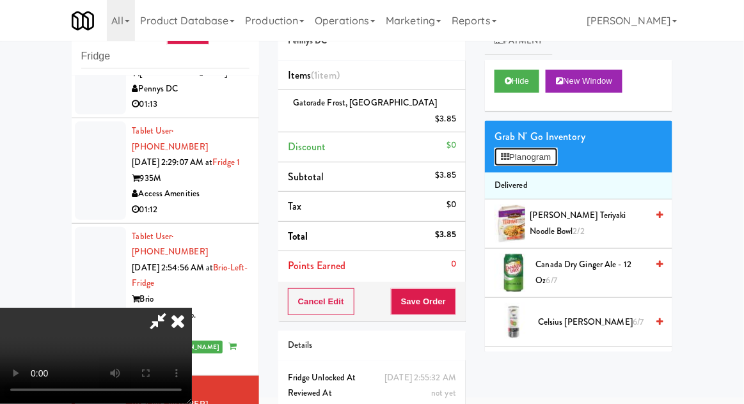
click at [553, 161] on button "Planogram" at bounding box center [526, 157] width 63 height 19
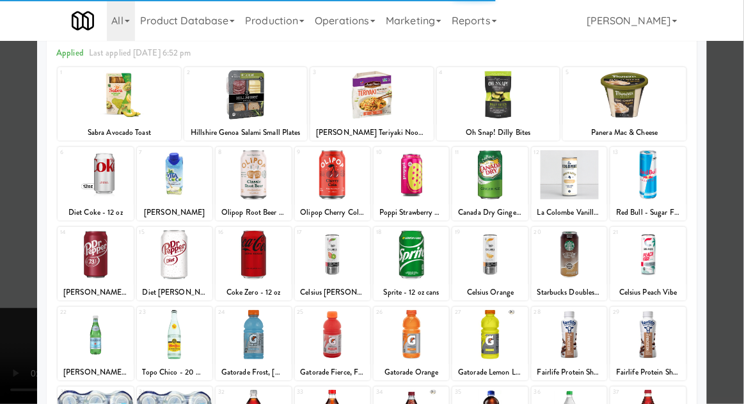
scroll to position [74, 0]
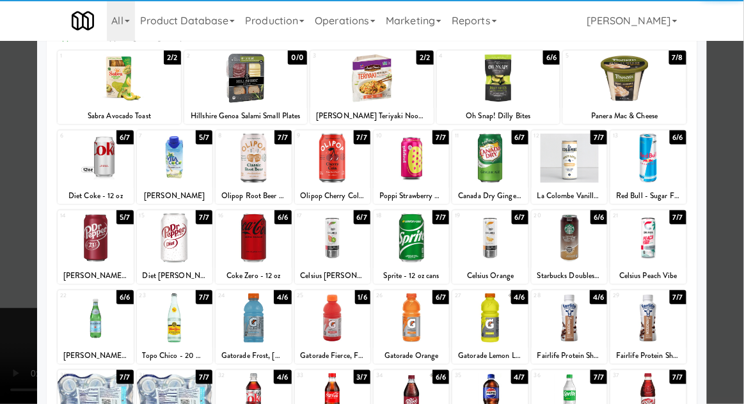
click at [340, 320] on div at bounding box center [332, 318] width 75 height 49
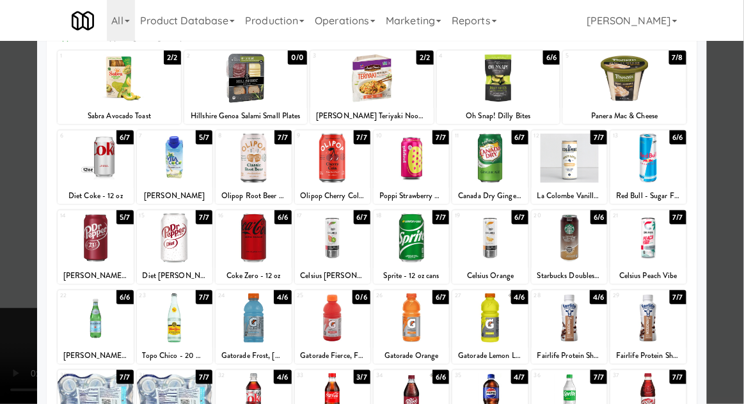
click at [736, 179] on div at bounding box center [372, 202] width 744 height 404
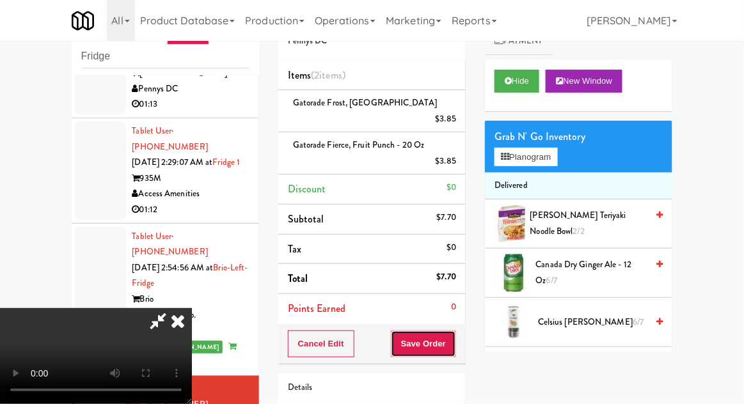
click at [454, 333] on button "Save Order" at bounding box center [423, 344] width 65 height 27
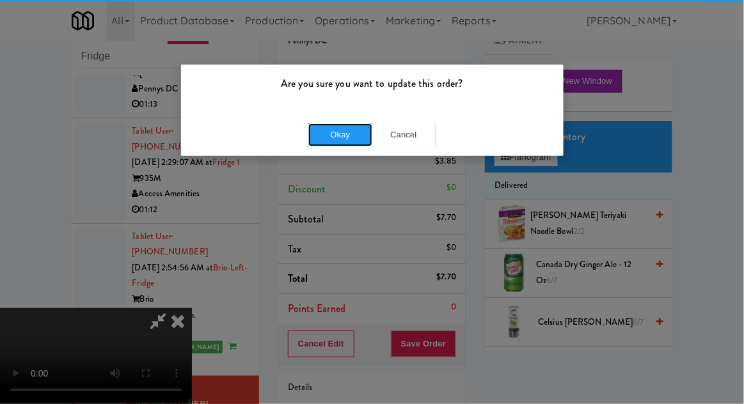
click at [338, 140] on button "Okay" at bounding box center [340, 134] width 64 height 23
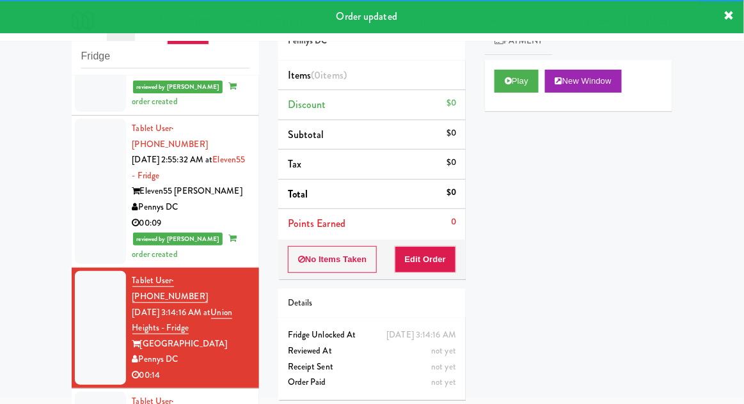
scroll to position [1430, 0]
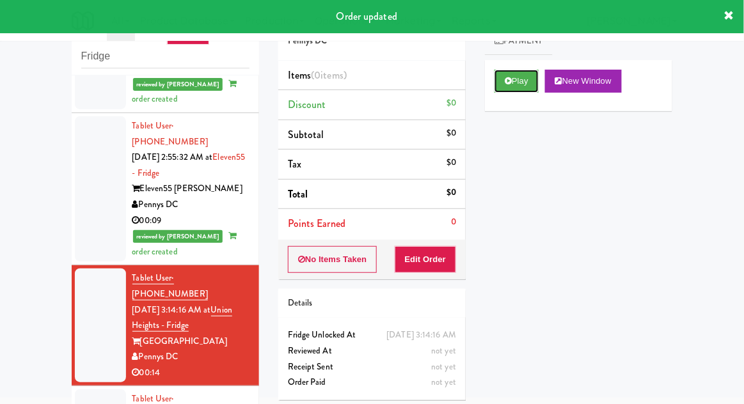
click at [504, 88] on button "Play" at bounding box center [517, 81] width 44 height 23
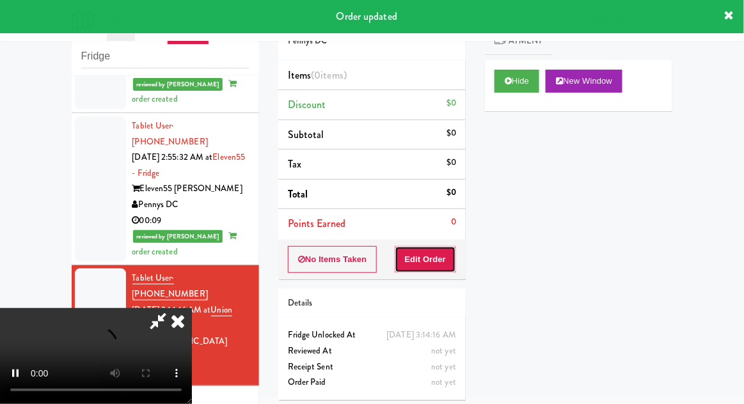
click at [443, 264] on button "Edit Order" at bounding box center [426, 259] width 62 height 27
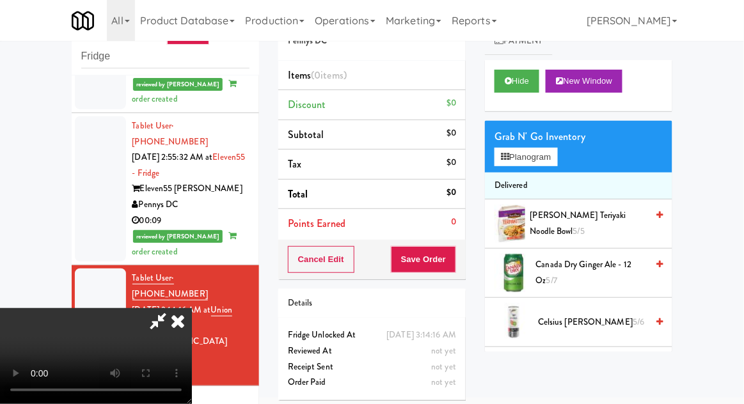
scroll to position [47, 0]
click at [557, 155] on button "Planogram" at bounding box center [526, 157] width 63 height 19
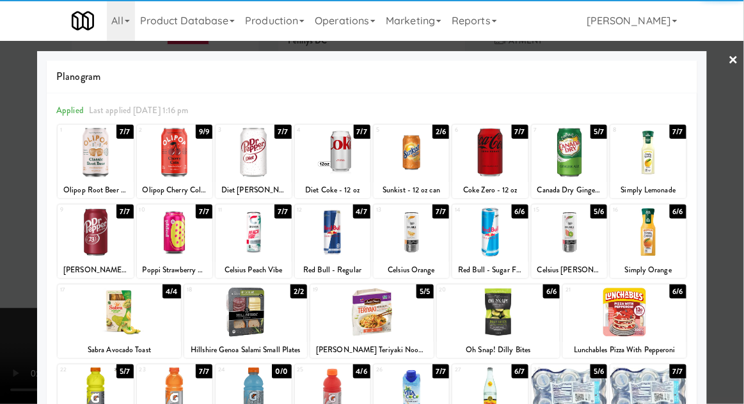
click at [569, 397] on div at bounding box center [569, 392] width 75 height 49
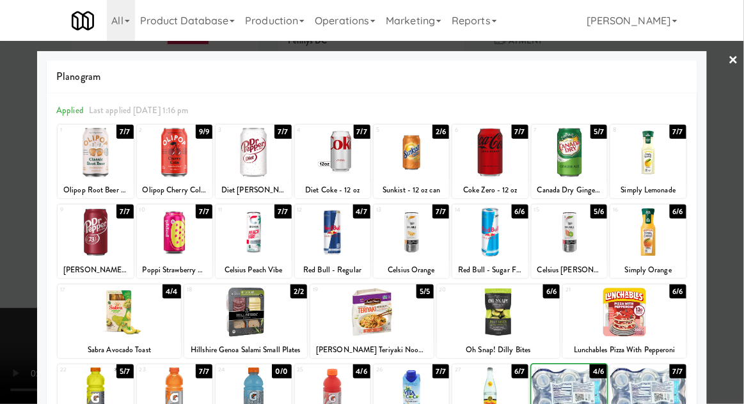
click at [735, 194] on div at bounding box center [372, 202] width 744 height 404
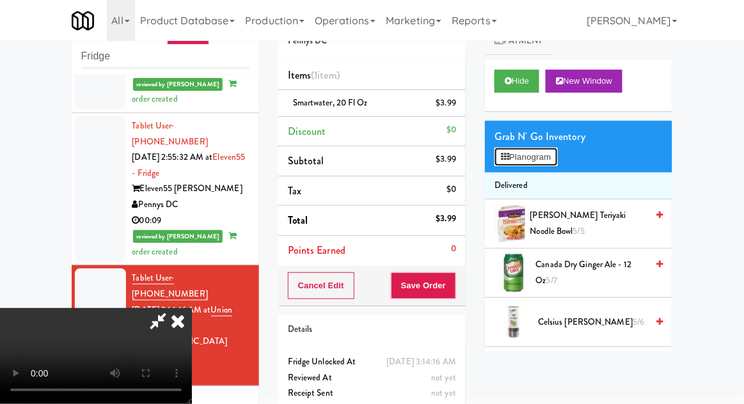
click at [557, 166] on button "Planogram" at bounding box center [526, 157] width 63 height 19
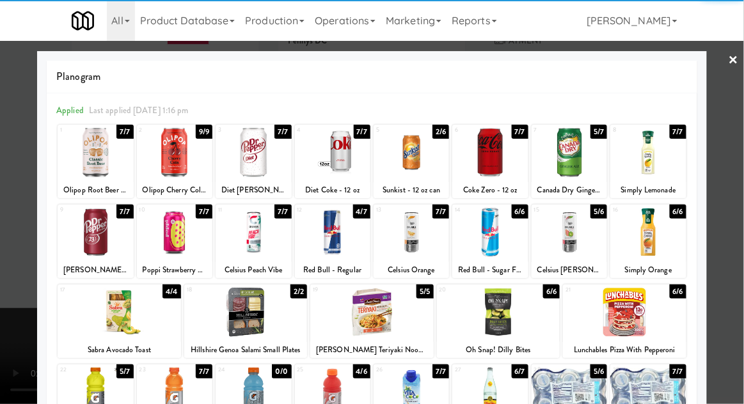
click at [576, 399] on div at bounding box center [569, 392] width 75 height 49
click at [735, 197] on div at bounding box center [372, 202] width 744 height 404
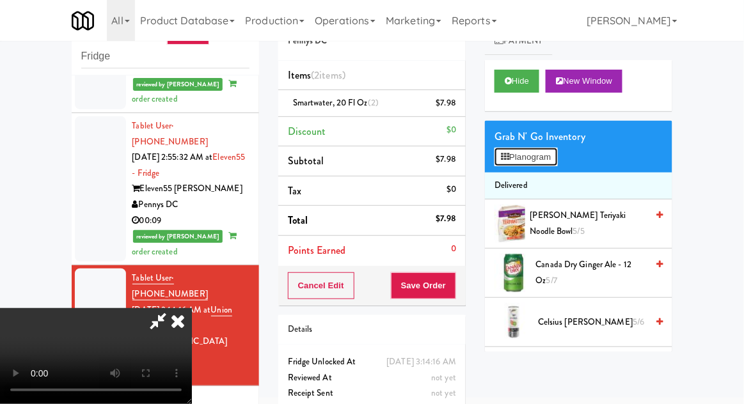
click at [543, 164] on button "Planogram" at bounding box center [526, 157] width 63 height 19
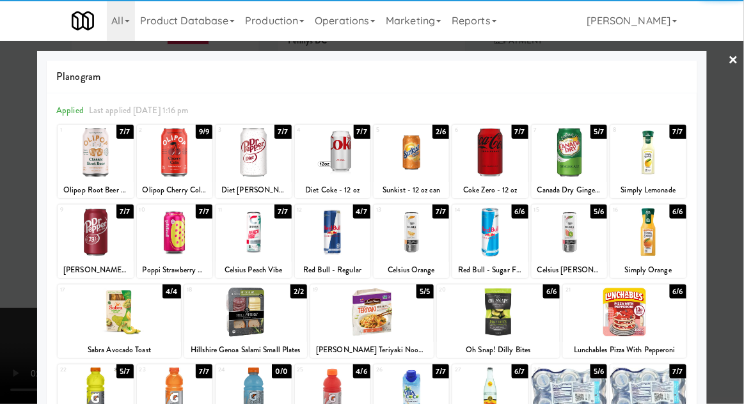
click at [573, 392] on div at bounding box center [569, 392] width 75 height 49
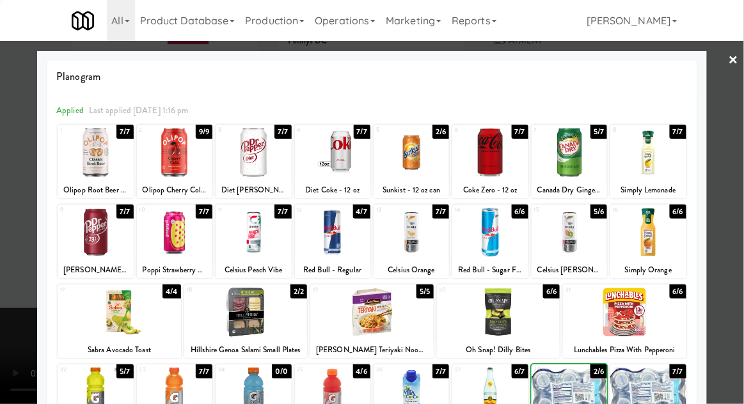
click at [740, 188] on div at bounding box center [372, 202] width 744 height 404
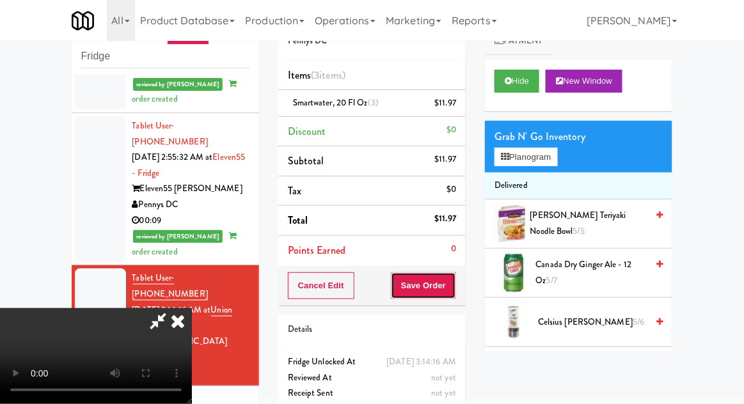
click at [449, 284] on button "Save Order" at bounding box center [423, 286] width 65 height 27
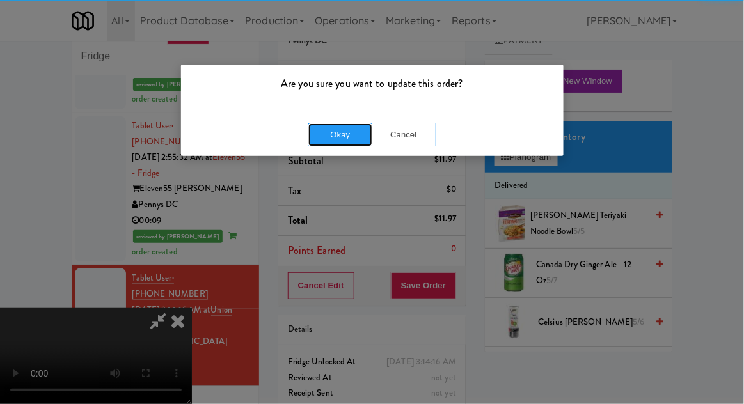
click at [342, 131] on button "Okay" at bounding box center [340, 134] width 64 height 23
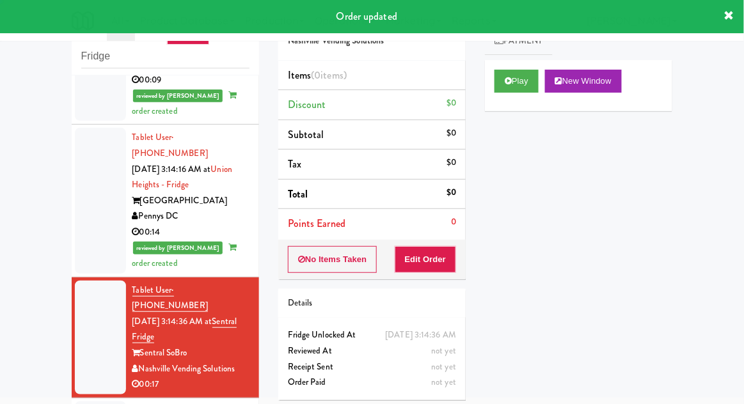
scroll to position [1574, 0]
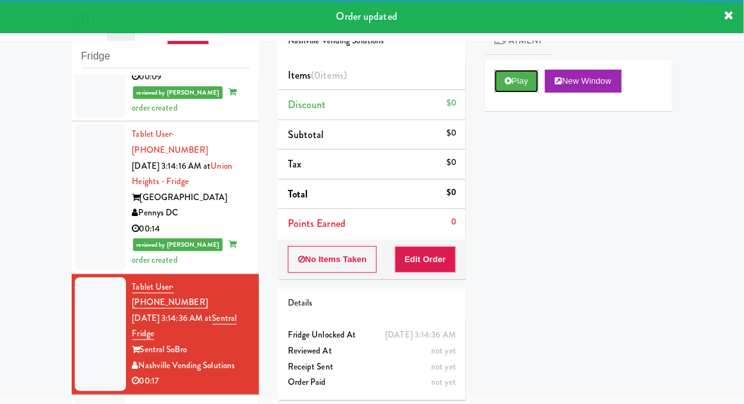
click at [499, 90] on button "Play" at bounding box center [517, 81] width 44 height 23
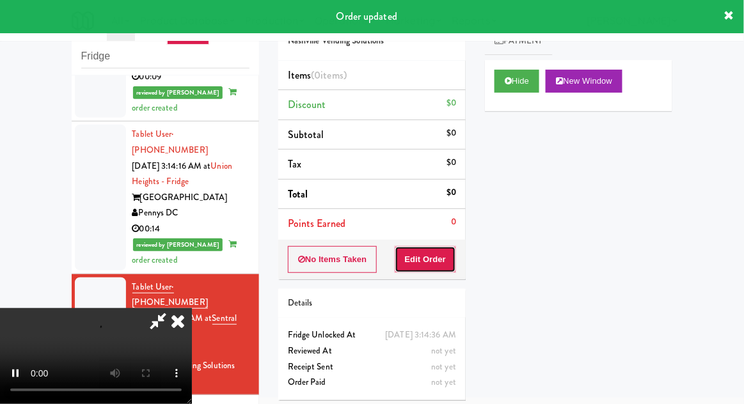
click at [422, 246] on button "Edit Order" at bounding box center [426, 259] width 62 height 27
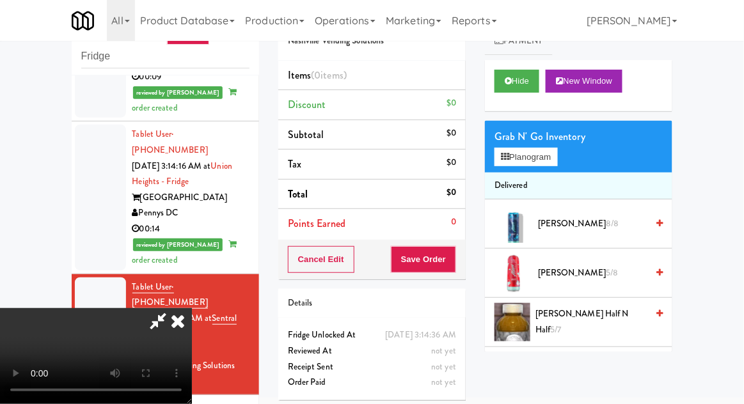
scroll to position [0, 0]
click at [549, 154] on button "Planogram" at bounding box center [526, 157] width 63 height 19
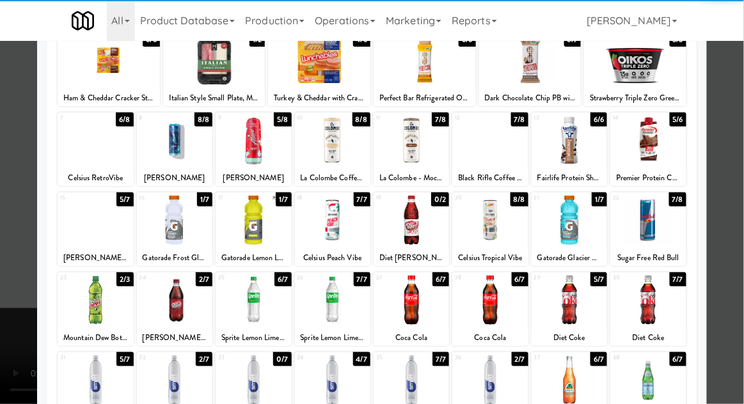
scroll to position [91, 0]
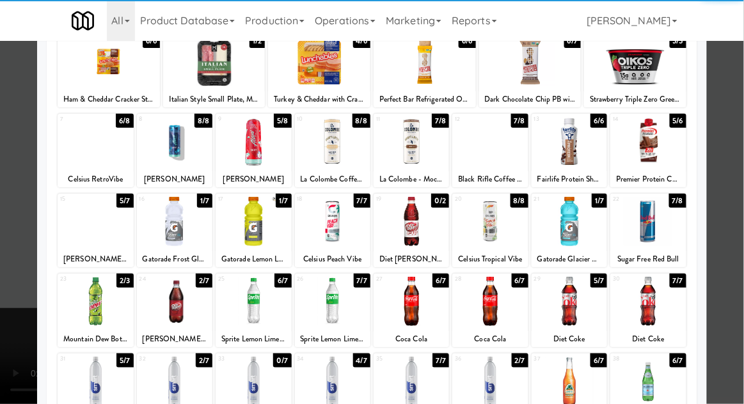
click at [165, 388] on div at bounding box center [174, 381] width 75 height 49
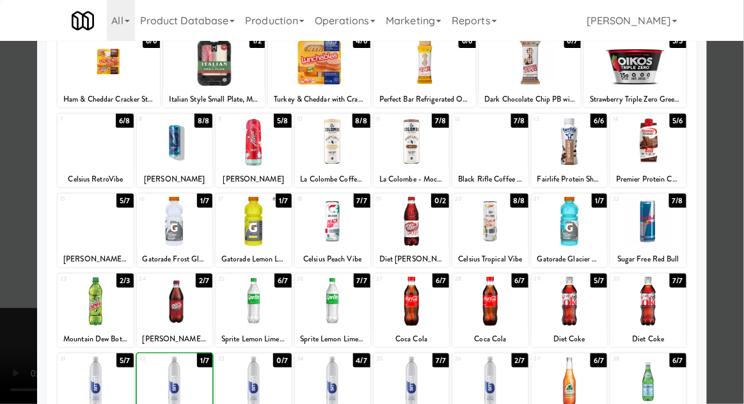
click at [738, 180] on div at bounding box center [372, 202] width 744 height 404
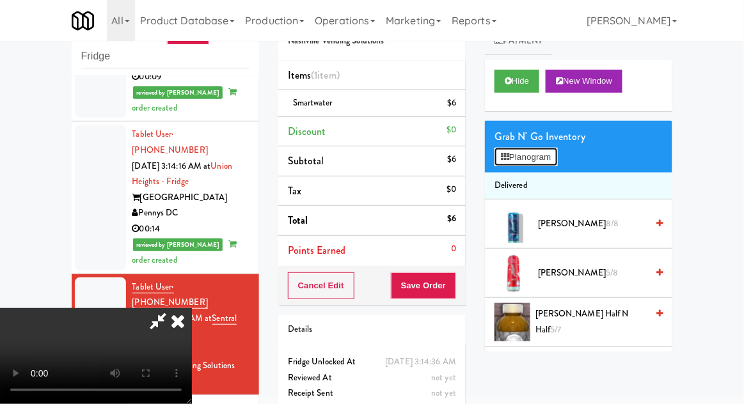
click at [550, 164] on button "Planogram" at bounding box center [526, 157] width 63 height 19
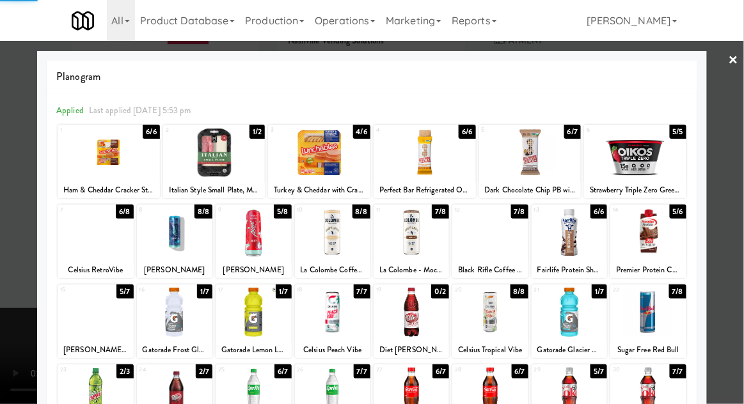
click at [734, 187] on div at bounding box center [372, 202] width 744 height 404
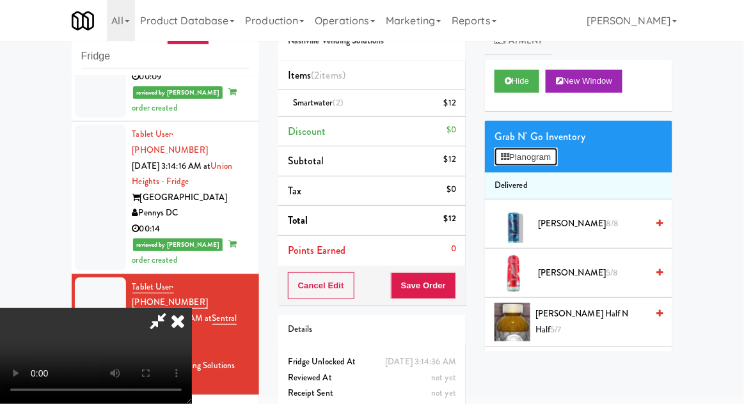
click at [537, 161] on button "Planogram" at bounding box center [526, 157] width 63 height 19
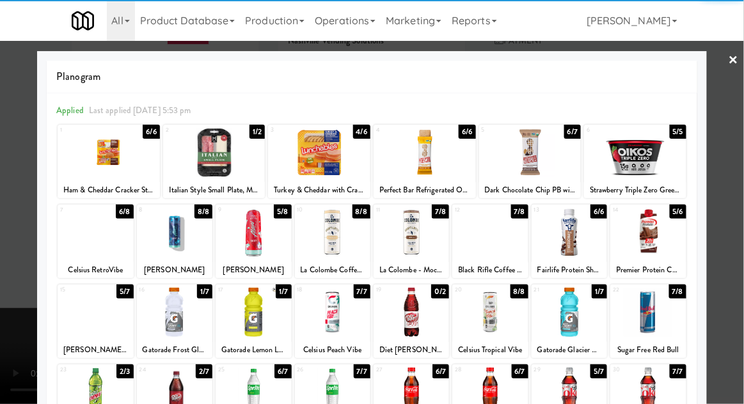
click at [111, 166] on div at bounding box center [109, 152] width 102 height 49
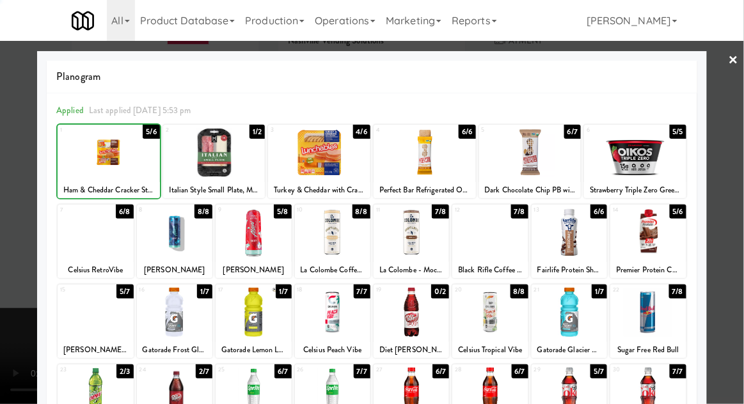
click at [740, 181] on div at bounding box center [372, 202] width 744 height 404
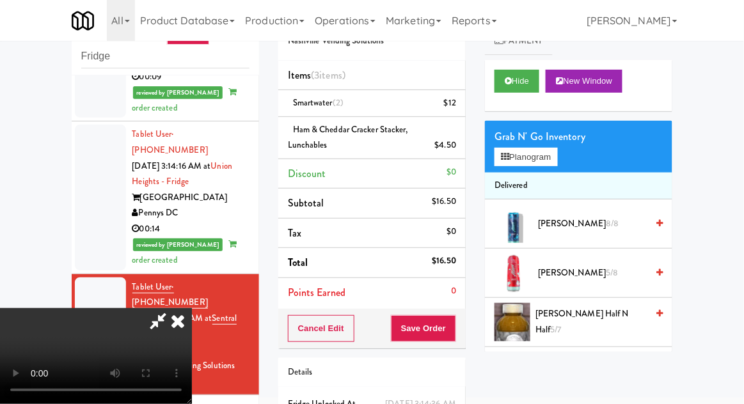
scroll to position [47, 0]
click at [453, 338] on button "Save Order" at bounding box center [423, 328] width 65 height 27
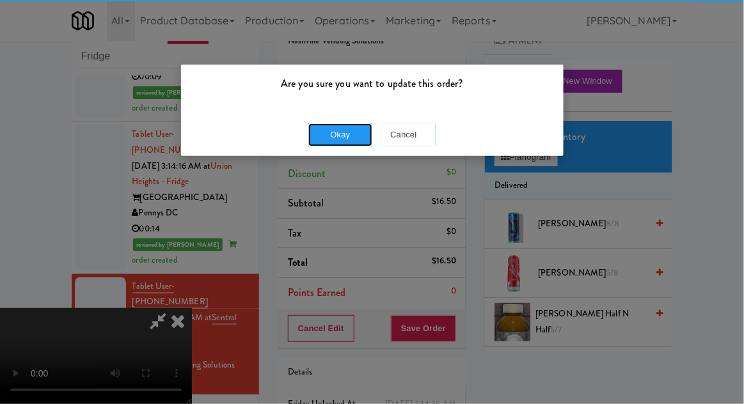
click at [341, 145] on button "Okay" at bounding box center [340, 134] width 64 height 23
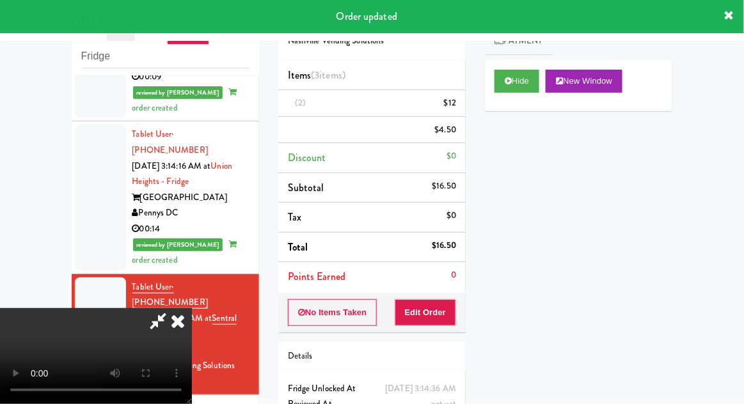
scroll to position [0, 0]
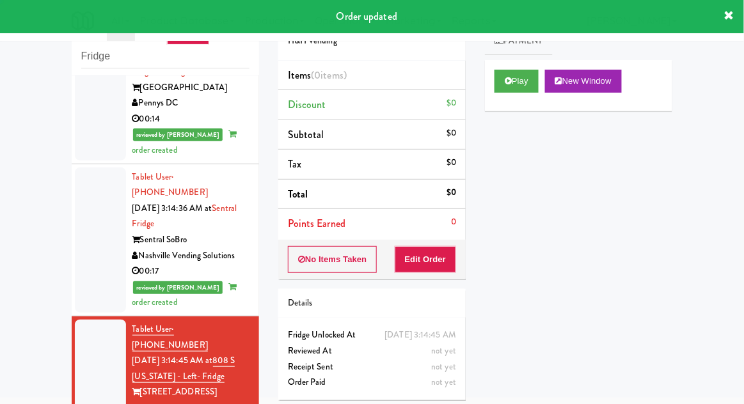
scroll to position [1692, 0]
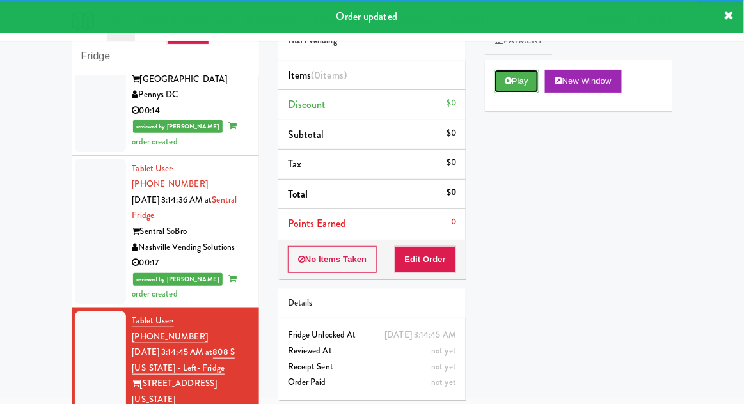
click at [504, 83] on button "Play" at bounding box center [517, 81] width 44 height 23
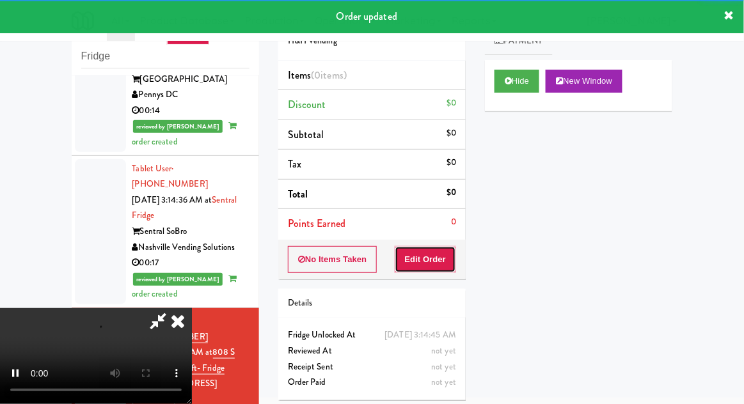
click at [442, 262] on button "Edit Order" at bounding box center [426, 259] width 62 height 27
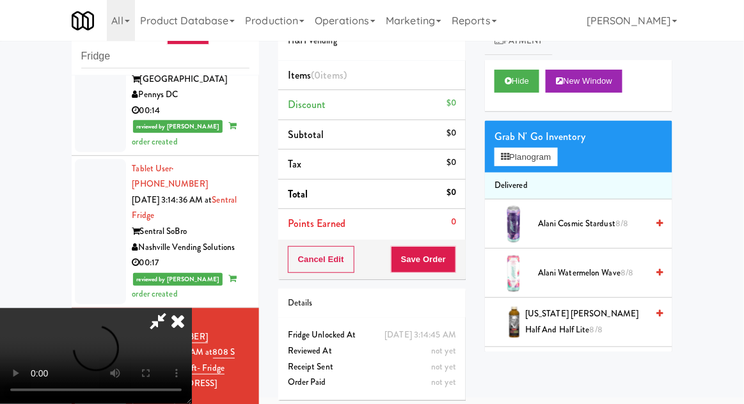
scroll to position [47, 0]
click at [564, 132] on div "Grab N' Go Inventory" at bounding box center [579, 136] width 168 height 19
click at [557, 152] on button "Planogram" at bounding box center [526, 157] width 63 height 19
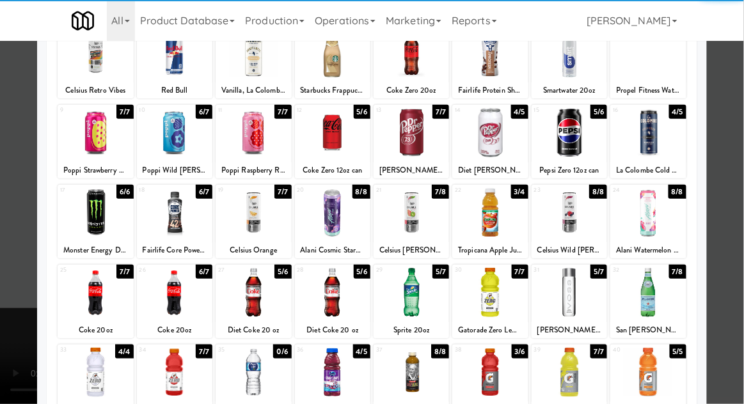
scroll to position [100, 0]
click at [411, 296] on div at bounding box center [411, 292] width 75 height 49
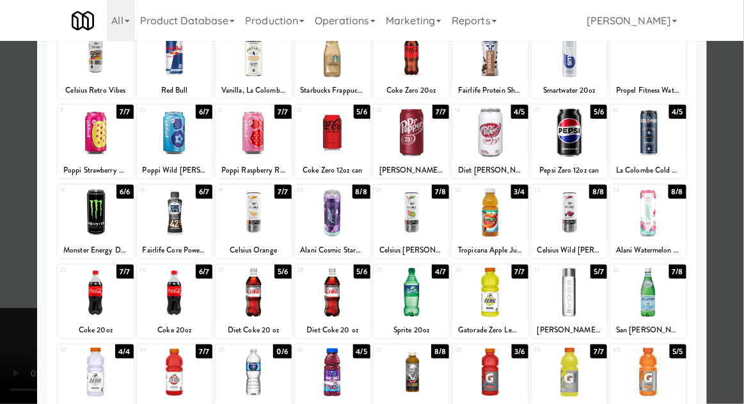
click at [736, 177] on div at bounding box center [372, 202] width 744 height 404
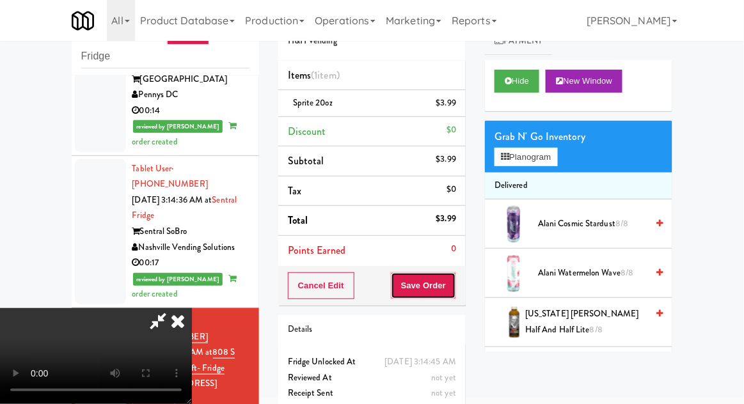
click at [456, 283] on button "Save Order" at bounding box center [423, 286] width 65 height 27
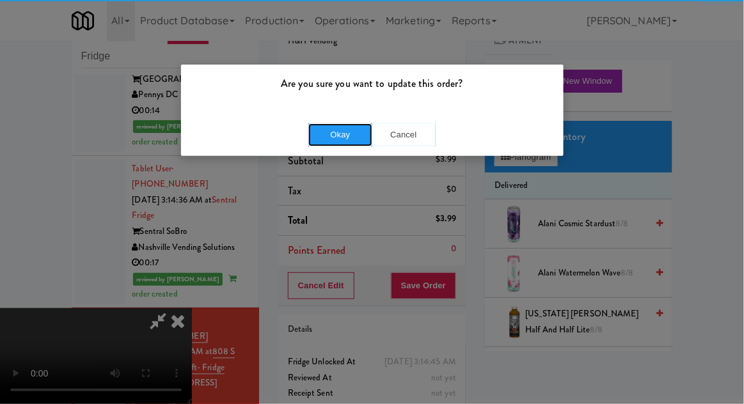
click at [341, 137] on button "Okay" at bounding box center [340, 134] width 64 height 23
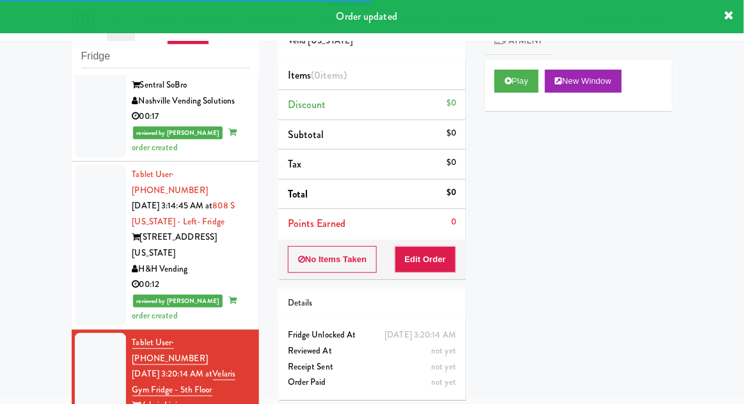
scroll to position [1840, 0]
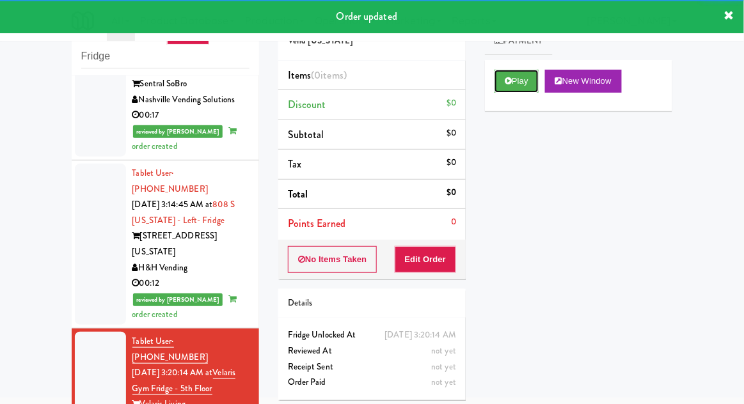
click at [502, 86] on button "Play" at bounding box center [517, 81] width 44 height 23
click at [425, 267] on button "Edit Order" at bounding box center [426, 259] width 62 height 27
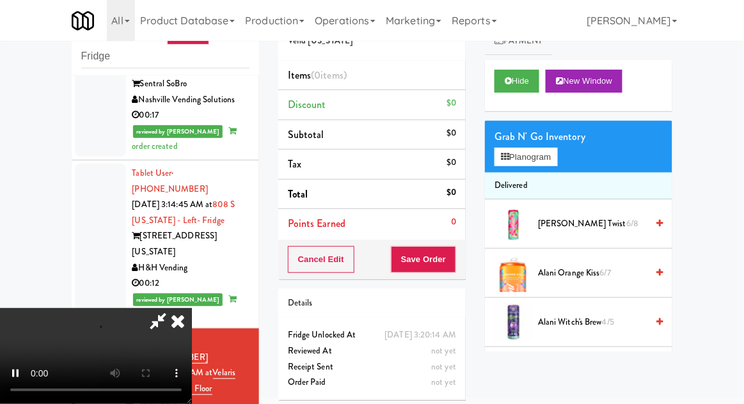
scroll to position [47, 0]
click at [544, 156] on button "Planogram" at bounding box center [526, 157] width 63 height 19
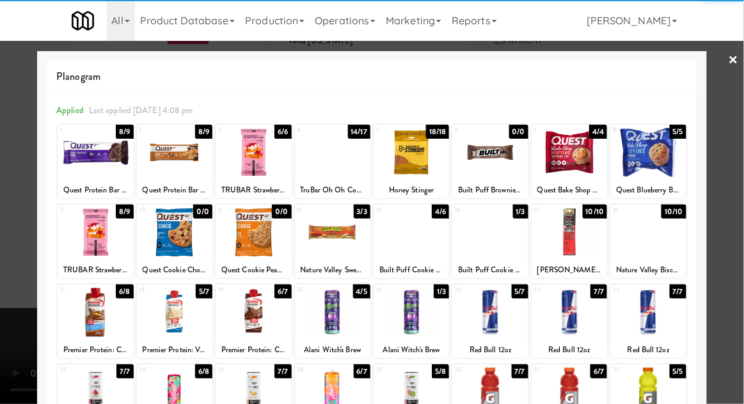
click at [565, 314] on div at bounding box center [569, 312] width 75 height 49
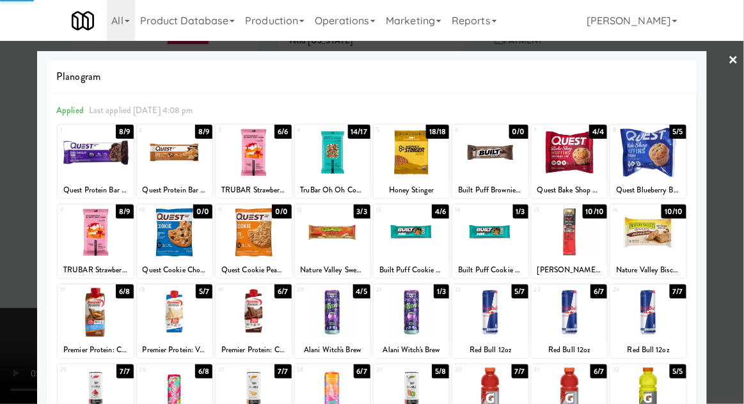
click at [736, 187] on div at bounding box center [372, 202] width 744 height 404
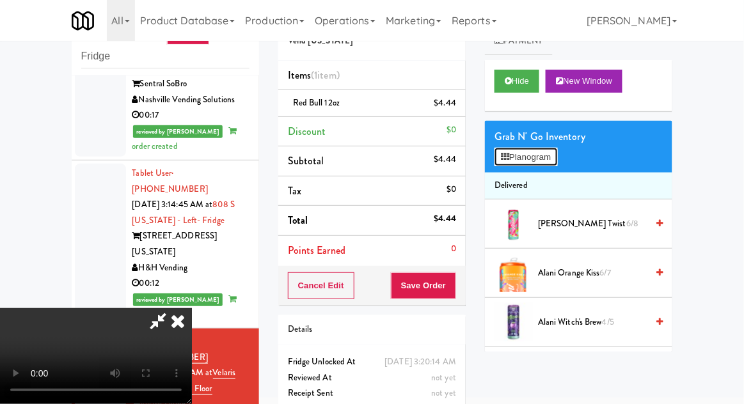
click at [548, 159] on button "Planogram" at bounding box center [526, 157] width 63 height 19
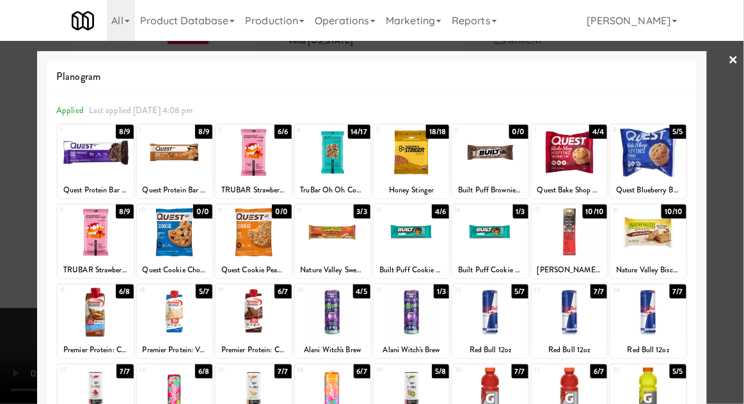
click at [736, 186] on div at bounding box center [372, 202] width 744 height 404
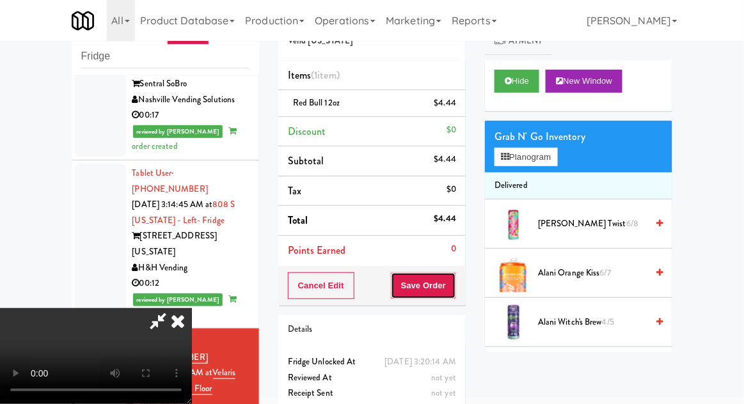
click at [455, 283] on button "Save Order" at bounding box center [423, 286] width 65 height 27
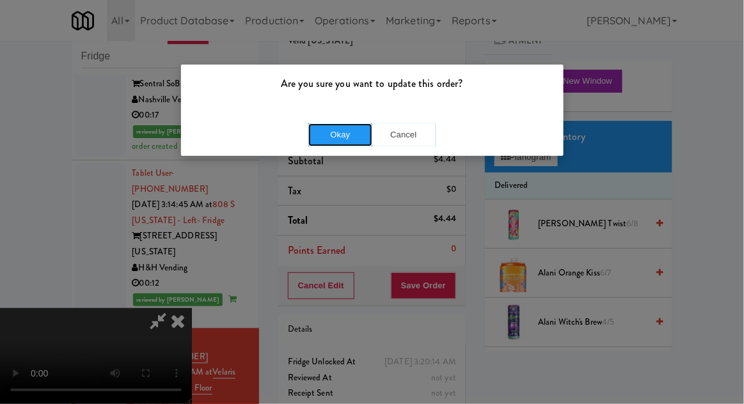
click at [344, 138] on button "Okay" at bounding box center [340, 134] width 64 height 23
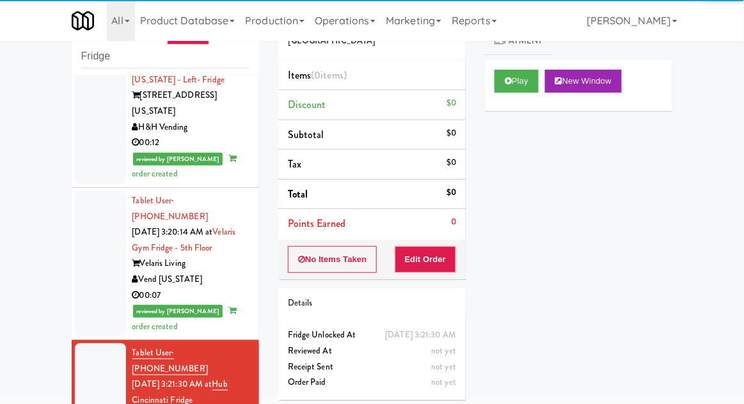
scroll to position [1981, 0]
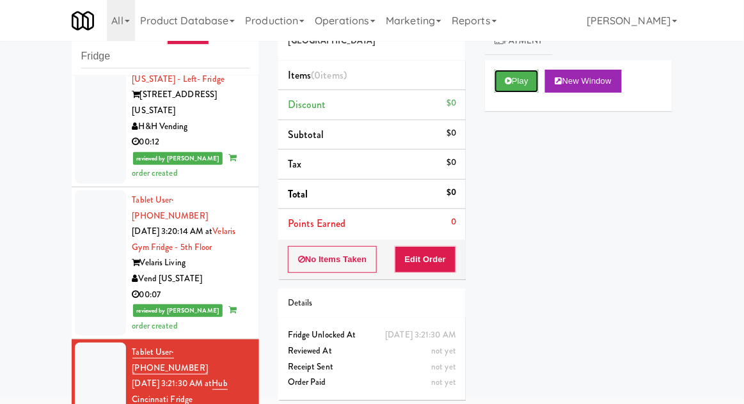
click at [508, 81] on icon at bounding box center [508, 81] width 7 height 8
click at [424, 267] on button "Edit Order" at bounding box center [426, 259] width 62 height 27
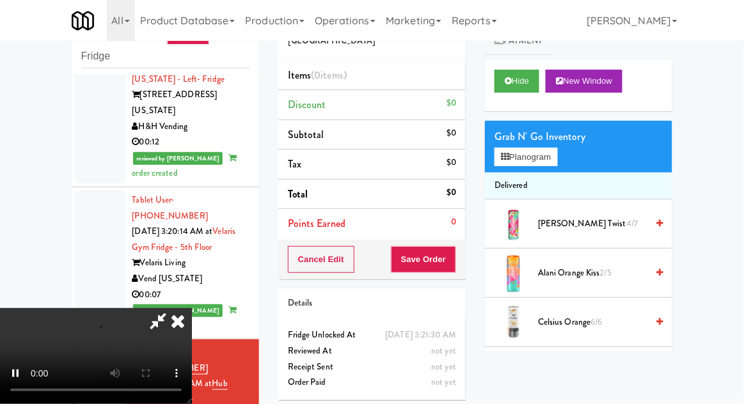
scroll to position [47, 0]
click at [556, 148] on button "Planogram" at bounding box center [526, 157] width 63 height 19
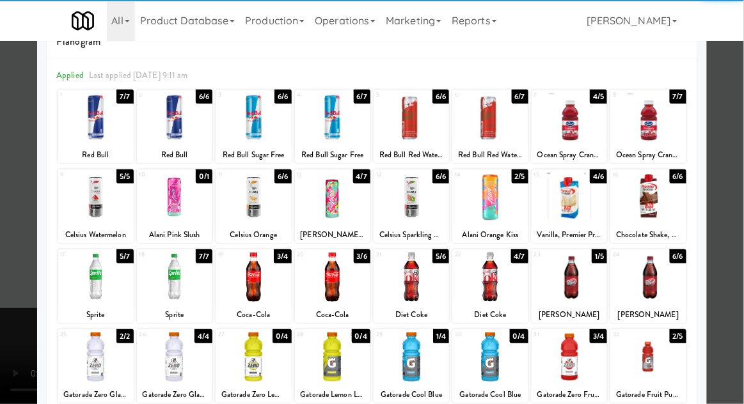
scroll to position [86, 0]
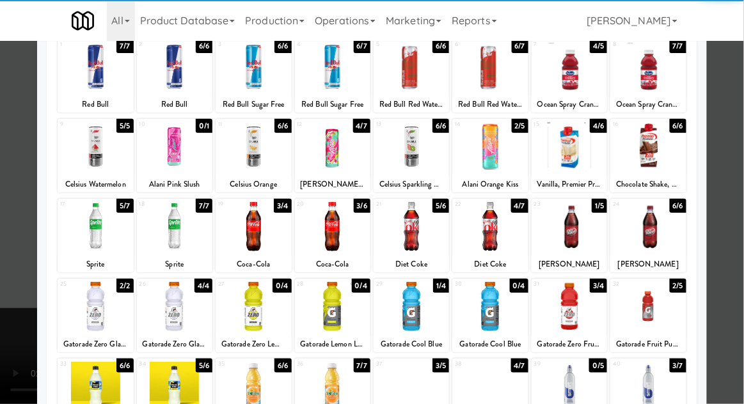
click at [177, 398] on div at bounding box center [174, 386] width 75 height 49
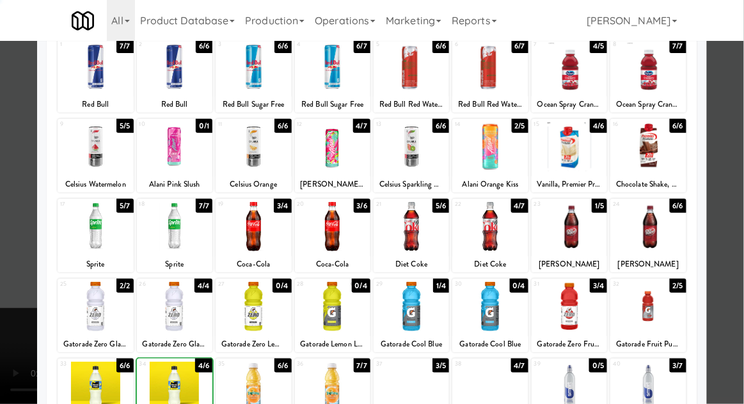
click at [736, 190] on div at bounding box center [372, 202] width 744 height 404
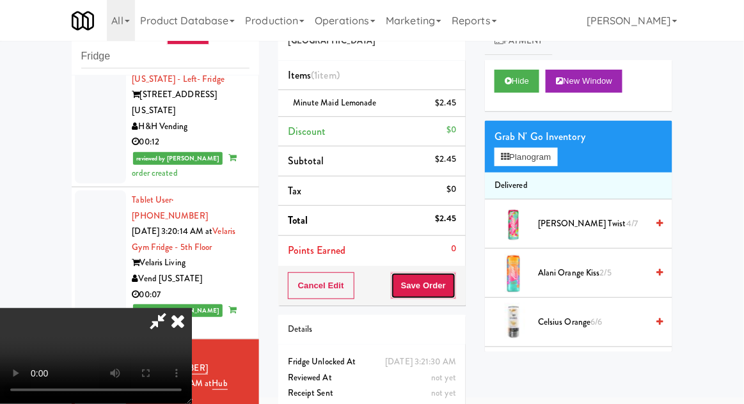
click at [455, 282] on button "Save Order" at bounding box center [423, 286] width 65 height 27
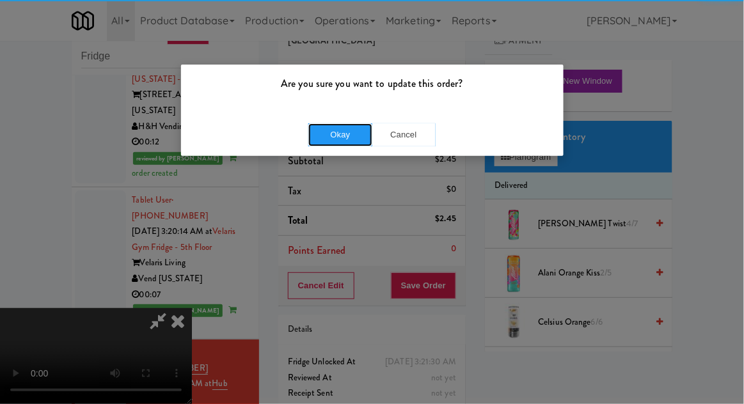
click at [332, 138] on button "Okay" at bounding box center [340, 134] width 64 height 23
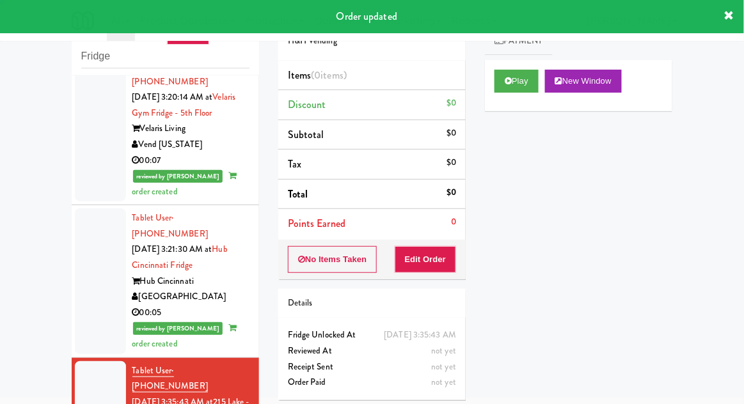
scroll to position [2119, 0]
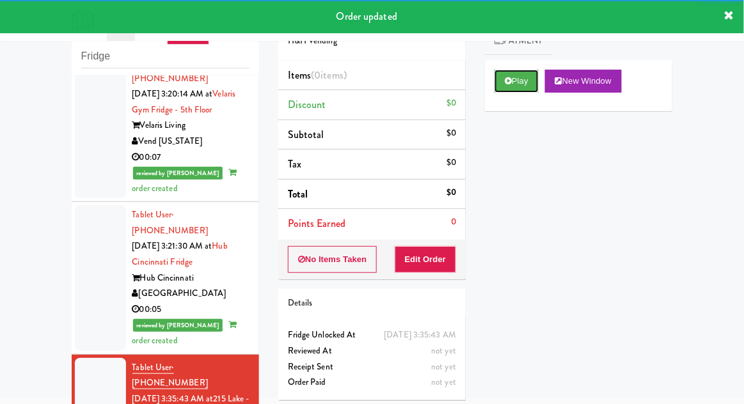
click at [513, 79] on button "Play" at bounding box center [517, 81] width 44 height 23
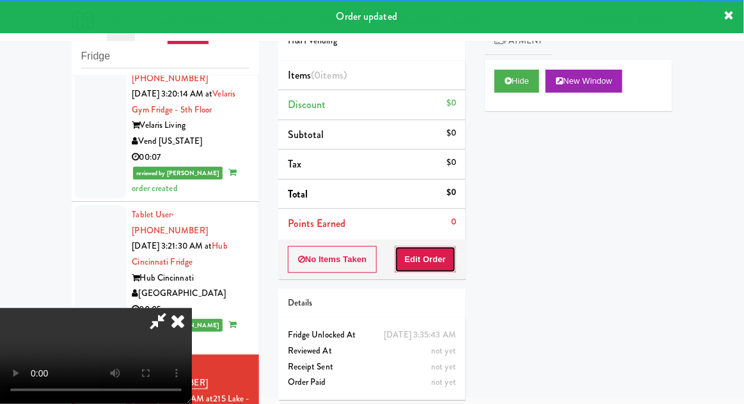
click at [450, 251] on button "Edit Order" at bounding box center [426, 259] width 62 height 27
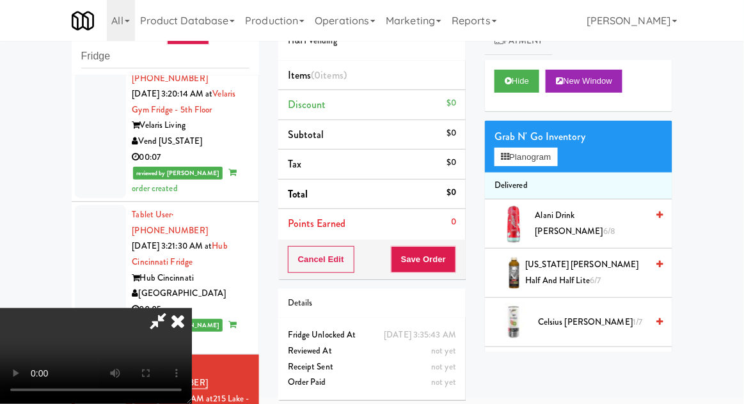
scroll to position [49, 0]
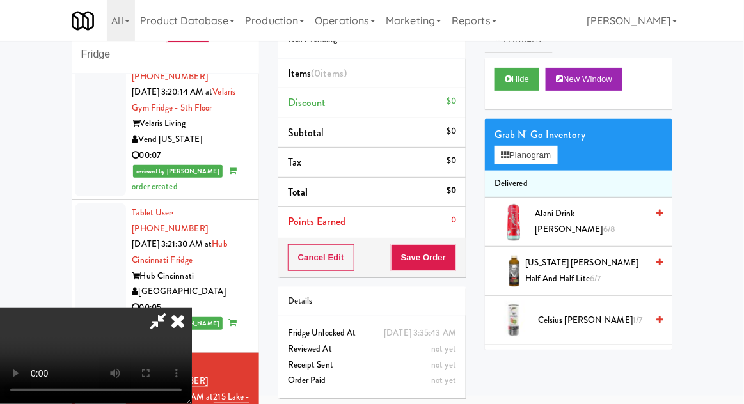
click at [545, 173] on li "Delivered" at bounding box center [578, 184] width 187 height 27
click at [548, 155] on button "Planogram" at bounding box center [526, 155] width 63 height 19
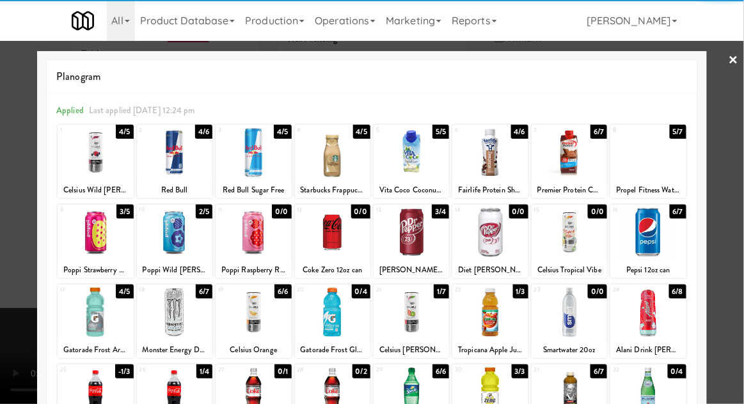
click at [493, 396] on div at bounding box center [489, 392] width 75 height 49
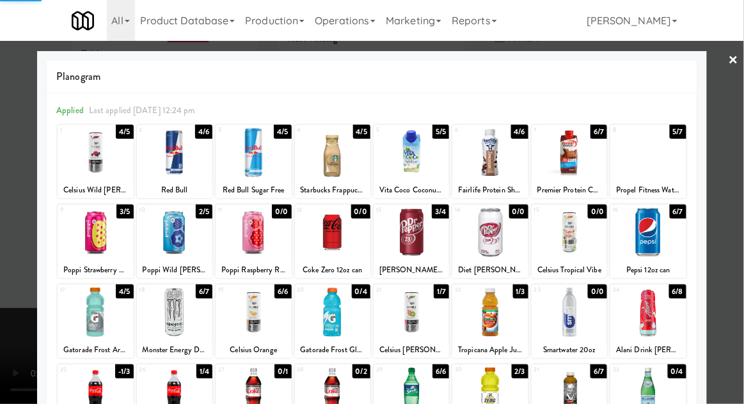
click at [733, 209] on div at bounding box center [372, 202] width 744 height 404
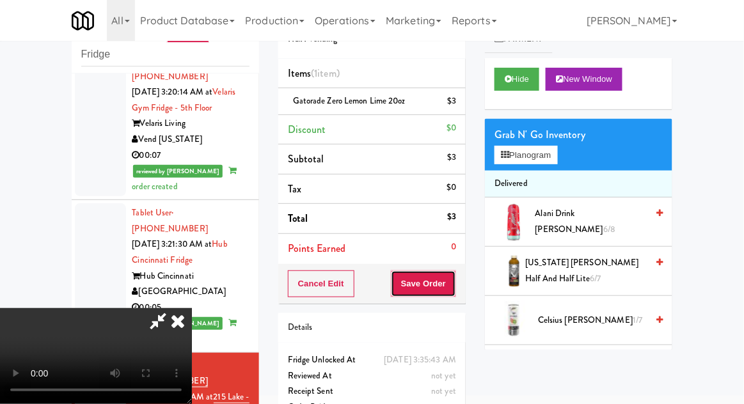
click at [455, 284] on button "Save Order" at bounding box center [423, 284] width 65 height 27
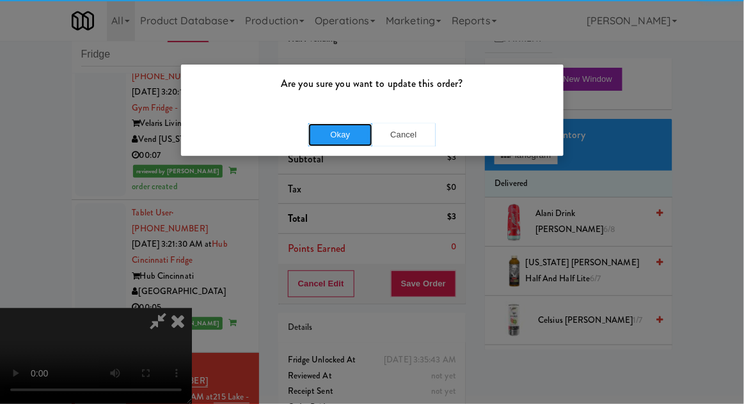
click at [344, 125] on button "Okay" at bounding box center [340, 134] width 64 height 23
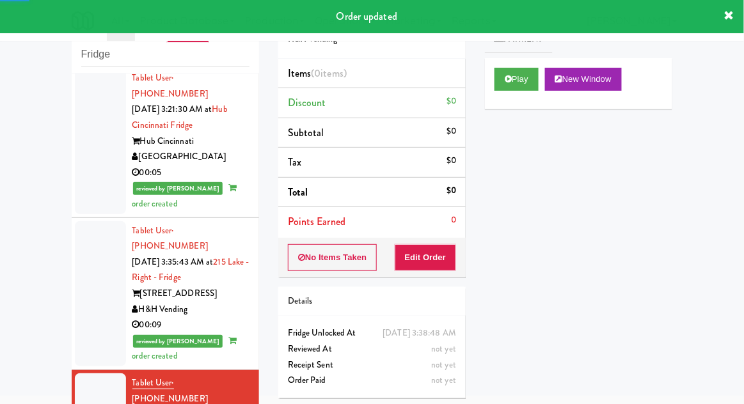
scroll to position [2255, 0]
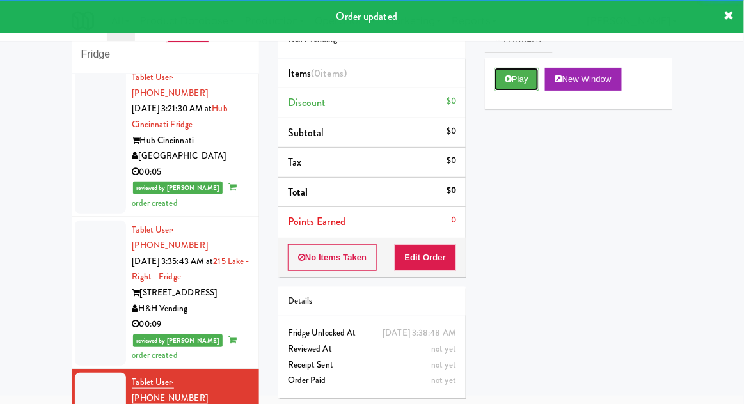
click at [507, 82] on icon at bounding box center [508, 79] width 7 height 8
click at [444, 257] on button "Edit Order" at bounding box center [426, 257] width 62 height 27
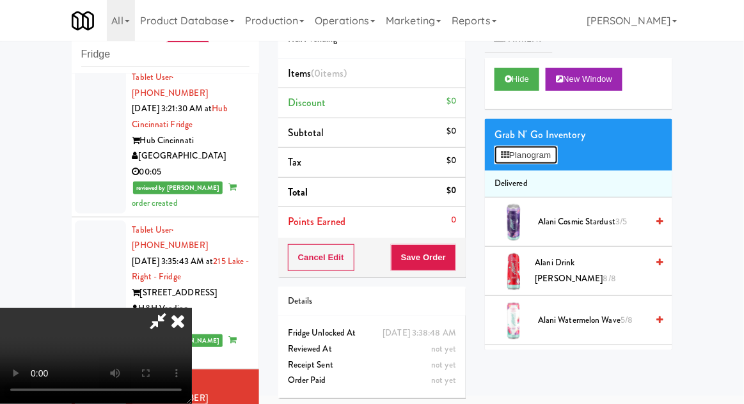
click at [546, 157] on button "Planogram" at bounding box center [526, 155] width 63 height 19
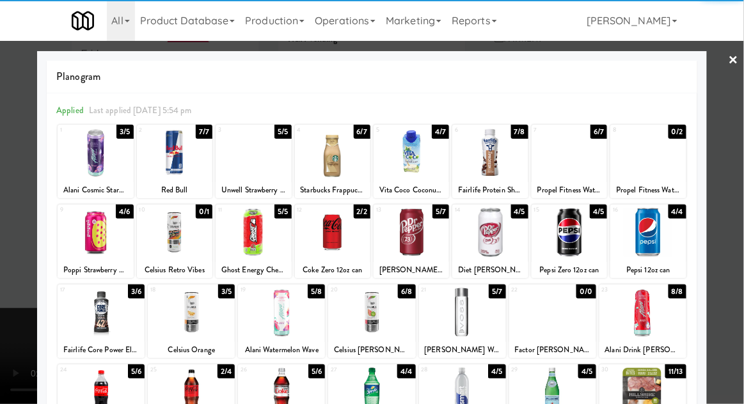
click at [104, 247] on div at bounding box center [95, 232] width 75 height 49
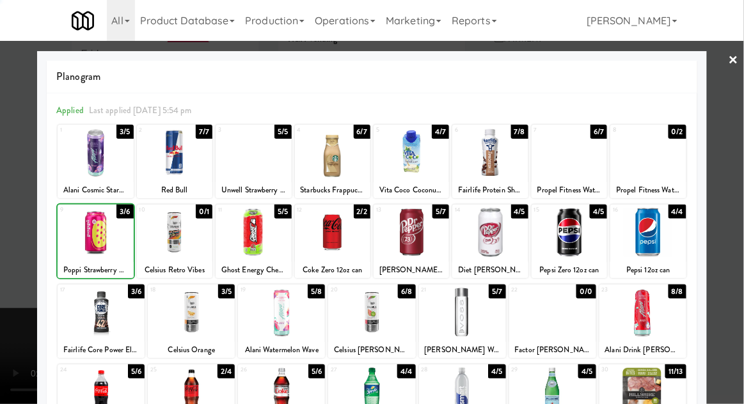
click at [736, 184] on div at bounding box center [372, 202] width 744 height 404
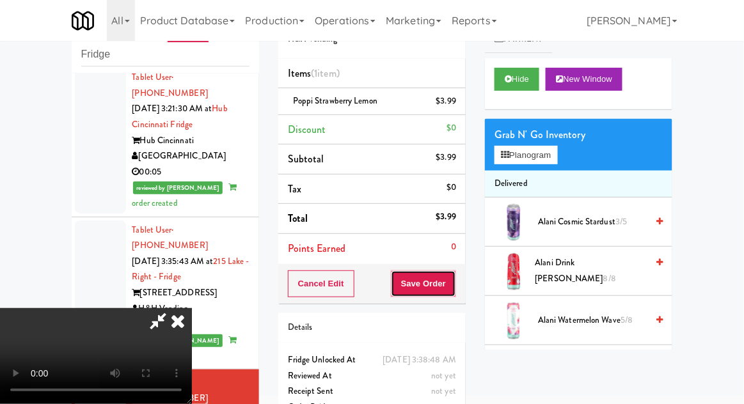
click at [456, 284] on button "Save Order" at bounding box center [423, 284] width 65 height 27
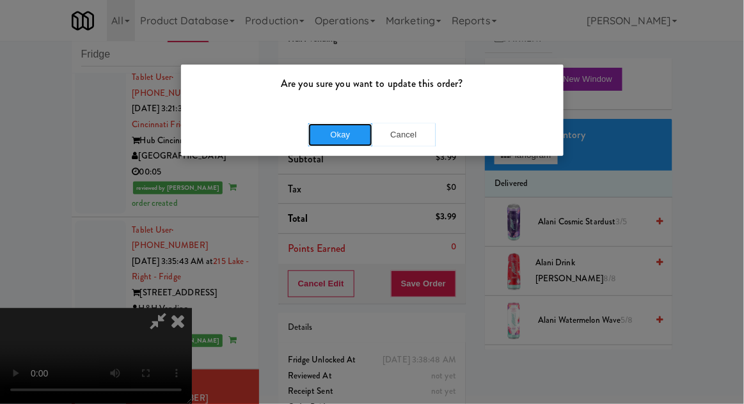
click at [328, 137] on button "Okay" at bounding box center [340, 134] width 64 height 23
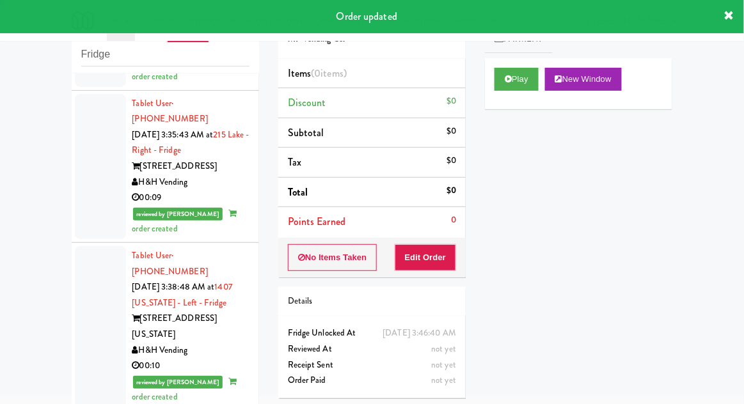
scroll to position [2382, 0]
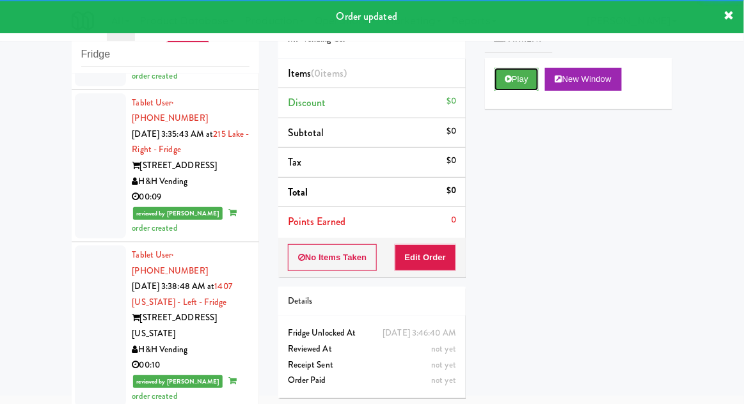
click at [513, 74] on button "Play" at bounding box center [517, 79] width 44 height 23
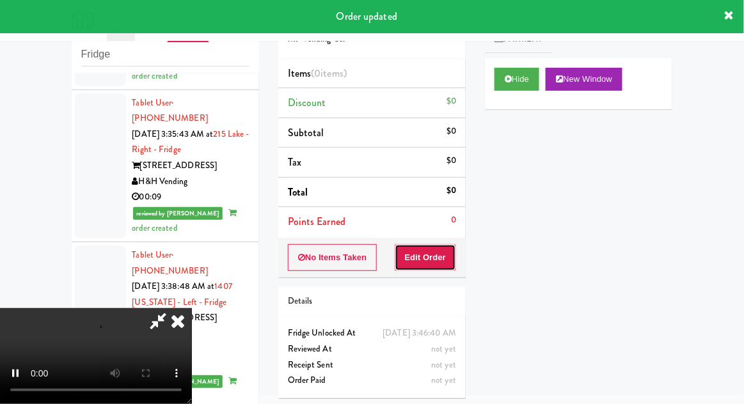
click at [453, 257] on button "Edit Order" at bounding box center [426, 257] width 62 height 27
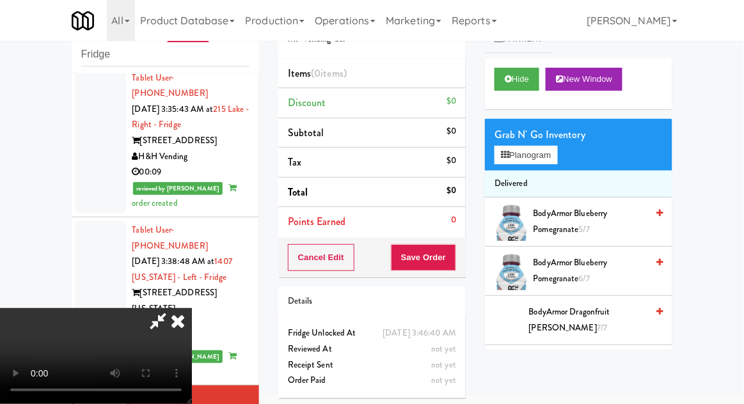
scroll to position [2406, 0]
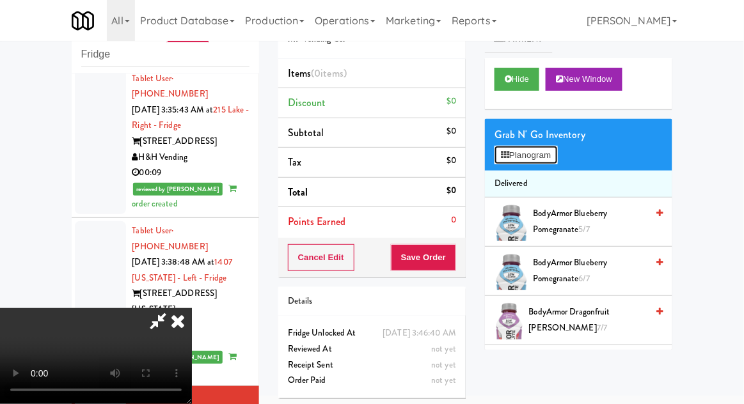
click at [543, 157] on button "Planogram" at bounding box center [526, 155] width 63 height 19
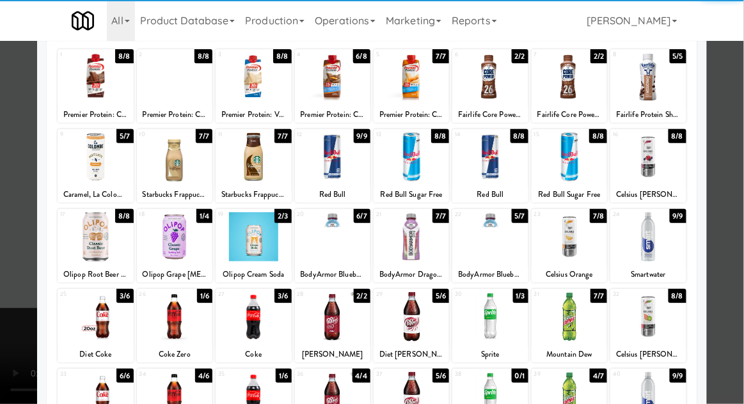
scroll to position [75, 0]
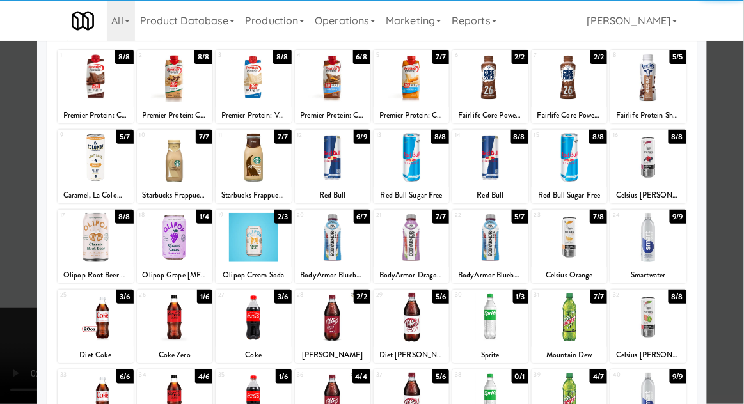
click at [88, 404] on div at bounding box center [95, 397] width 75 height 49
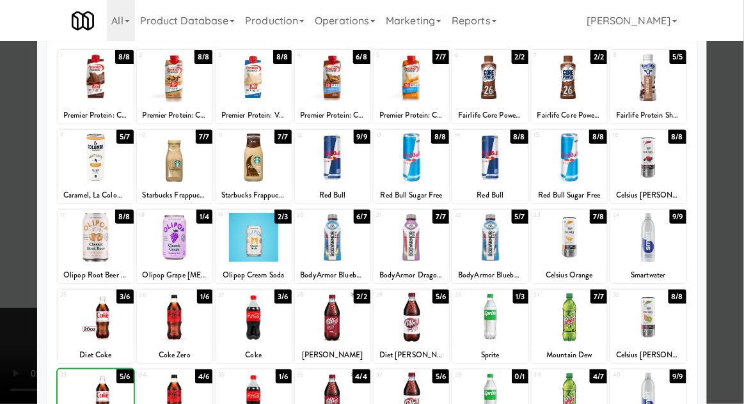
click at [727, 202] on div at bounding box center [372, 202] width 744 height 404
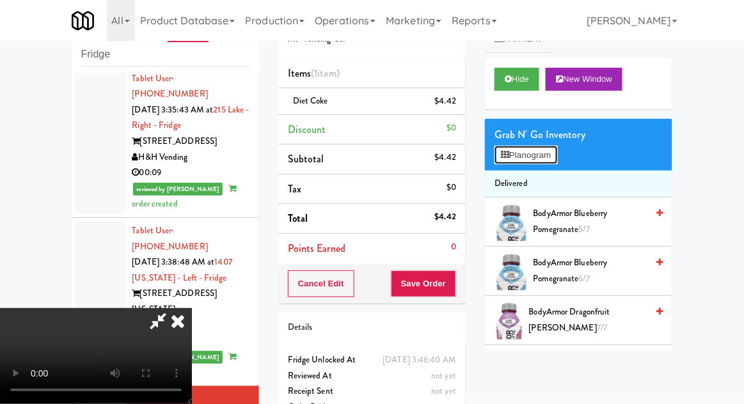
click at [553, 152] on button "Planogram" at bounding box center [526, 155] width 63 height 19
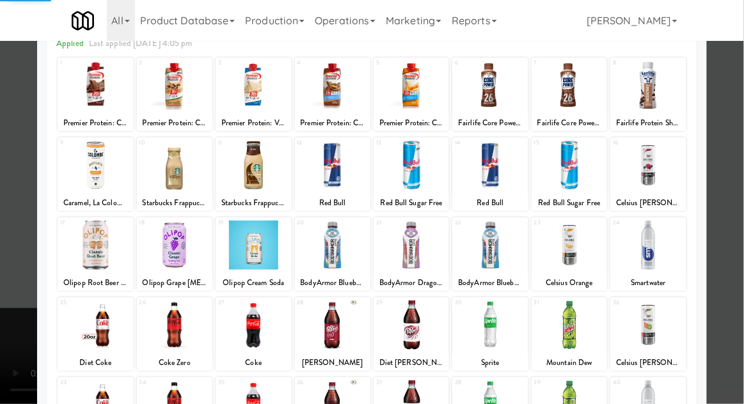
scroll to position [67, 0]
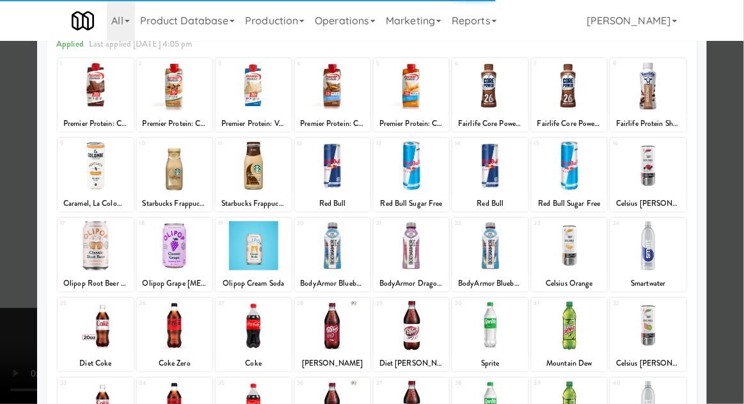
click at [92, 404] on div at bounding box center [95, 405] width 75 height 49
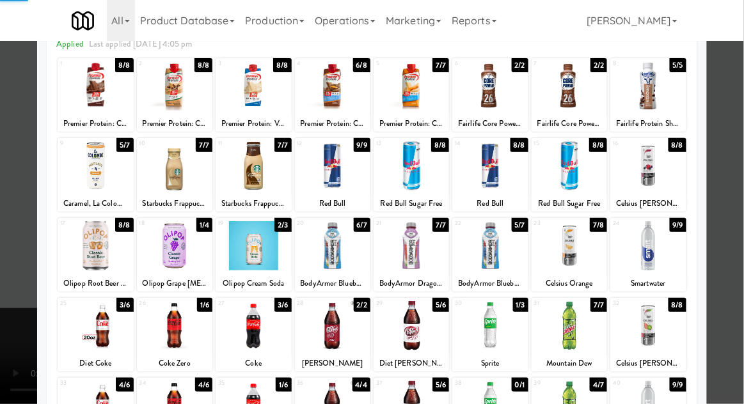
click at [736, 197] on div at bounding box center [372, 202] width 744 height 404
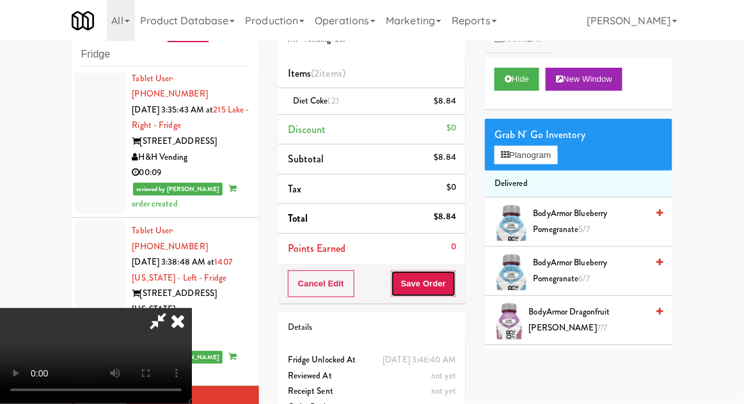
click at [448, 289] on button "Save Order" at bounding box center [423, 284] width 65 height 27
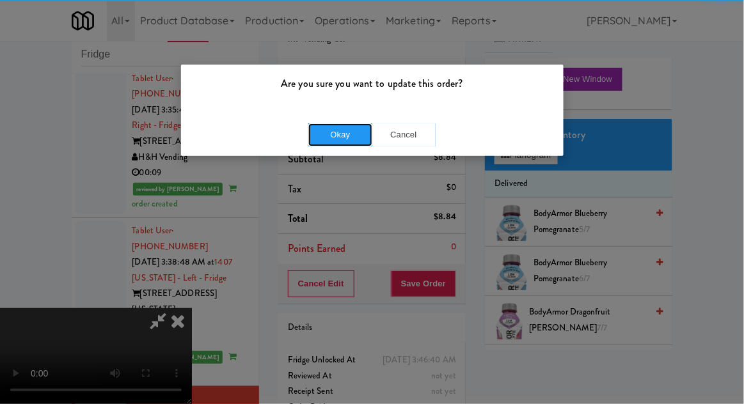
click at [337, 133] on button "Okay" at bounding box center [340, 134] width 64 height 23
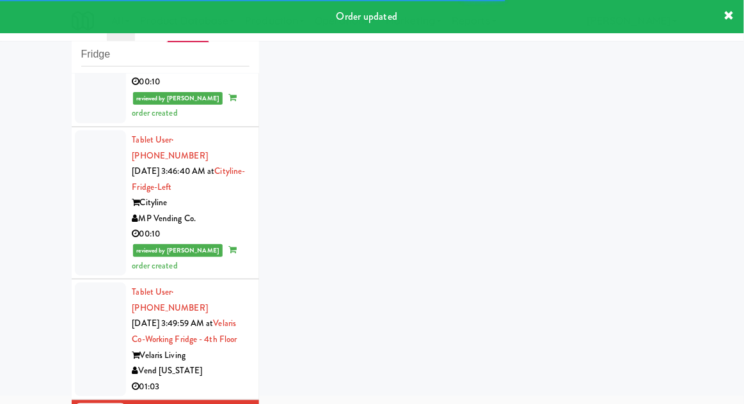
scroll to position [2697, 0]
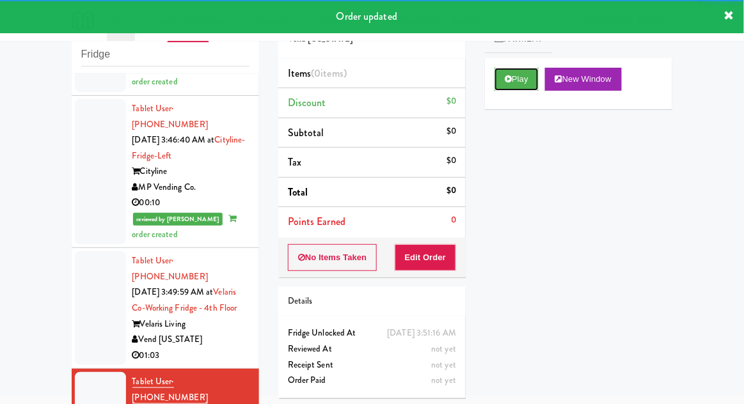
click at [504, 84] on button "Play" at bounding box center [517, 79] width 44 height 23
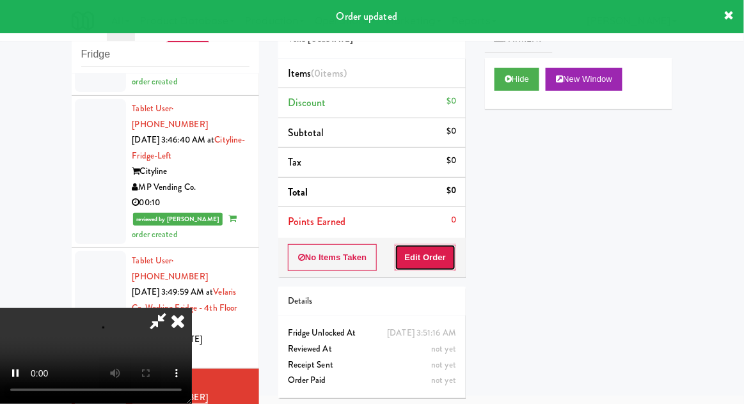
click at [439, 260] on button "Edit Order" at bounding box center [426, 257] width 62 height 27
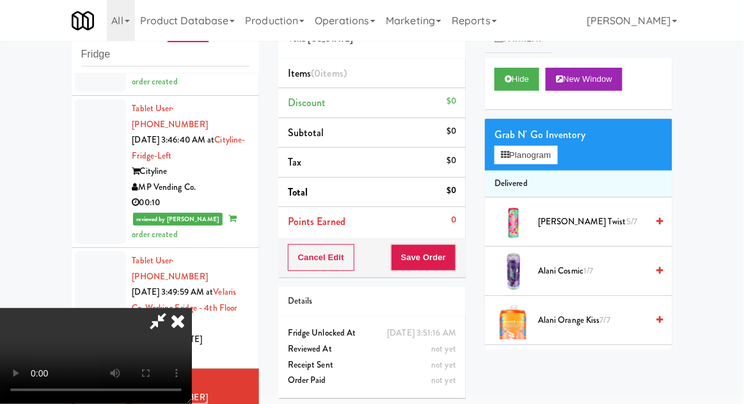
scroll to position [47, 0]
click at [553, 146] on button "Planogram" at bounding box center [526, 155] width 63 height 19
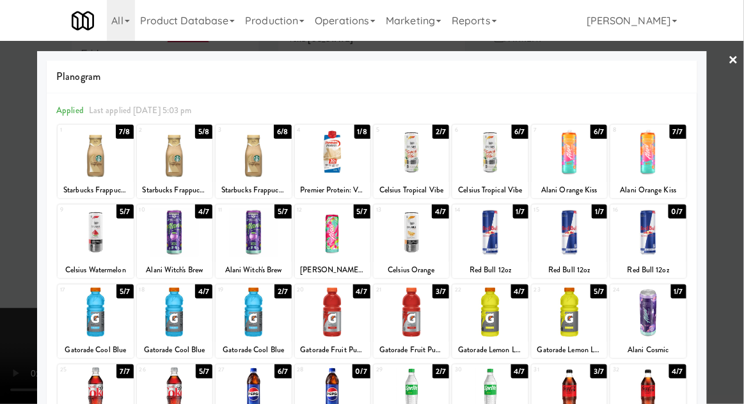
click at [338, 314] on div at bounding box center [332, 312] width 75 height 49
click at [736, 198] on div at bounding box center [372, 202] width 744 height 404
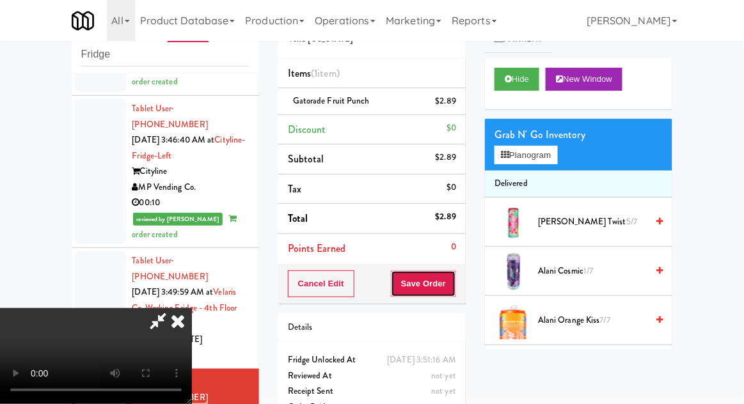
click at [455, 292] on button "Save Order" at bounding box center [423, 284] width 65 height 27
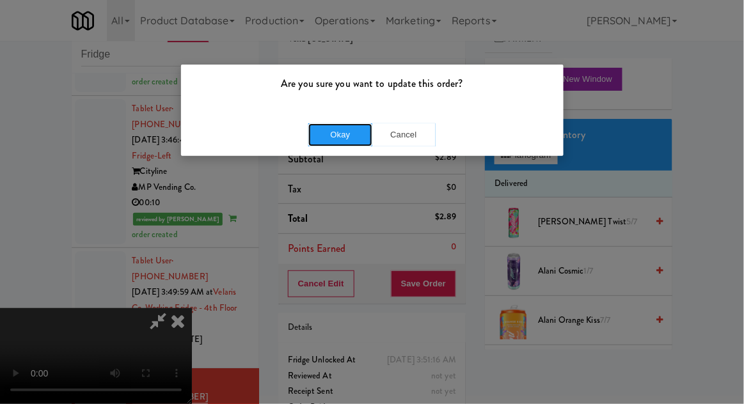
click at [335, 138] on button "Okay" at bounding box center [340, 134] width 64 height 23
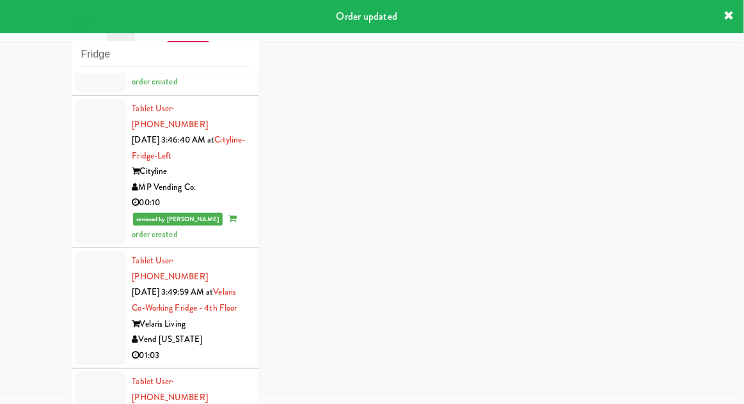
scroll to position [2728, 0]
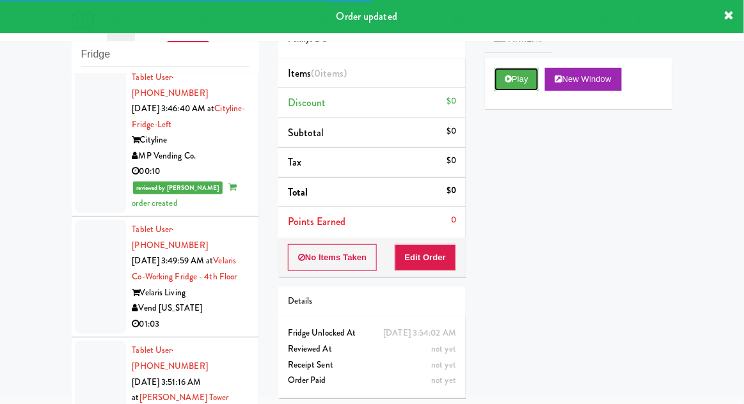
click at [521, 81] on button "Play" at bounding box center [517, 79] width 44 height 23
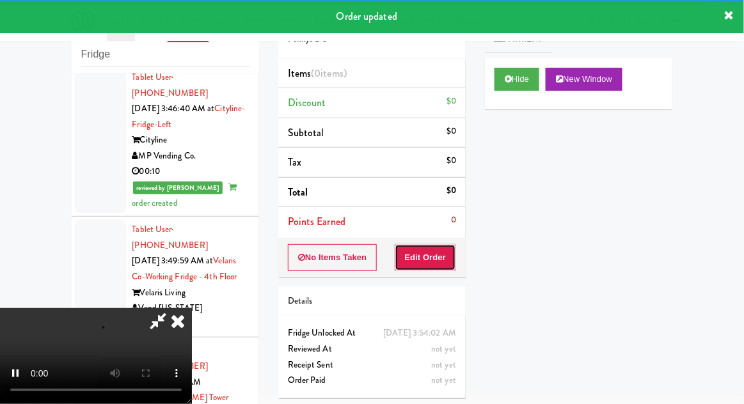
click at [436, 247] on button "Edit Order" at bounding box center [426, 257] width 62 height 27
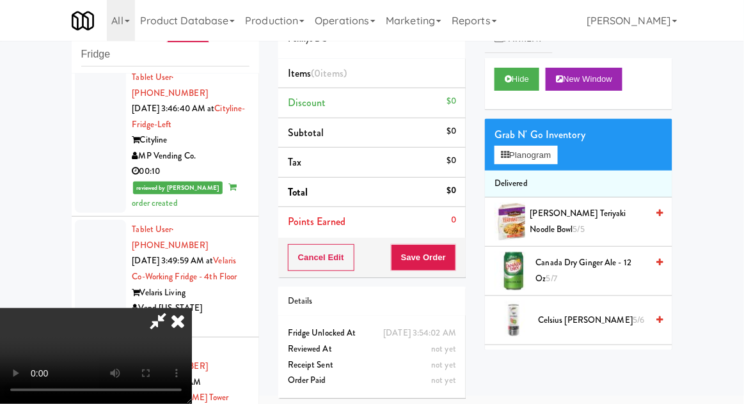
scroll to position [0, 0]
click at [548, 159] on button "Planogram" at bounding box center [526, 155] width 63 height 19
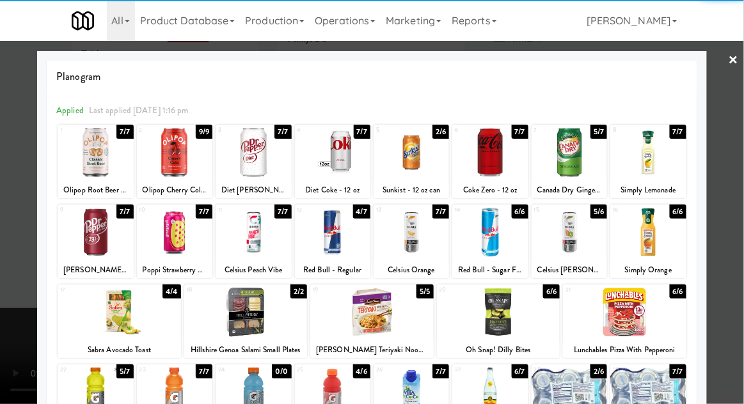
click at [656, 165] on div at bounding box center [647, 152] width 75 height 49
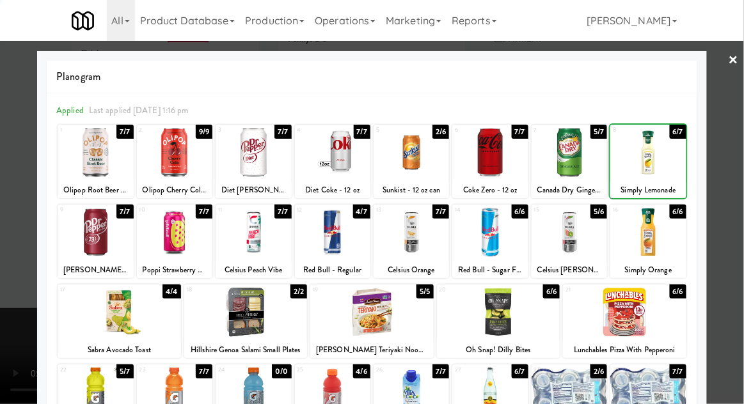
click at [740, 167] on div at bounding box center [372, 202] width 744 height 404
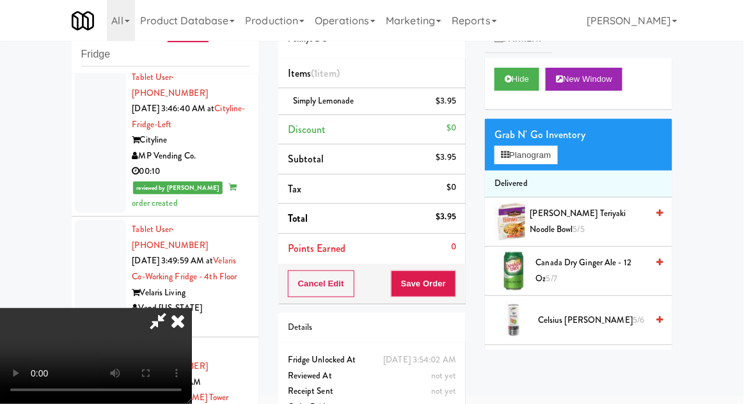
scroll to position [47, 0]
click at [456, 291] on button "Save Order" at bounding box center [423, 284] width 65 height 27
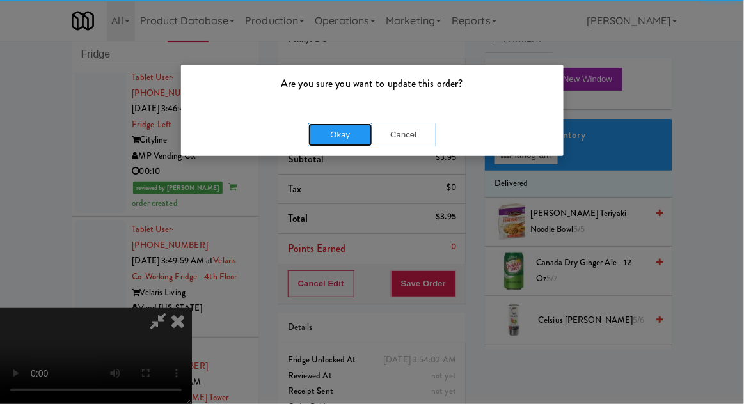
click at [345, 127] on button "Okay" at bounding box center [340, 134] width 64 height 23
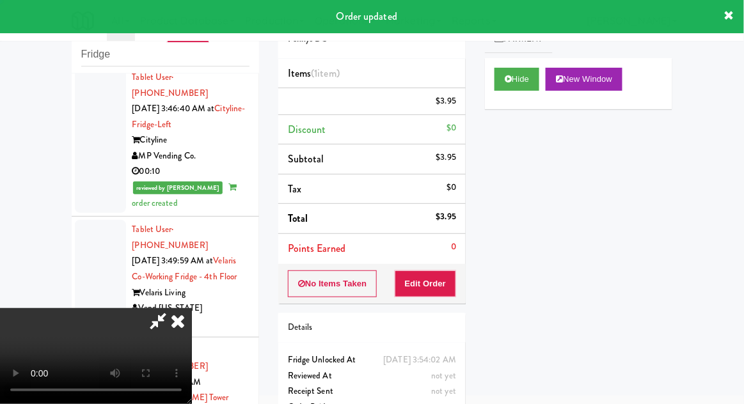
scroll to position [0, 0]
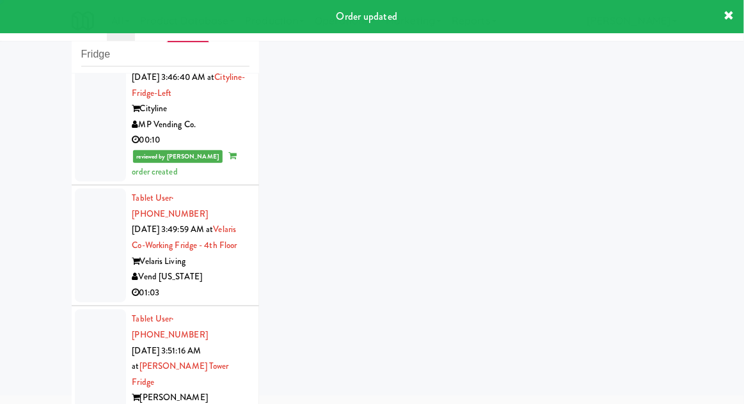
scroll to position [2760, 0]
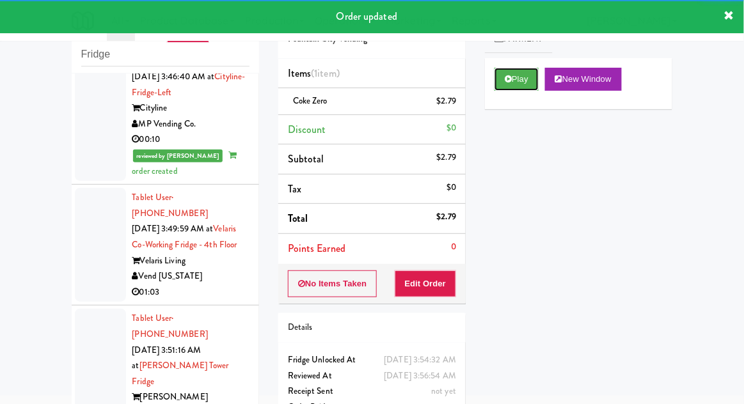
click at [504, 85] on button "Play" at bounding box center [517, 79] width 44 height 23
click at [440, 271] on button "Edit Order" at bounding box center [426, 284] width 62 height 27
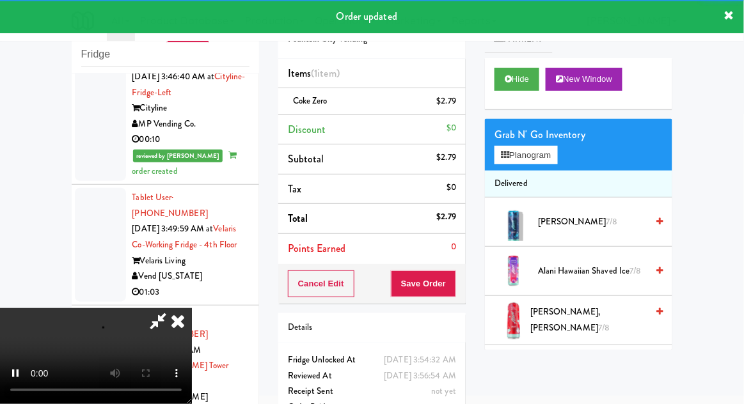
click at [182, 334] on icon at bounding box center [178, 321] width 28 height 26
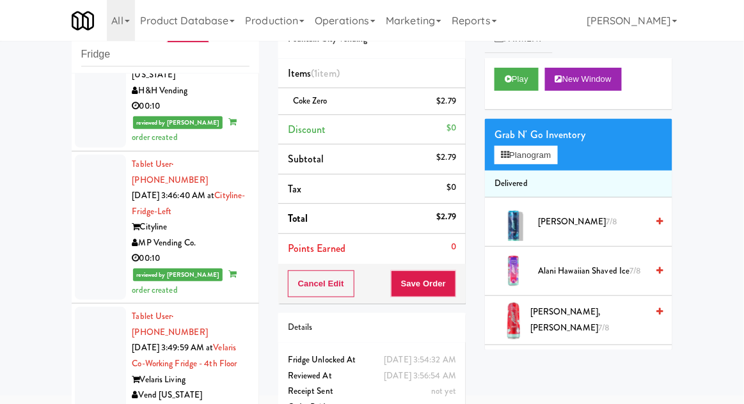
scroll to position [2791, 0]
